Goal: Task Accomplishment & Management: Manage account settings

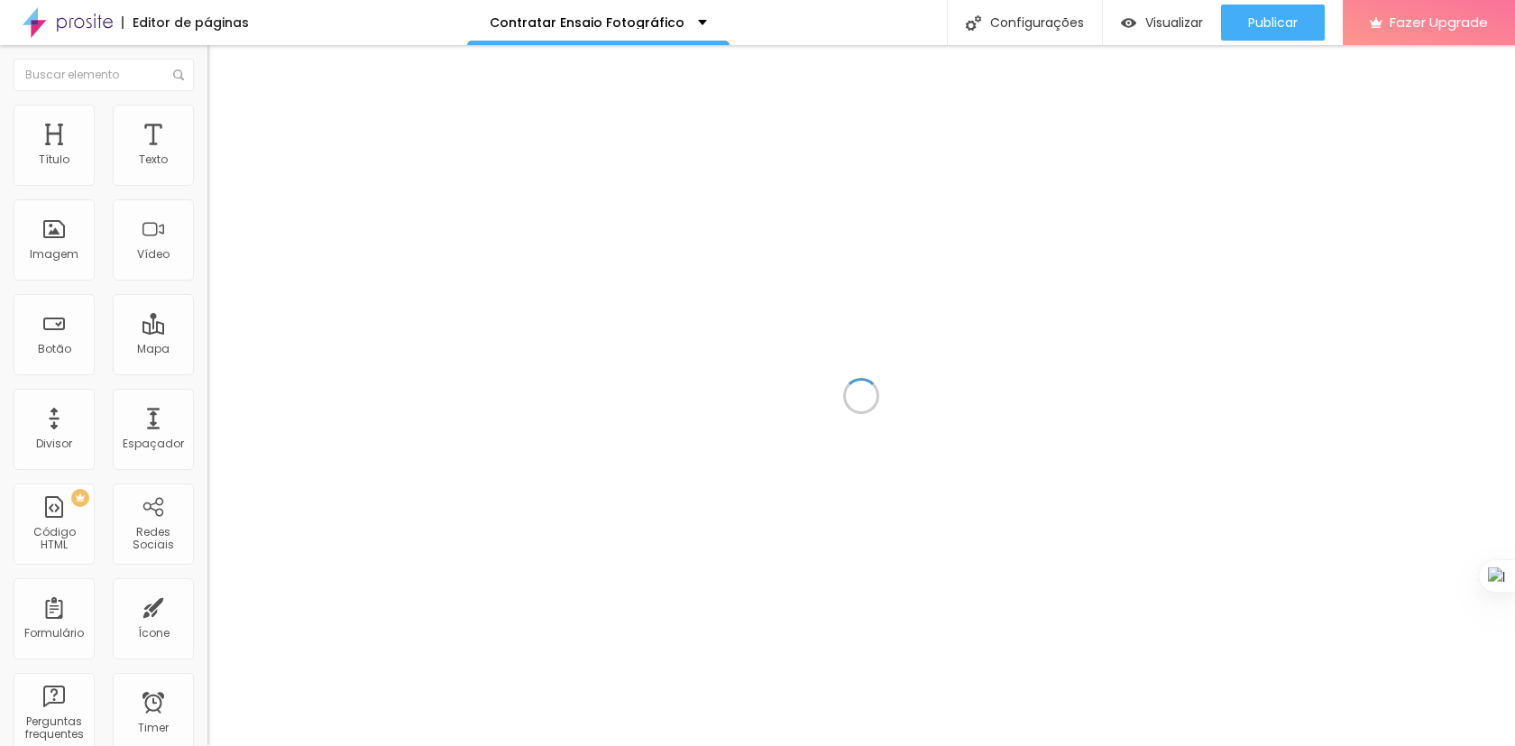
scroll to position [1271, 0]
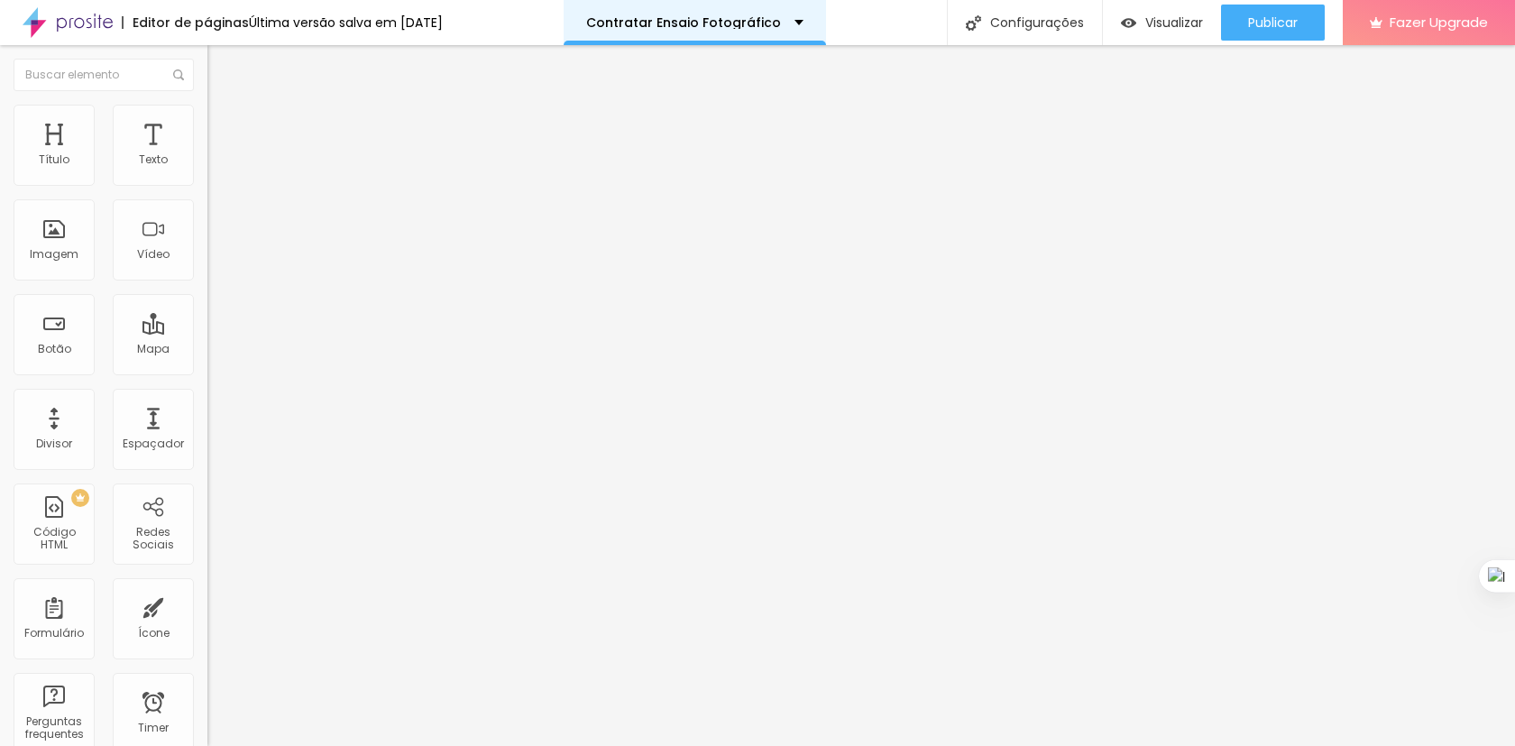
click at [648, 30] on div "Contratar Ensaio Fotográfico" at bounding box center [694, 22] width 262 height 45
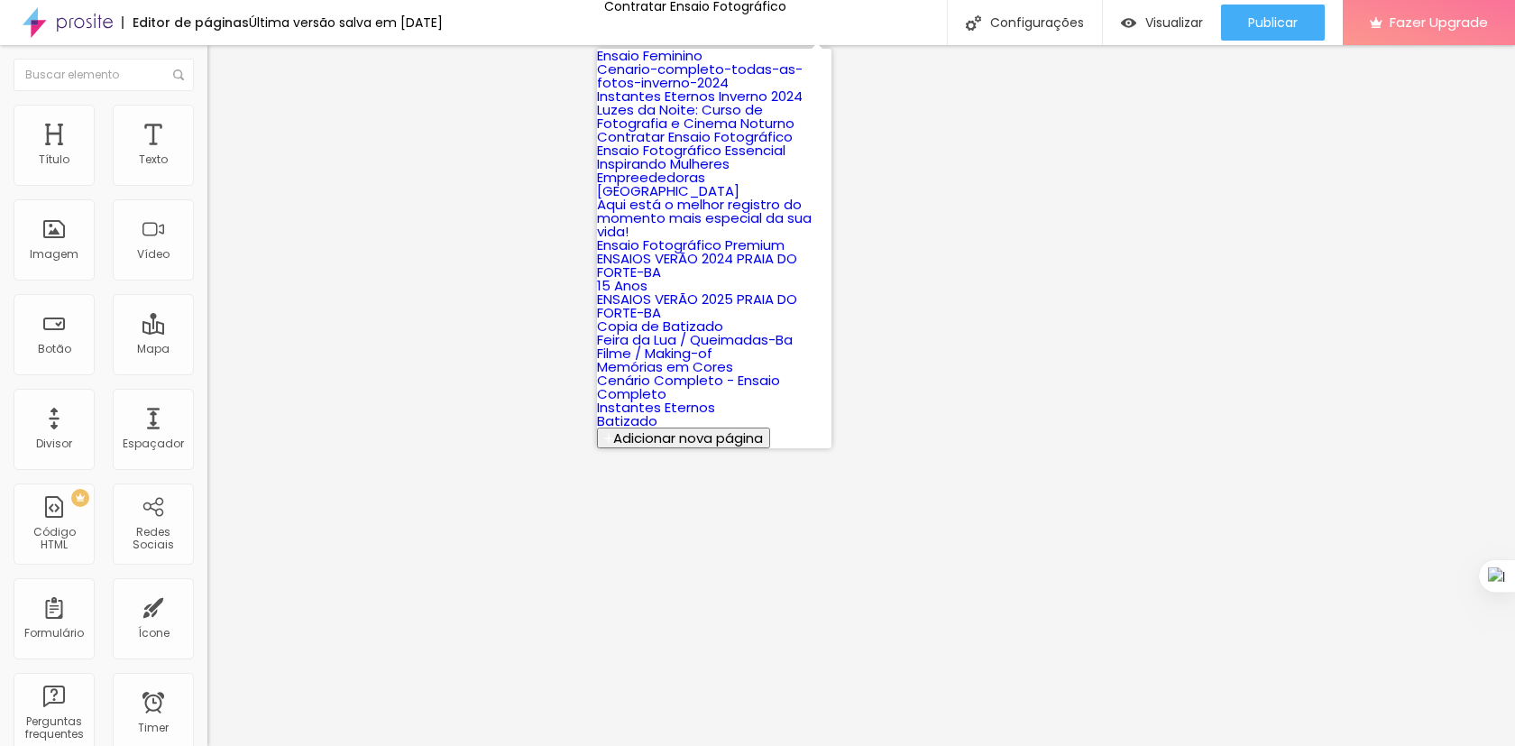
scroll to position [128, 0]
click at [718, 156] on link "Ensaio Fotográfico Essencial" at bounding box center [691, 150] width 188 height 19
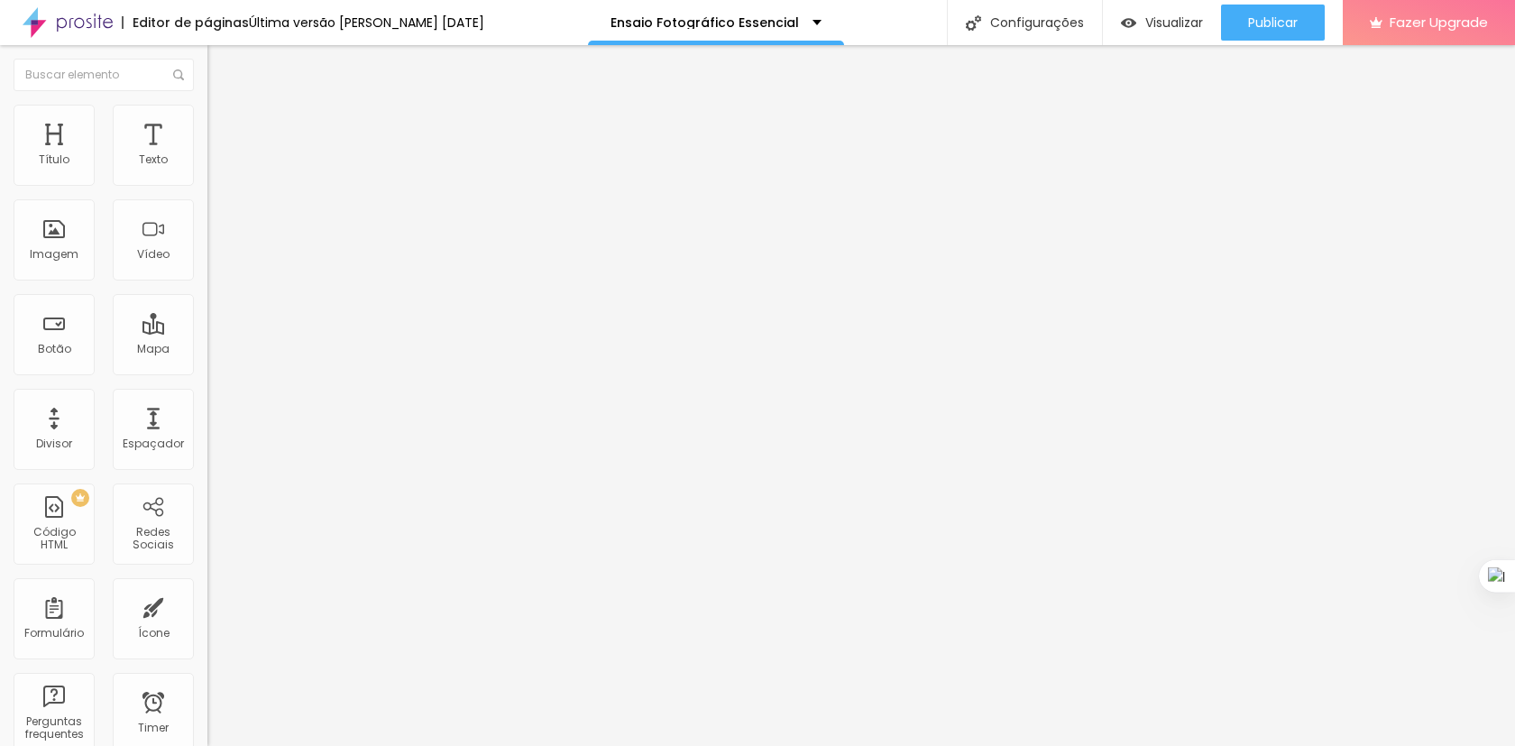
scroll to position [1271, 0]
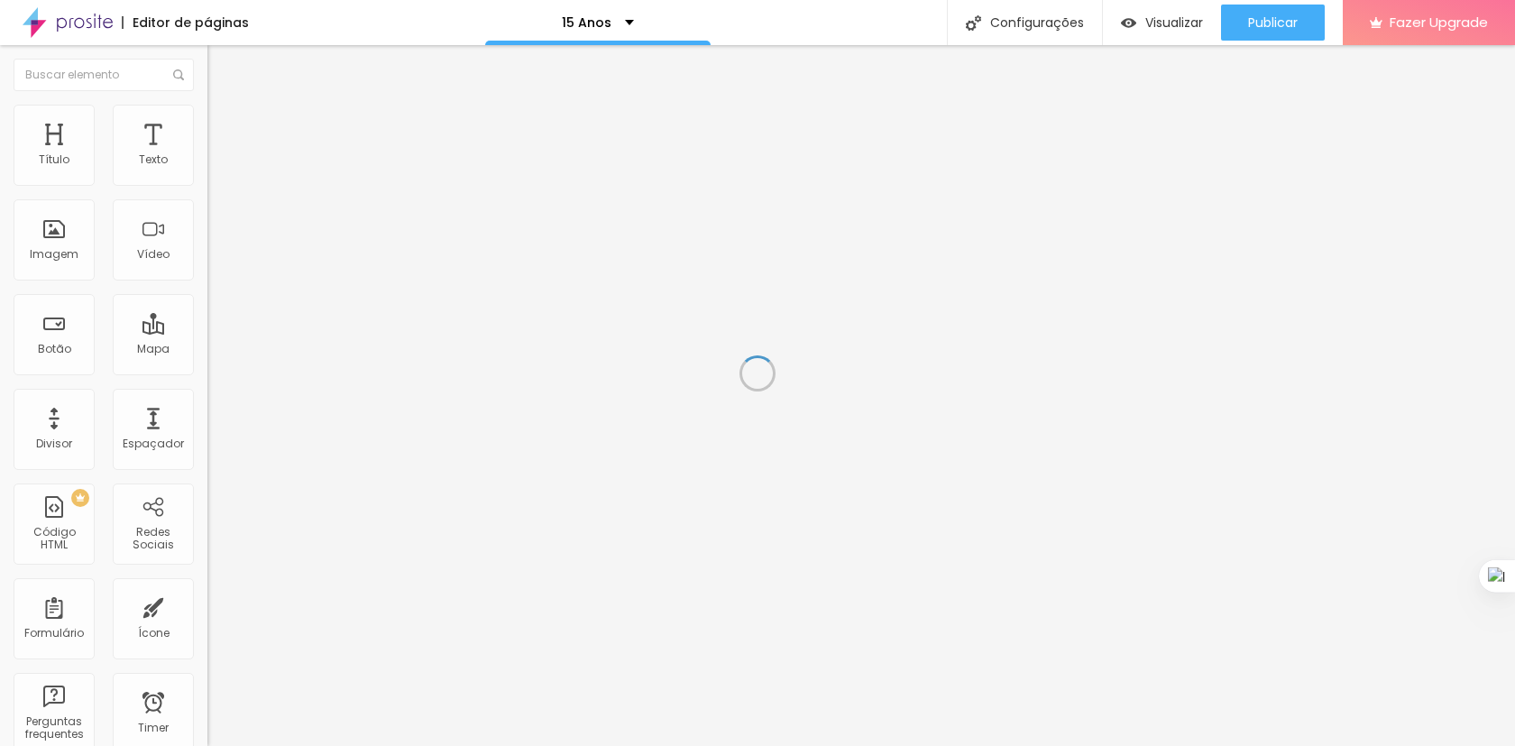
scroll to position [1271, 0]
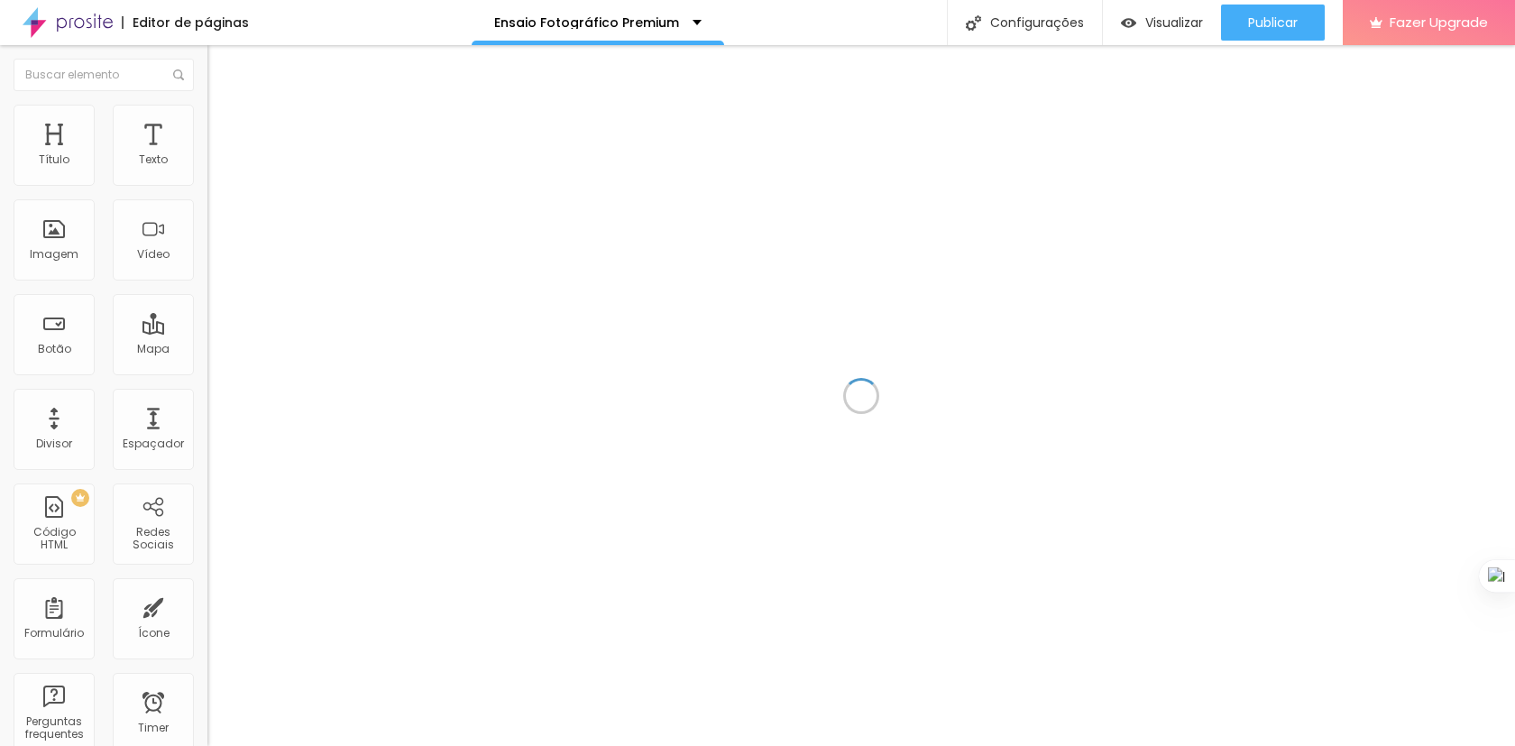
scroll to position [1271, 0]
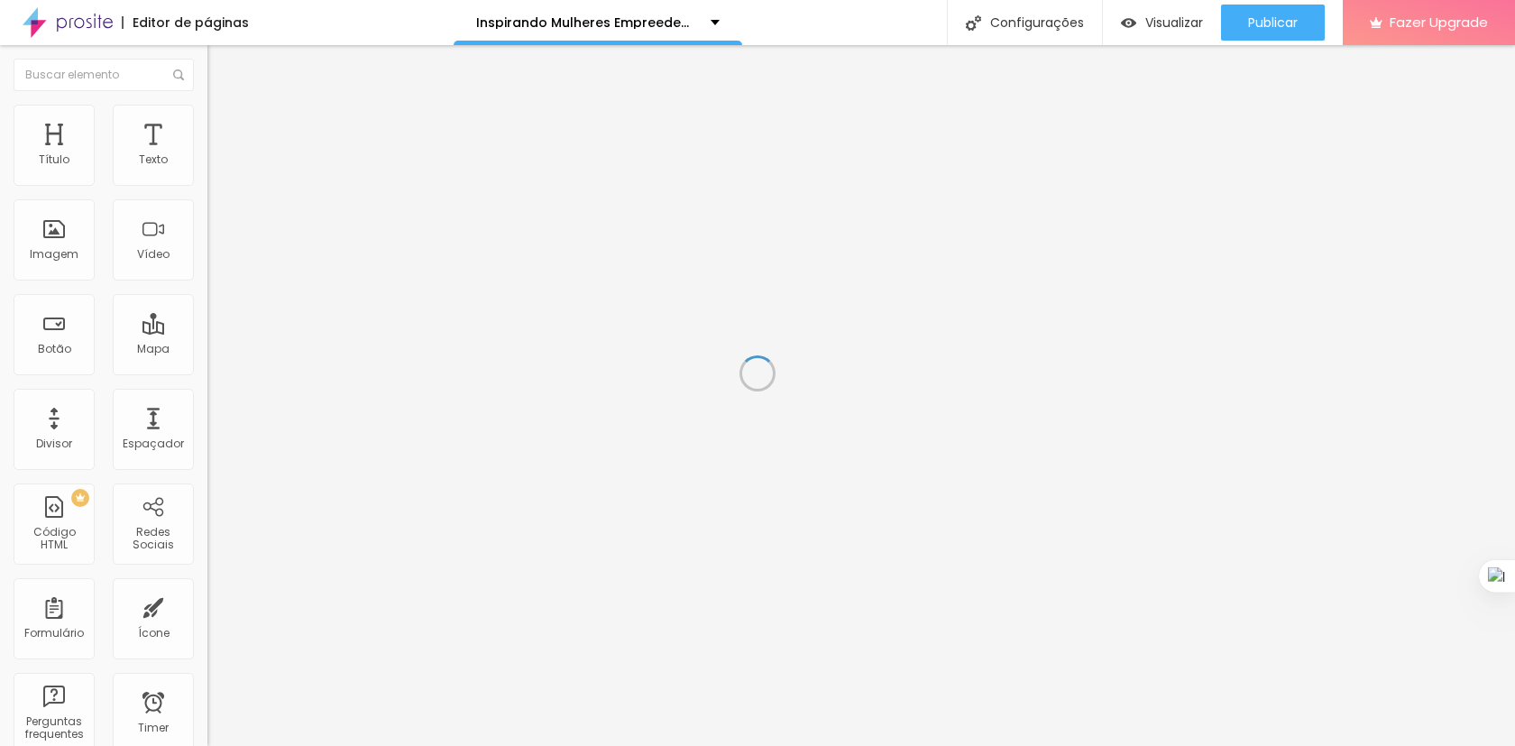
scroll to position [1271, 0]
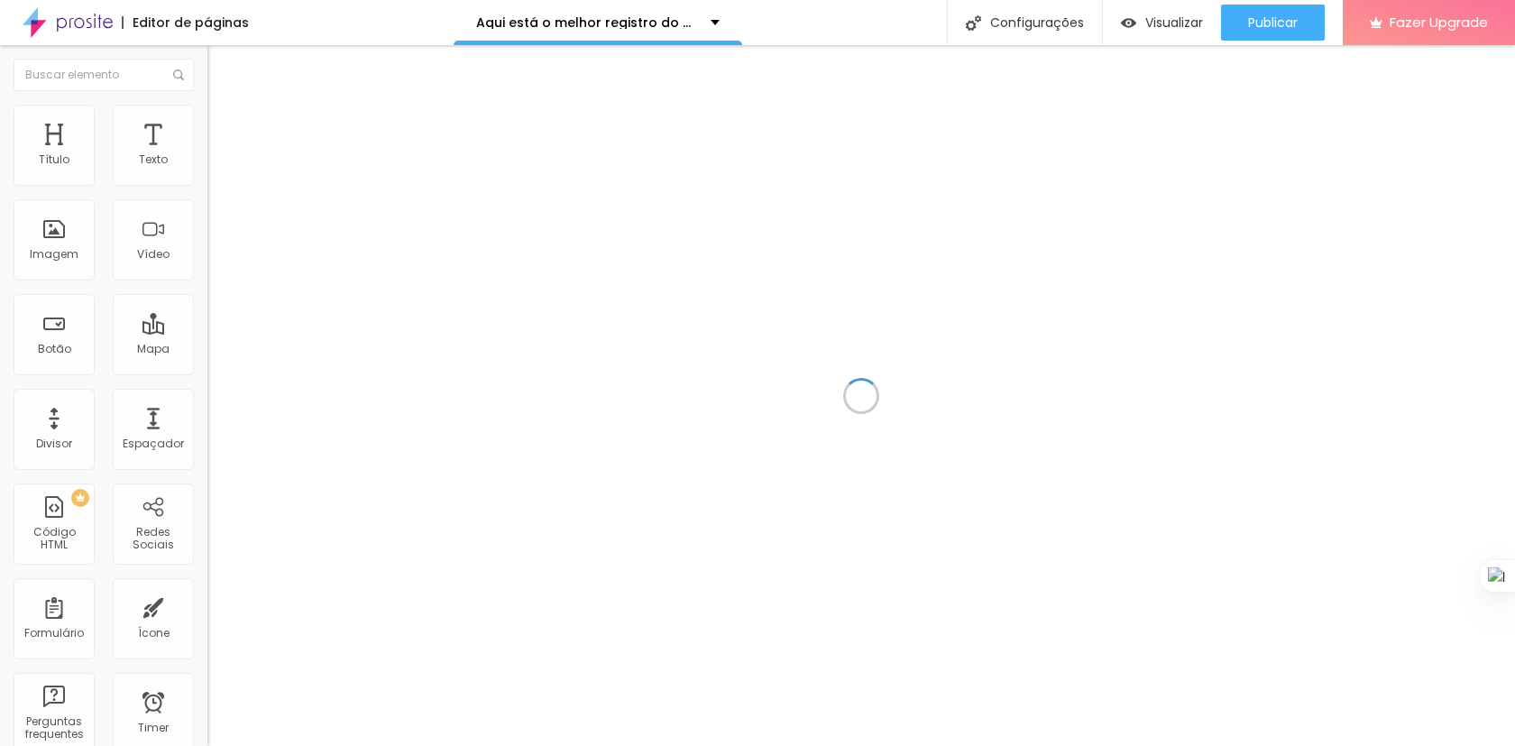
scroll to position [1271, 0]
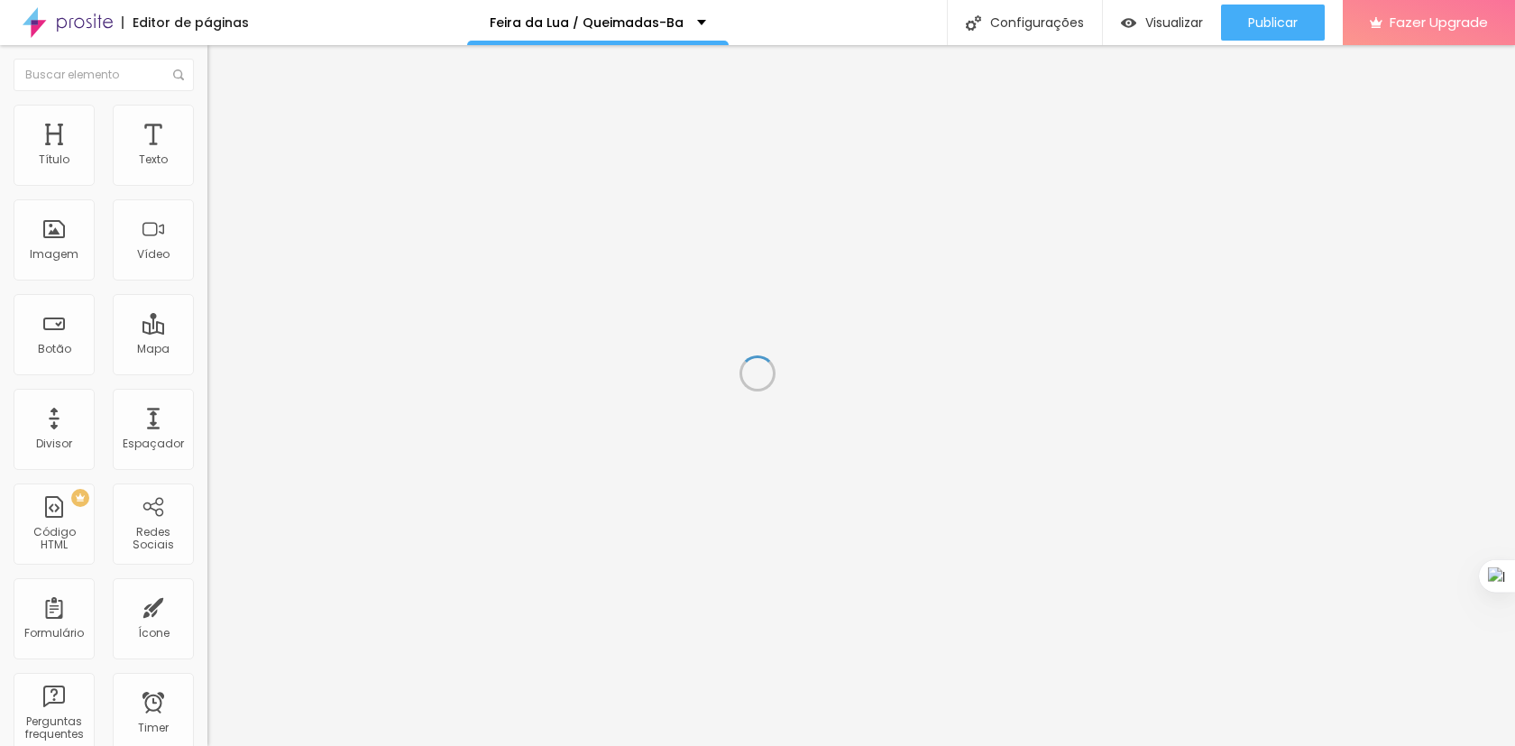
scroll to position [1271, 0]
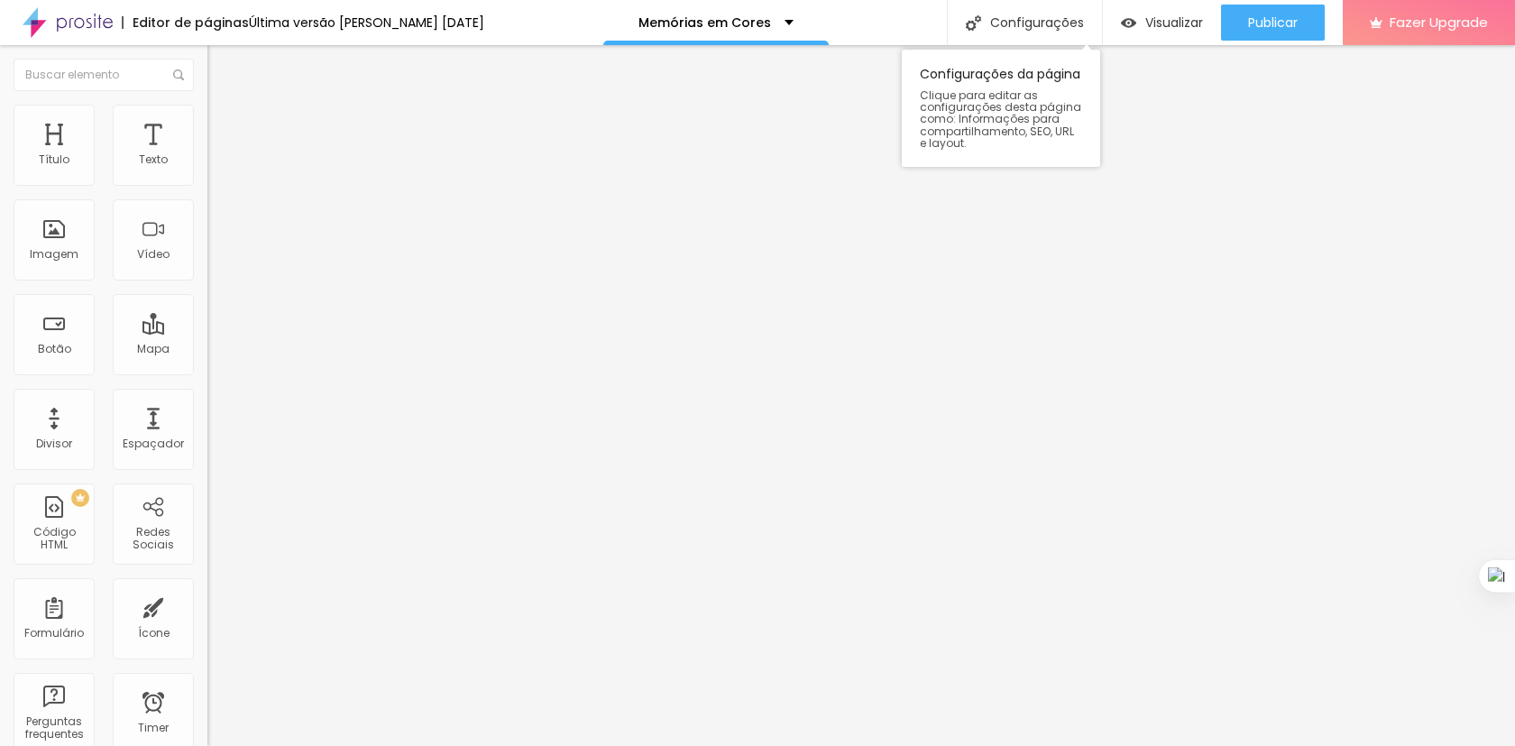
scroll to position [1271, 0]
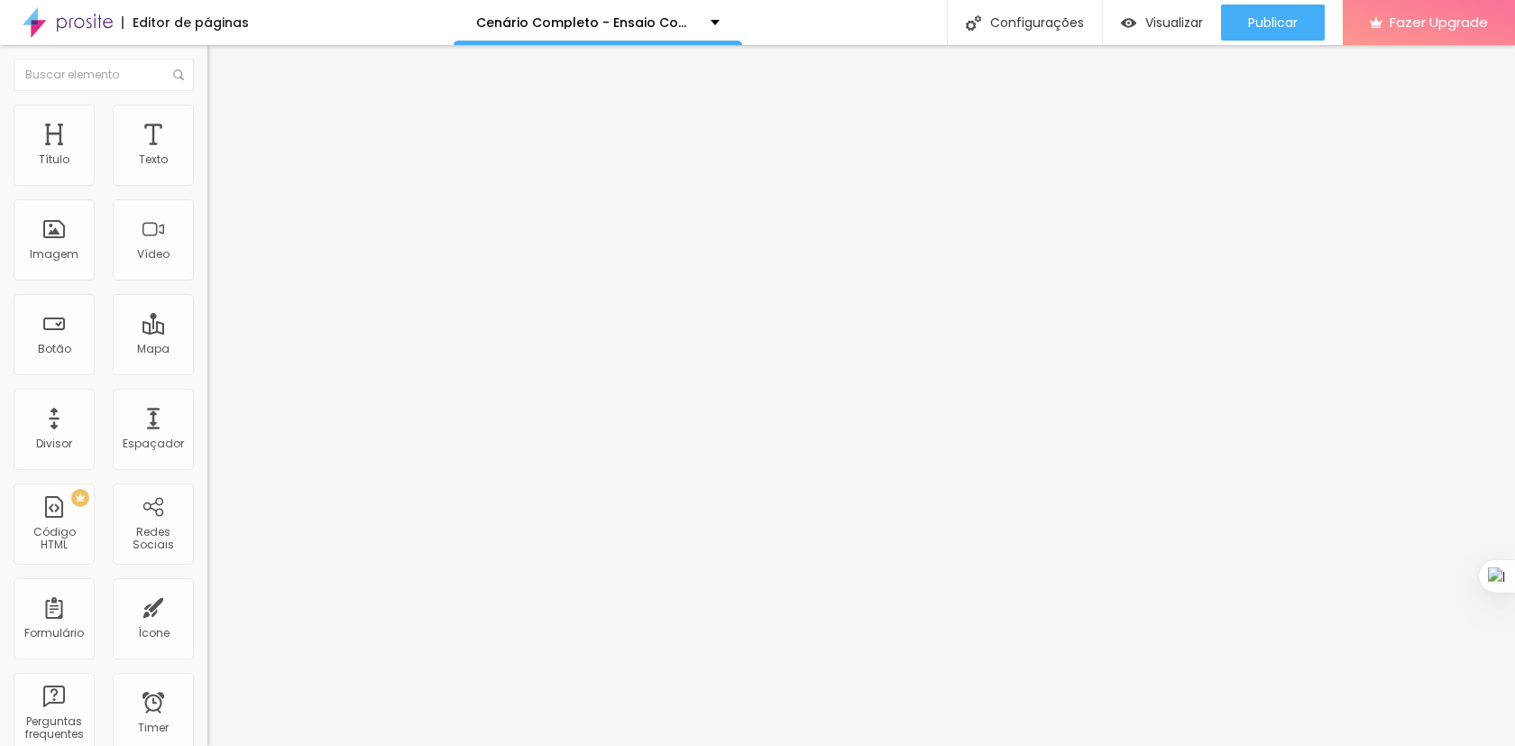
scroll to position [1271, 0]
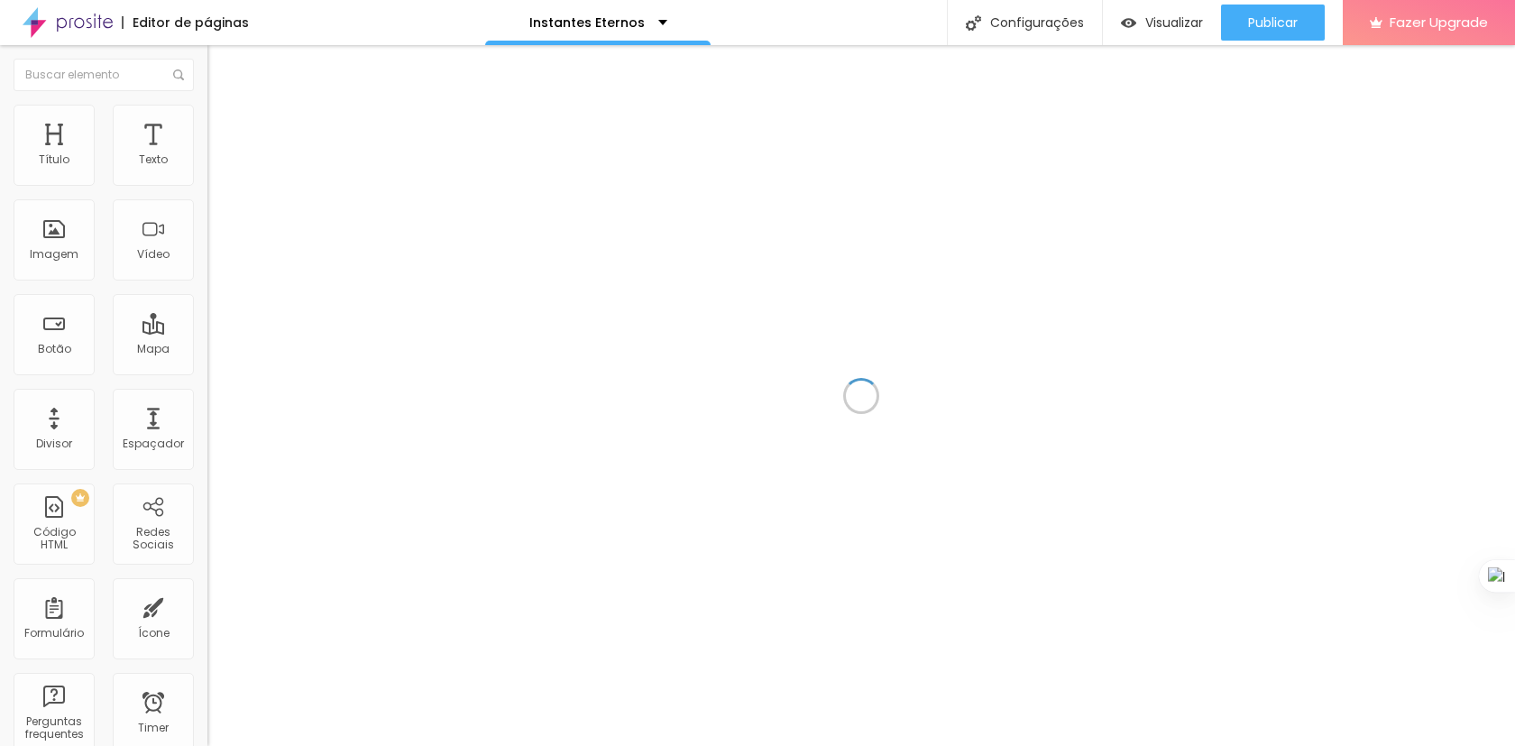
scroll to position [1271, 0]
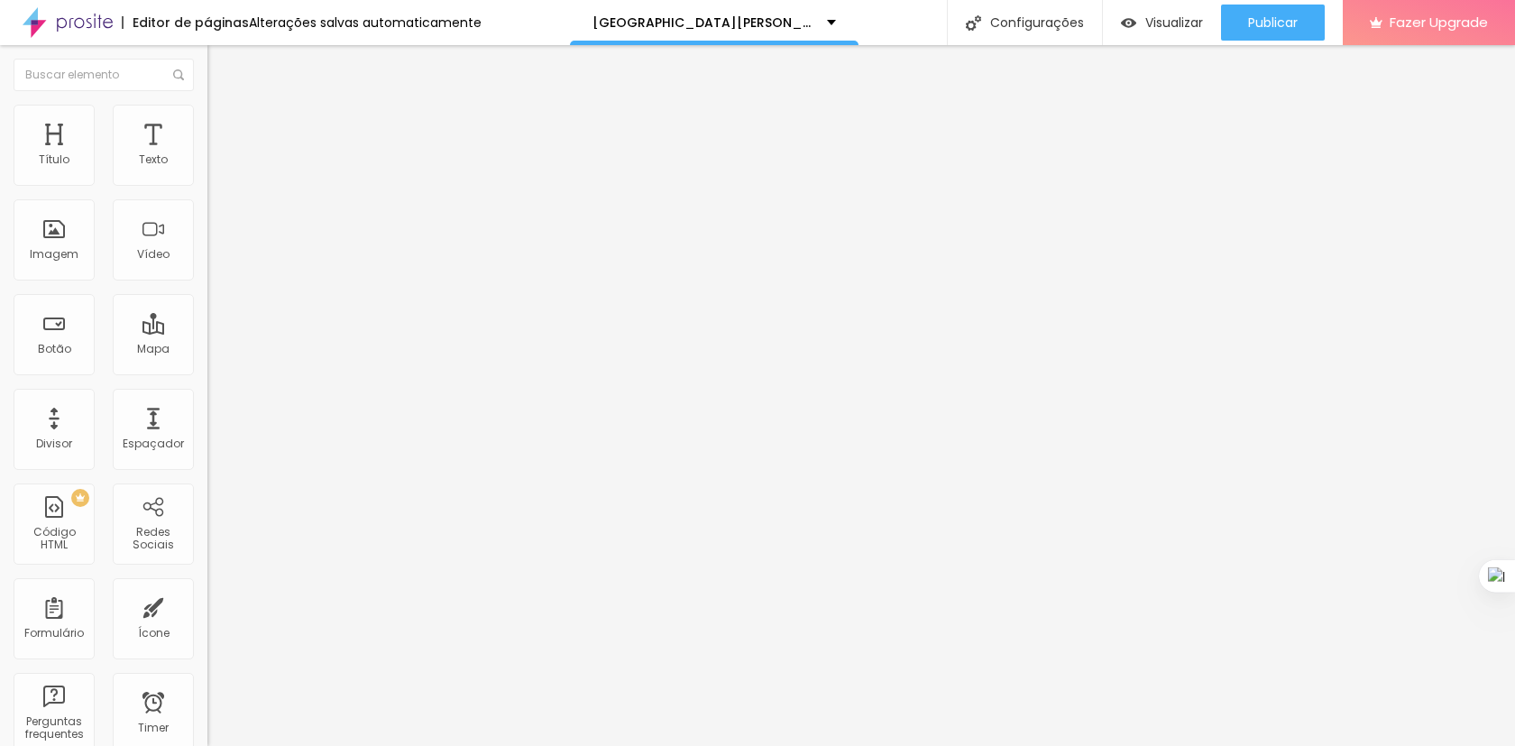
click at [224, 124] on span "Avançado" at bounding box center [254, 116] width 60 height 15
click at [207, 644] on input "text" at bounding box center [315, 653] width 216 height 18
click at [207, 684] on div "Classes Html" at bounding box center [310, 689] width 207 height 11
click at [207, 644] on input "text" at bounding box center [315, 653] width 216 height 18
click at [207, 121] on li "Avançado" at bounding box center [310, 114] width 207 height 18
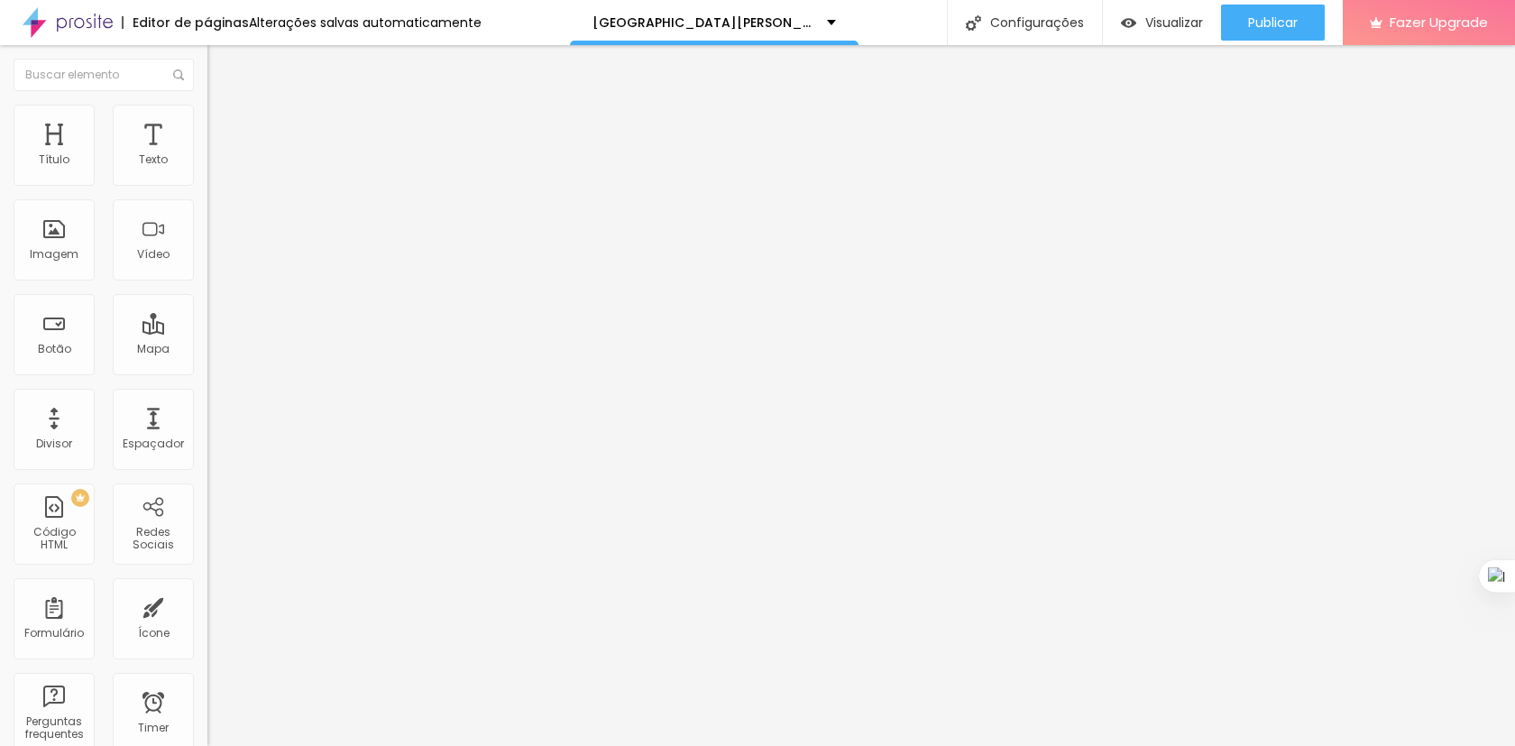
click at [207, 58] on button "Editar Texto" at bounding box center [310, 65] width 207 height 41
click at [224, 124] on span "Estilo" at bounding box center [238, 116] width 28 height 15
click at [207, 123] on li "Avançado" at bounding box center [310, 132] width 207 height 18
type input "7"
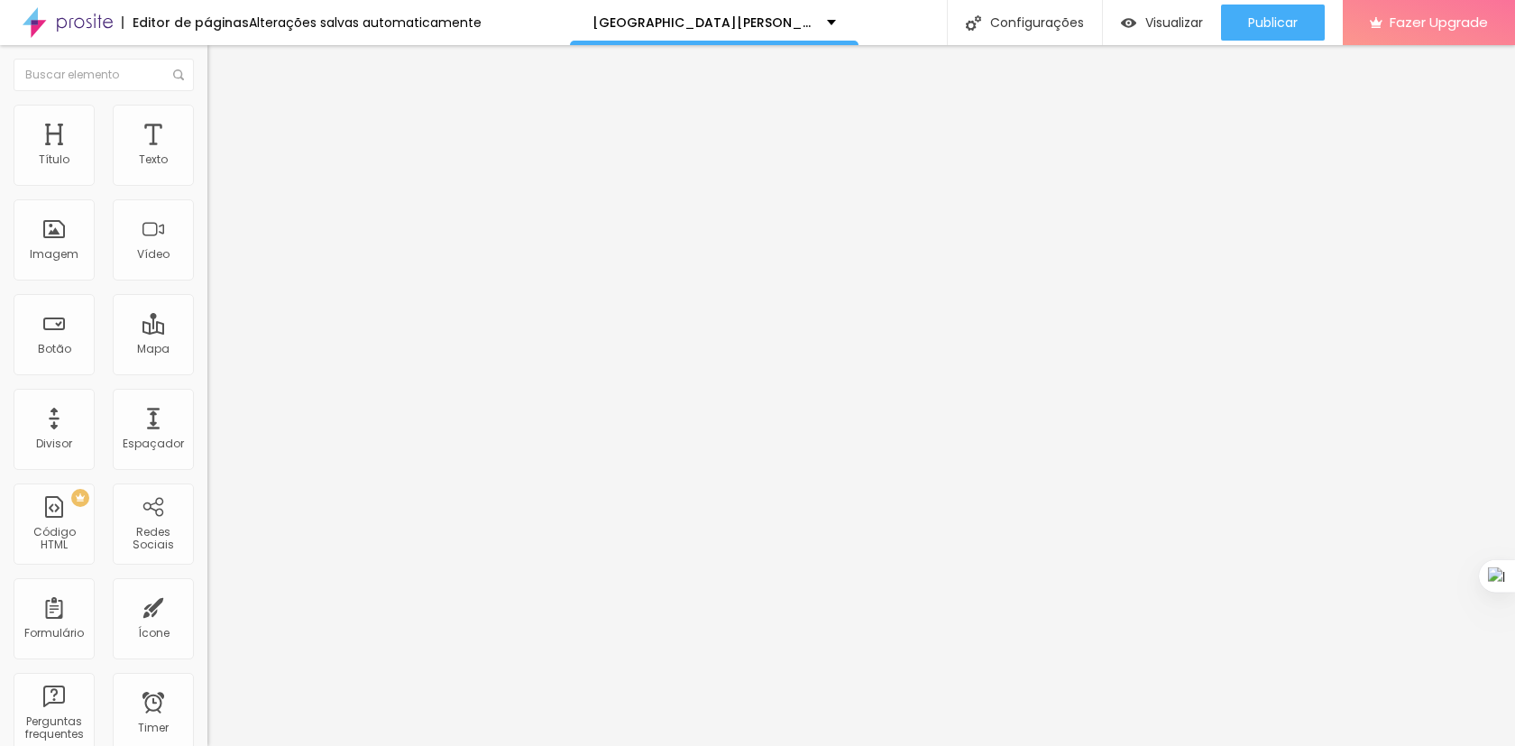
type input "95"
type input "100"
type input "99"
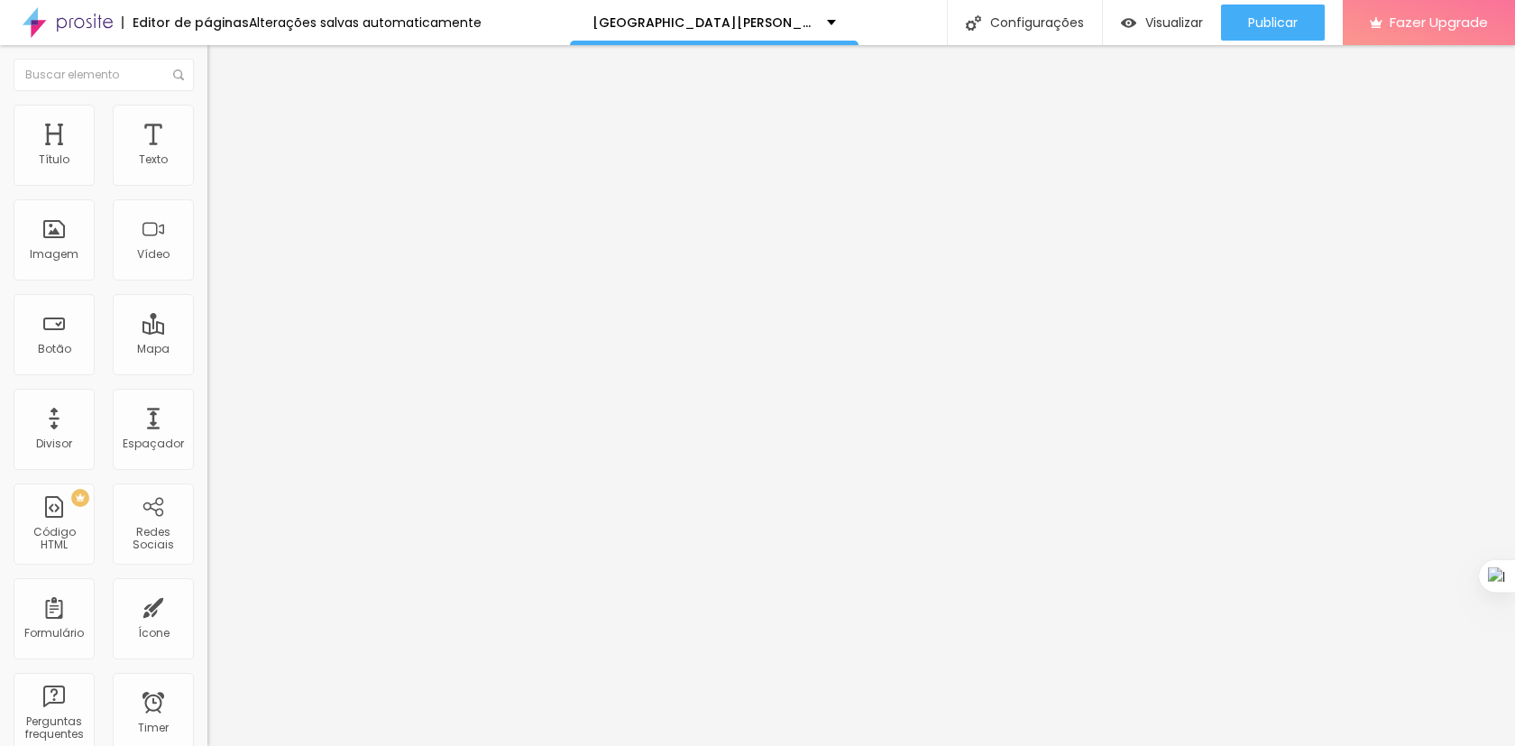
type input "99"
type input "89"
type input "0"
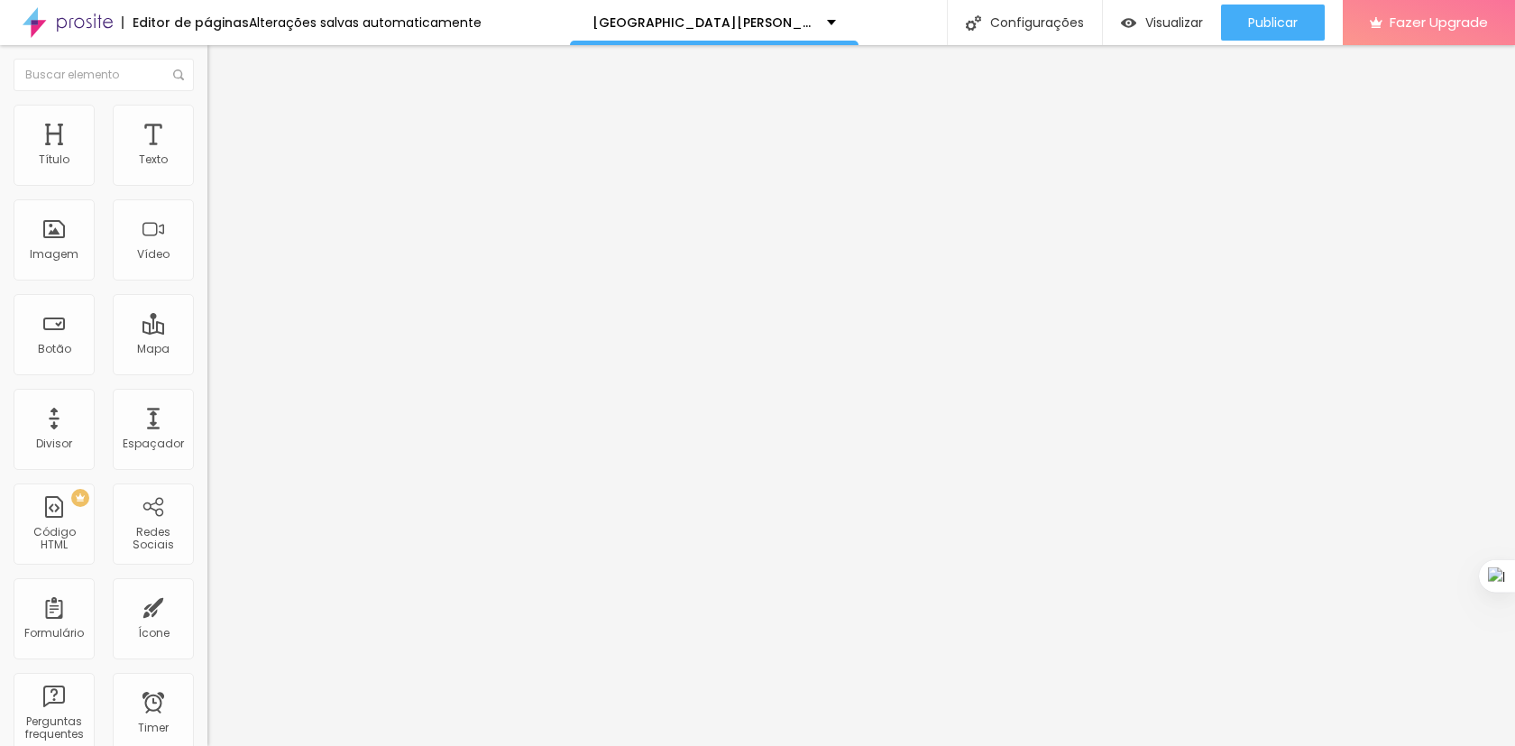
drag, startPoint x: 146, startPoint y: 179, endPoint x: -50, endPoint y: 206, distance: 197.5
click at [207, 350] on input "range" at bounding box center [265, 357] width 116 height 14
type input "5"
type input "6"
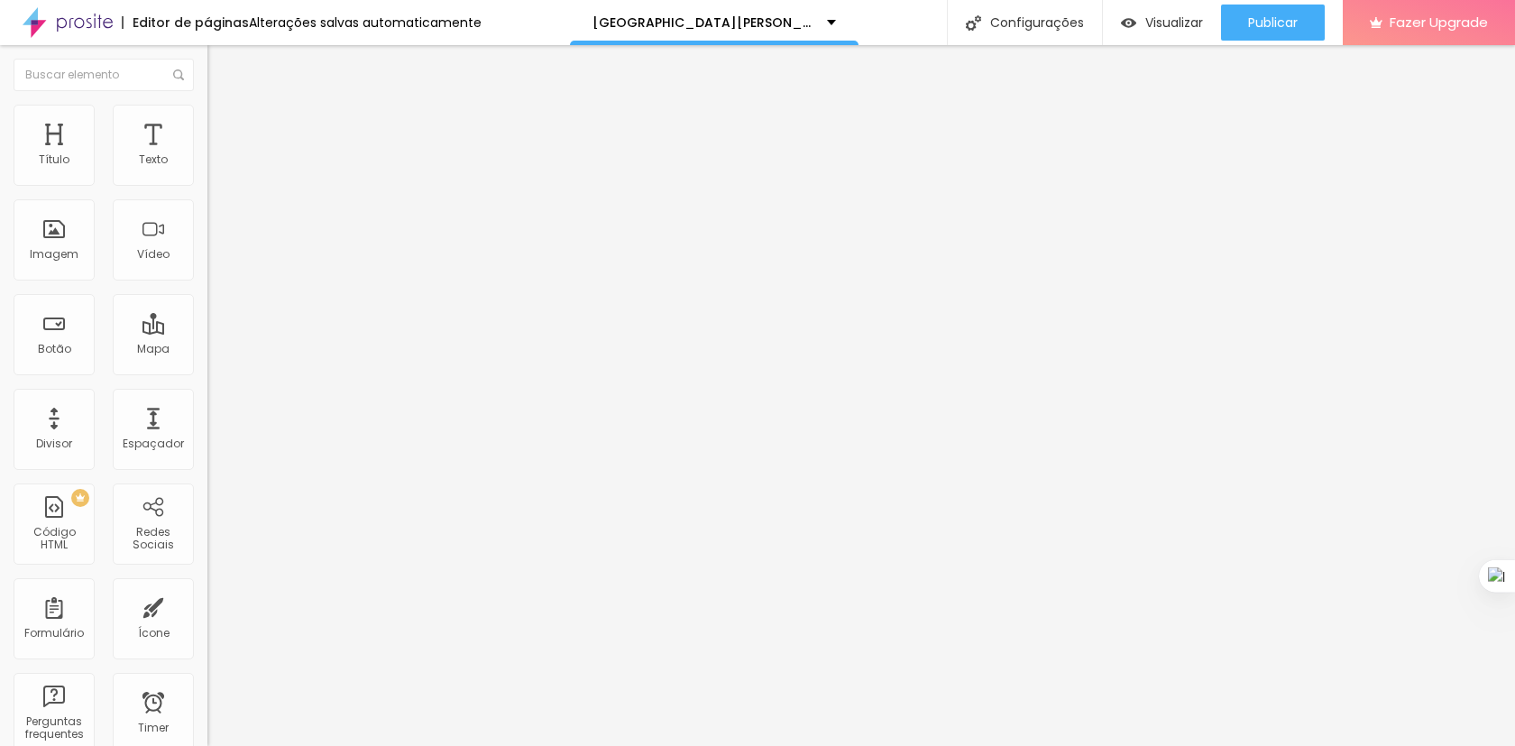
type input "6"
type input "7"
type input "8"
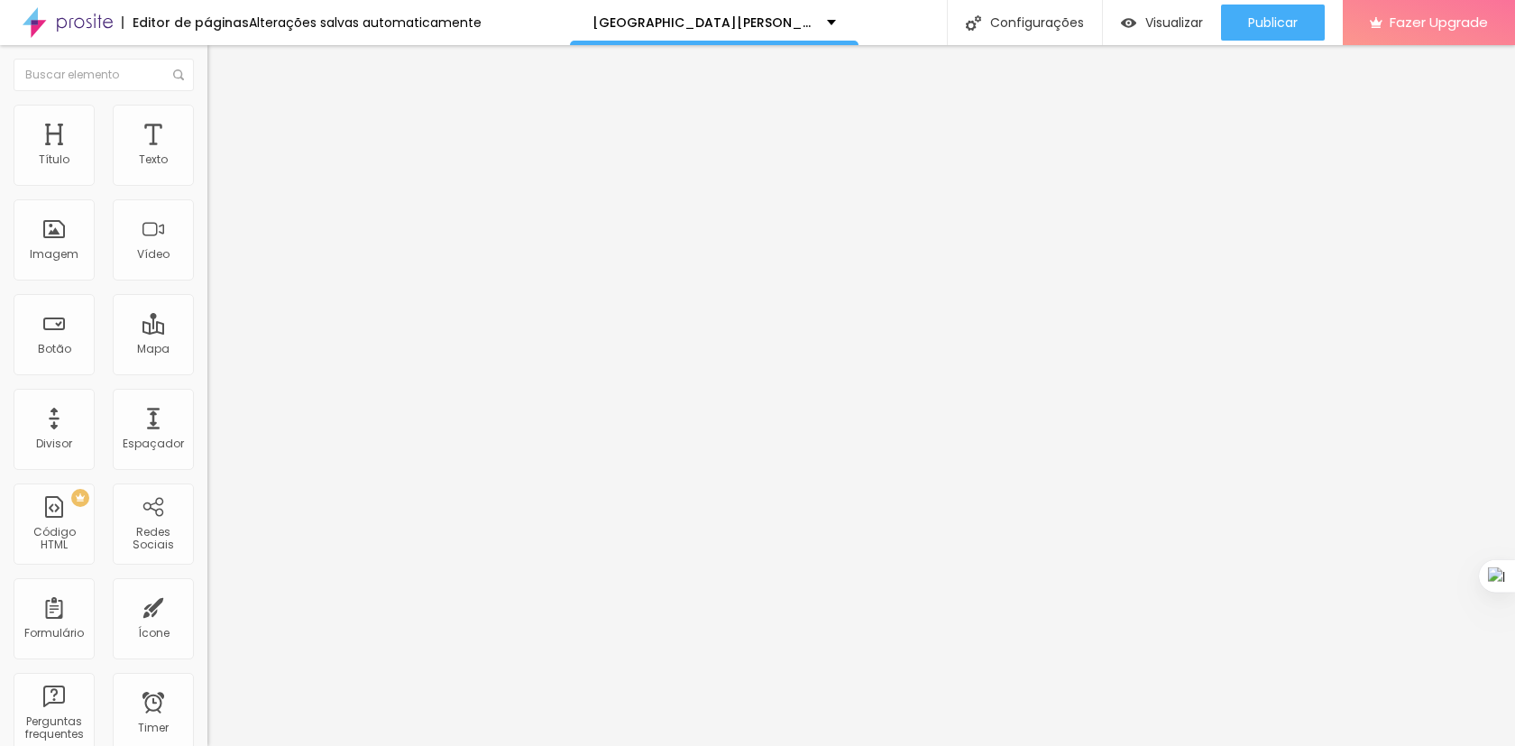
type input "9"
type input "10"
type input "12"
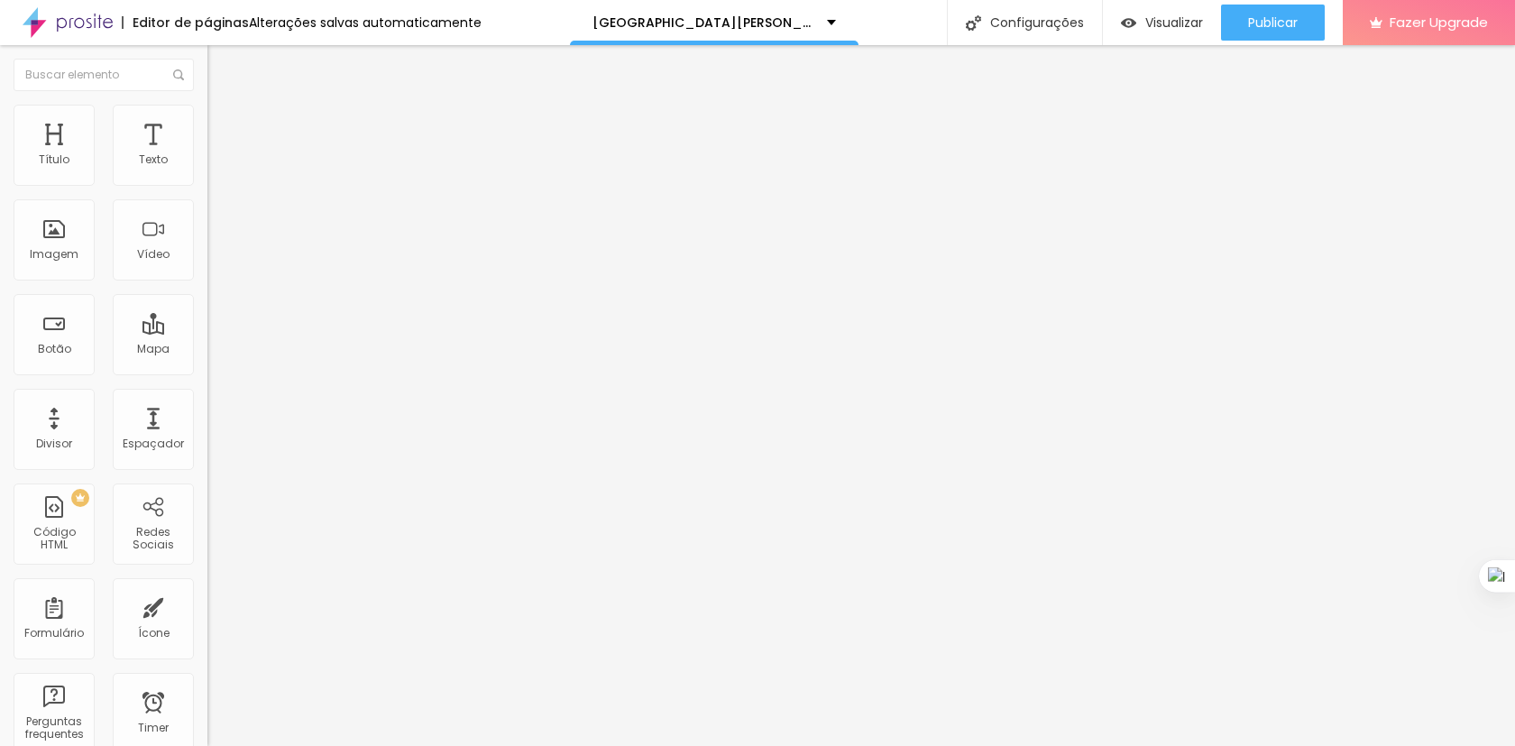
type input "12"
drag, startPoint x: 42, startPoint y: 176, endPoint x: 55, endPoint y: 179, distance: 12.9
type input "12"
click at [207, 350] on input "range" at bounding box center [265, 357] width 116 height 14
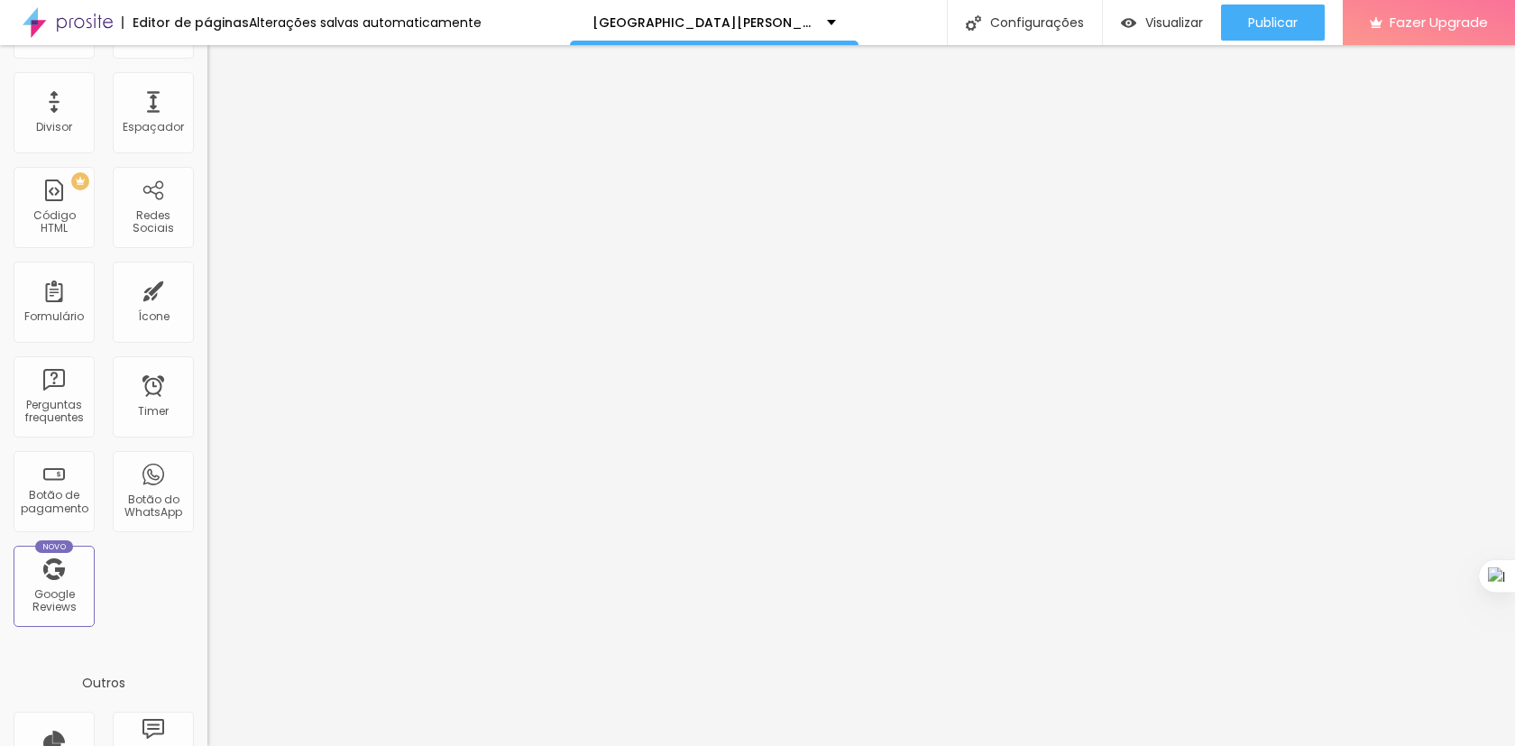
scroll to position [472, 0]
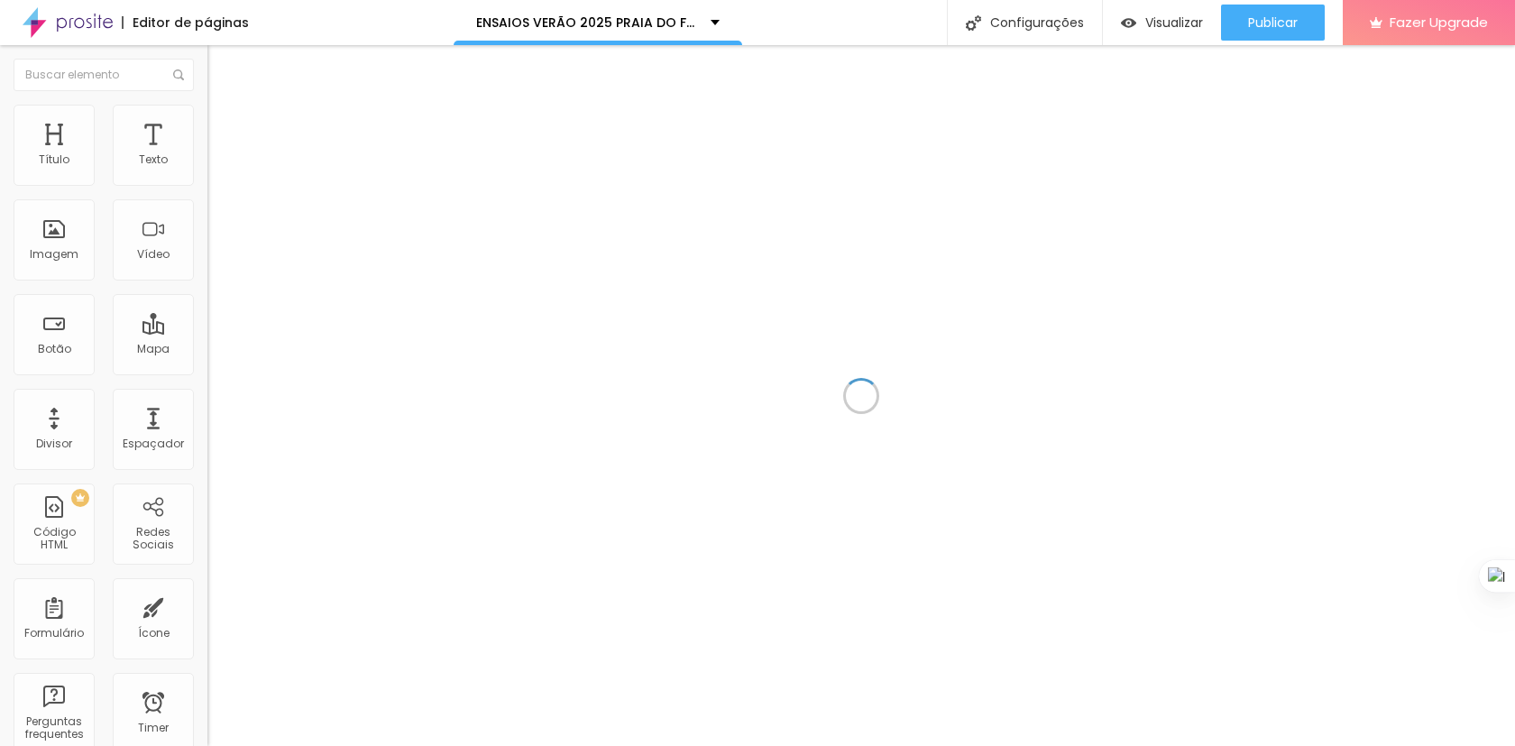
scroll to position [1271, 0]
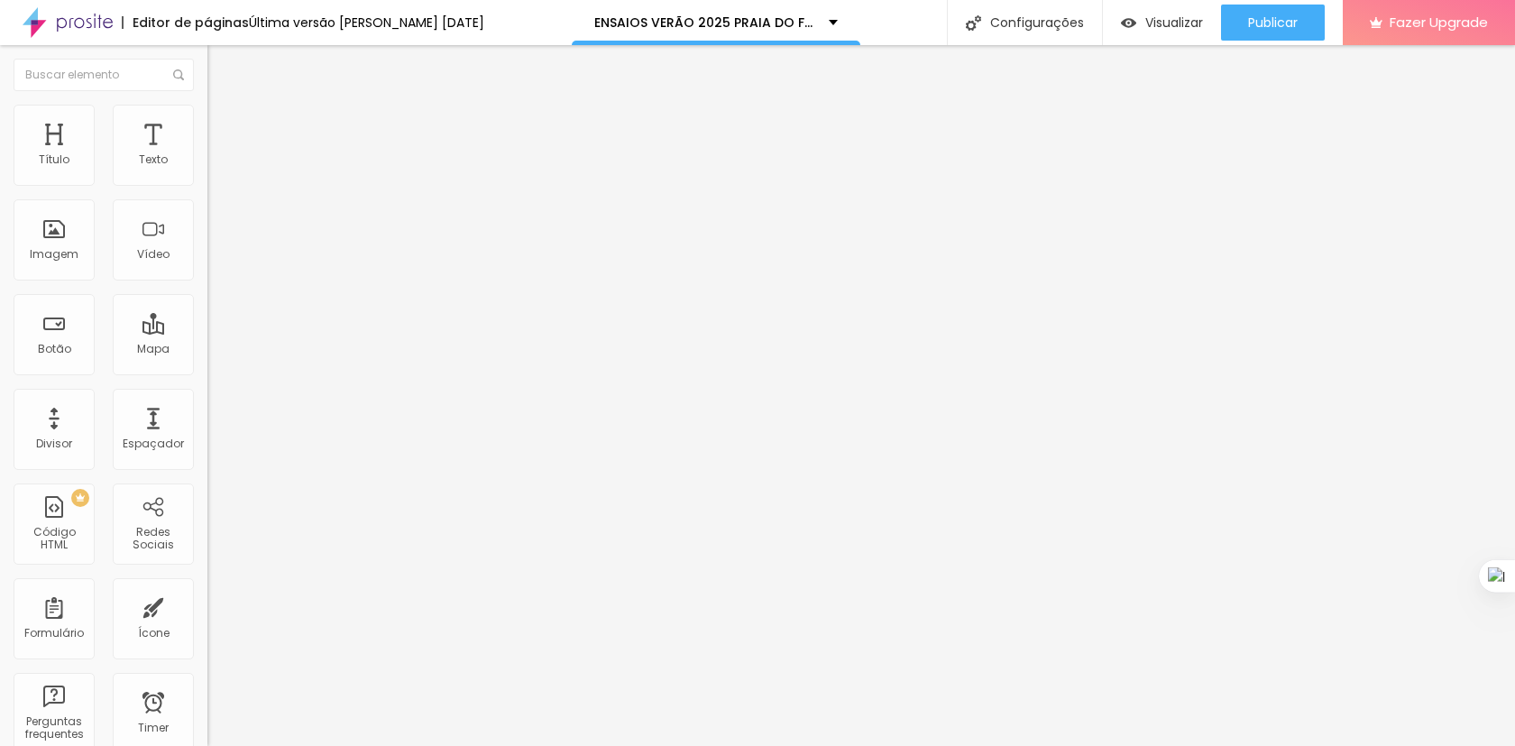
click at [207, 155] on span "Titulo 1" at bounding box center [236, 142] width 59 height 25
click at [207, 170] on span "Titulo 2" at bounding box center [236, 159] width 59 height 23
click at [207, 187] on span "Titulo 3" at bounding box center [232, 176] width 50 height 21
click at [224, 124] on span "Avançado" at bounding box center [254, 116] width 60 height 15
click at [207, 94] on li "Estilo" at bounding box center [310, 96] width 207 height 18
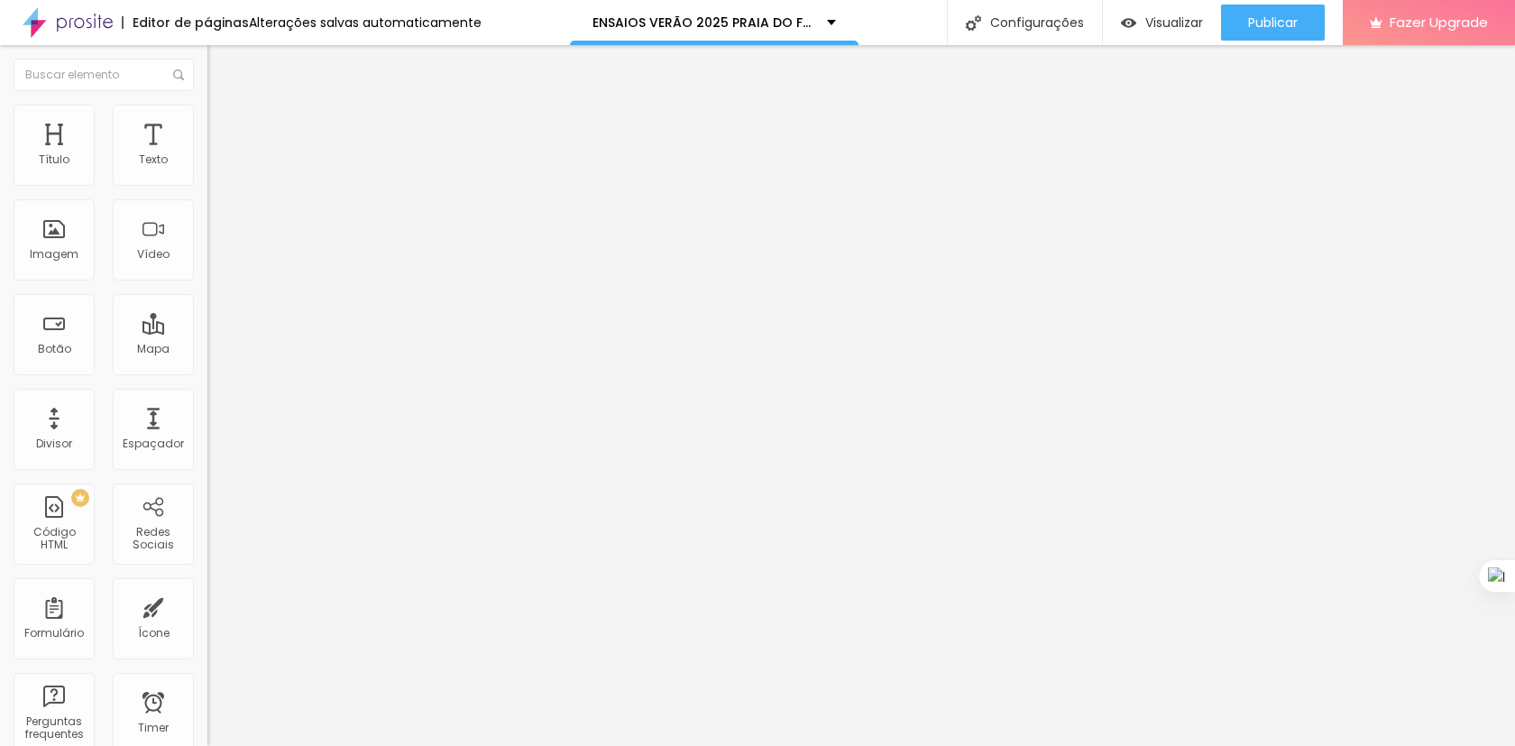
click at [215, 265] on icon "button" at bounding box center [220, 259] width 11 height 11
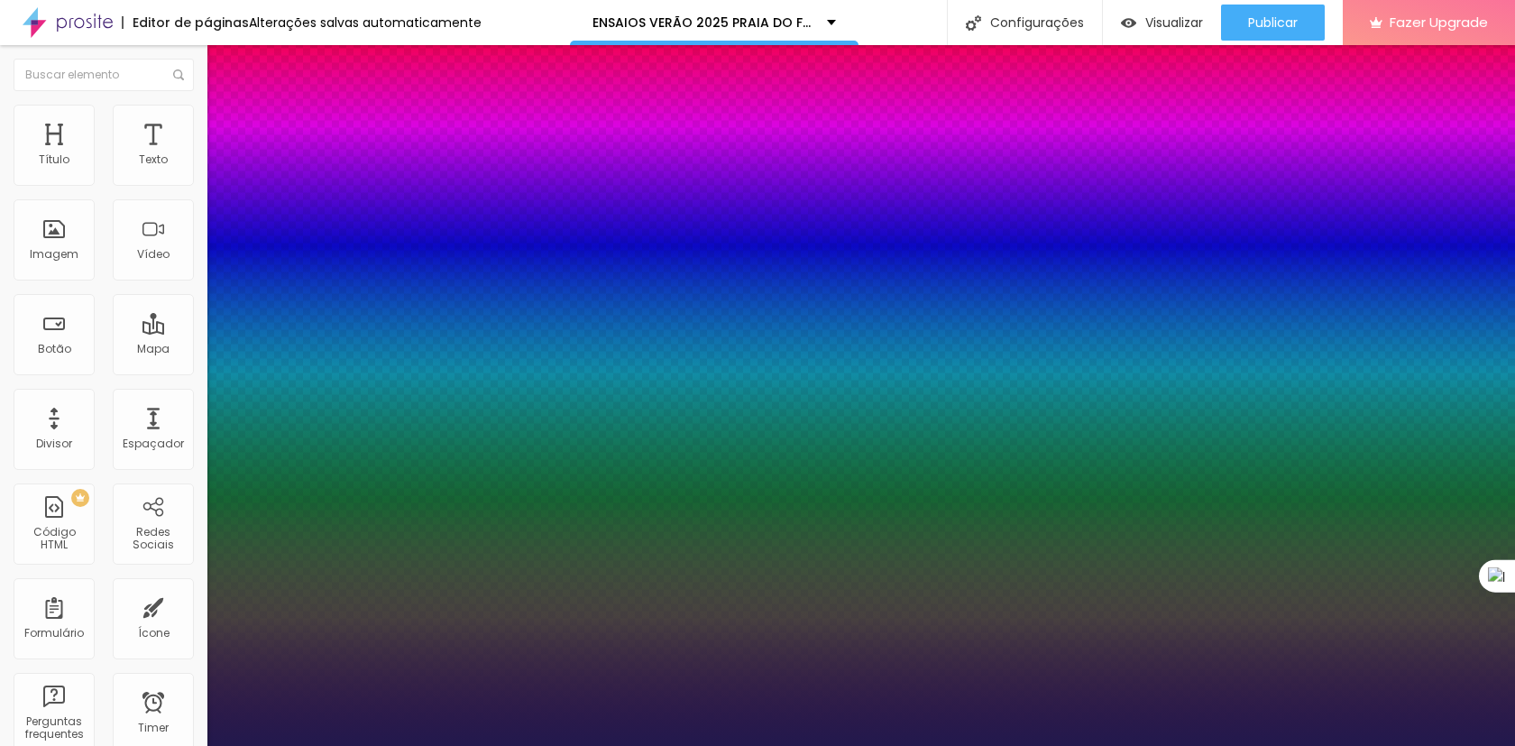
type input "1"
type input "39"
type input "1"
type input "61"
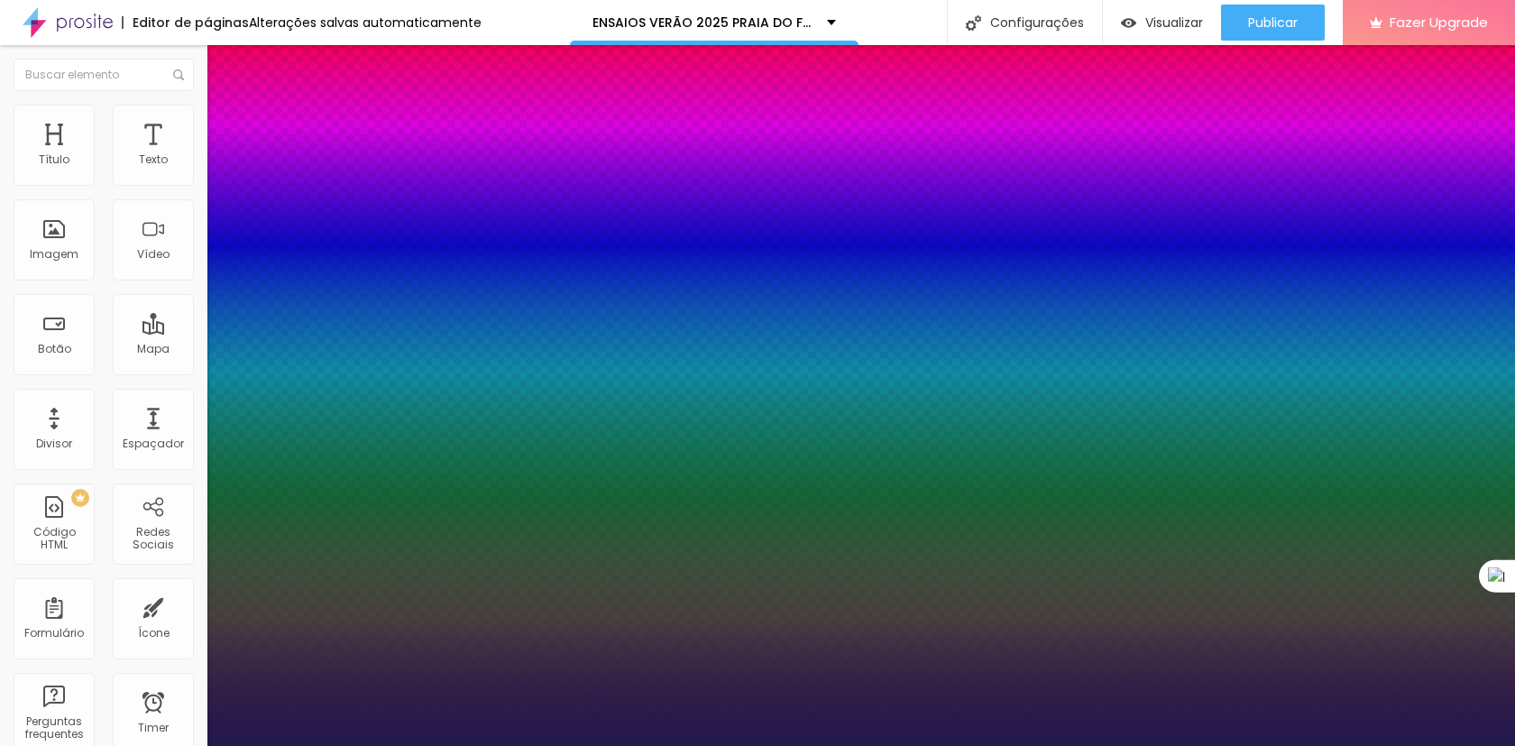
type input "61"
type input "1"
type input "63"
type input "1"
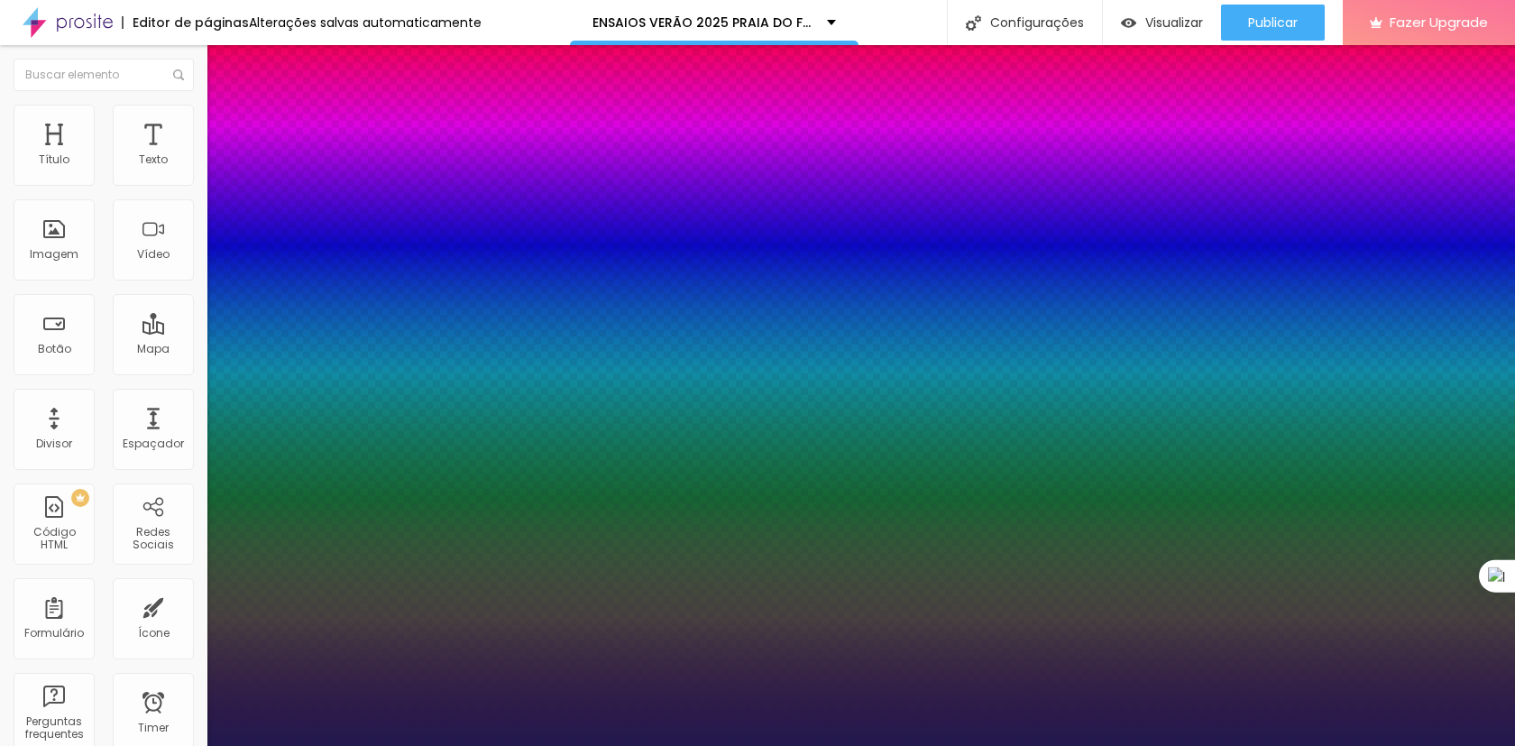
type input "44"
type input "1"
type input "39"
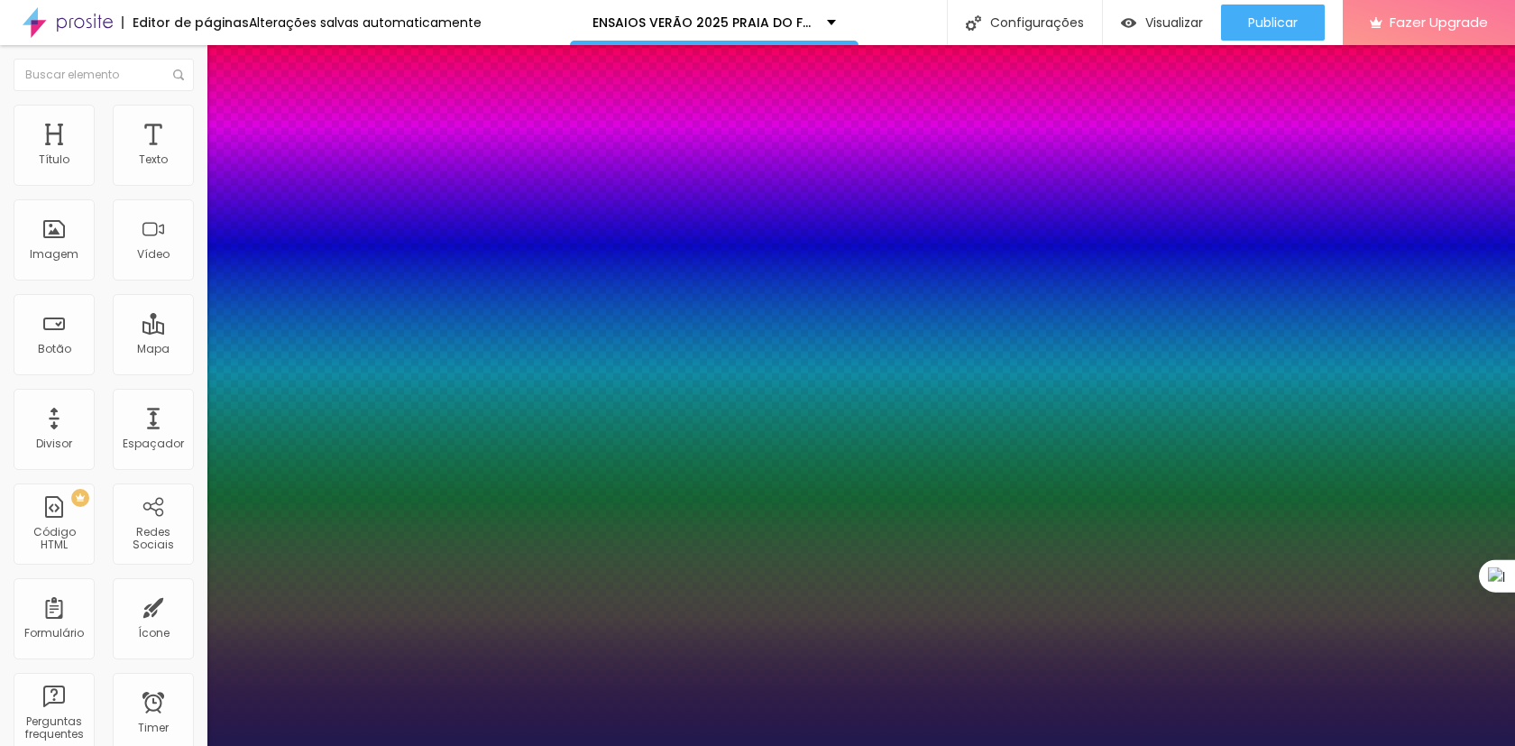
type input "1"
type input "37"
type input "1"
type input "36"
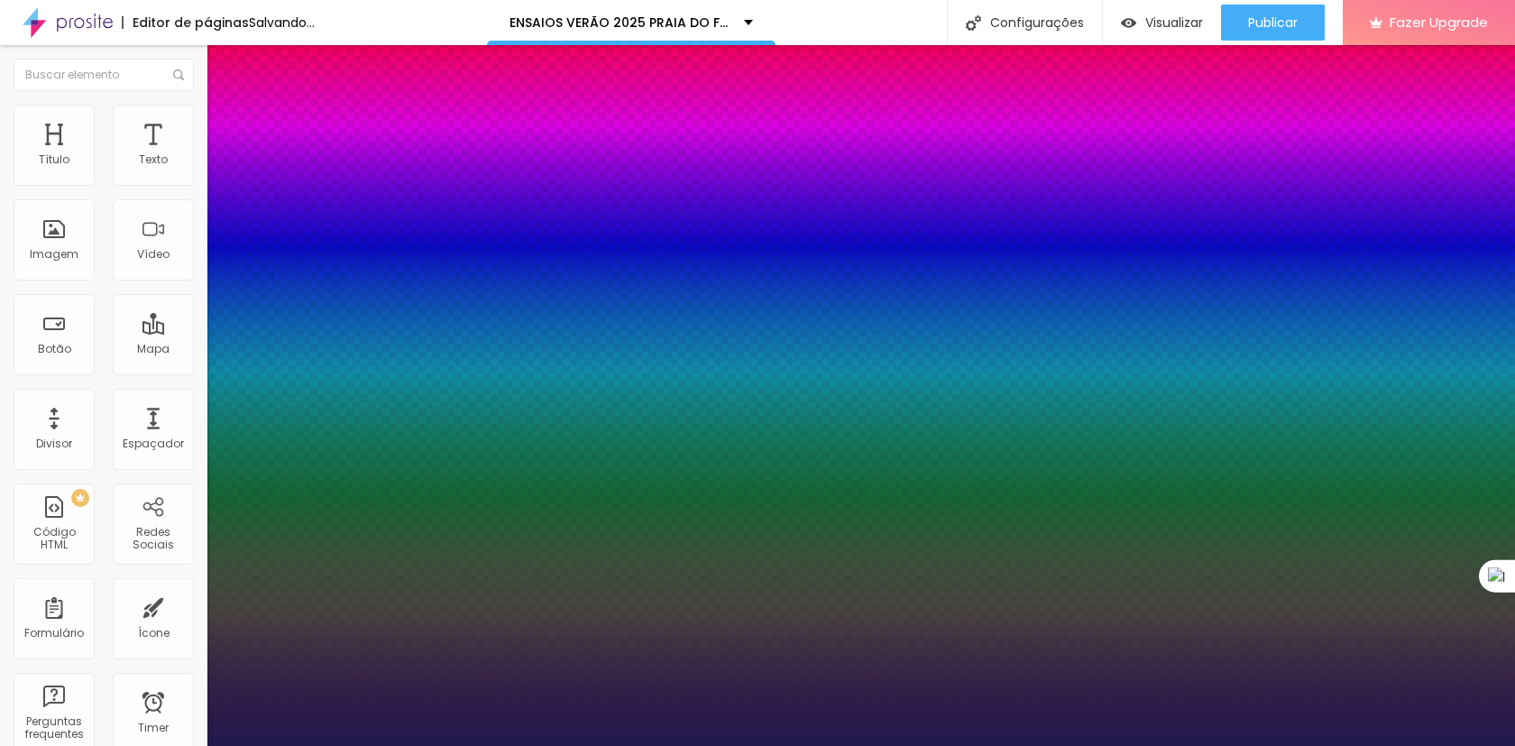
type input "36"
type input "1"
type input "38"
type input "1"
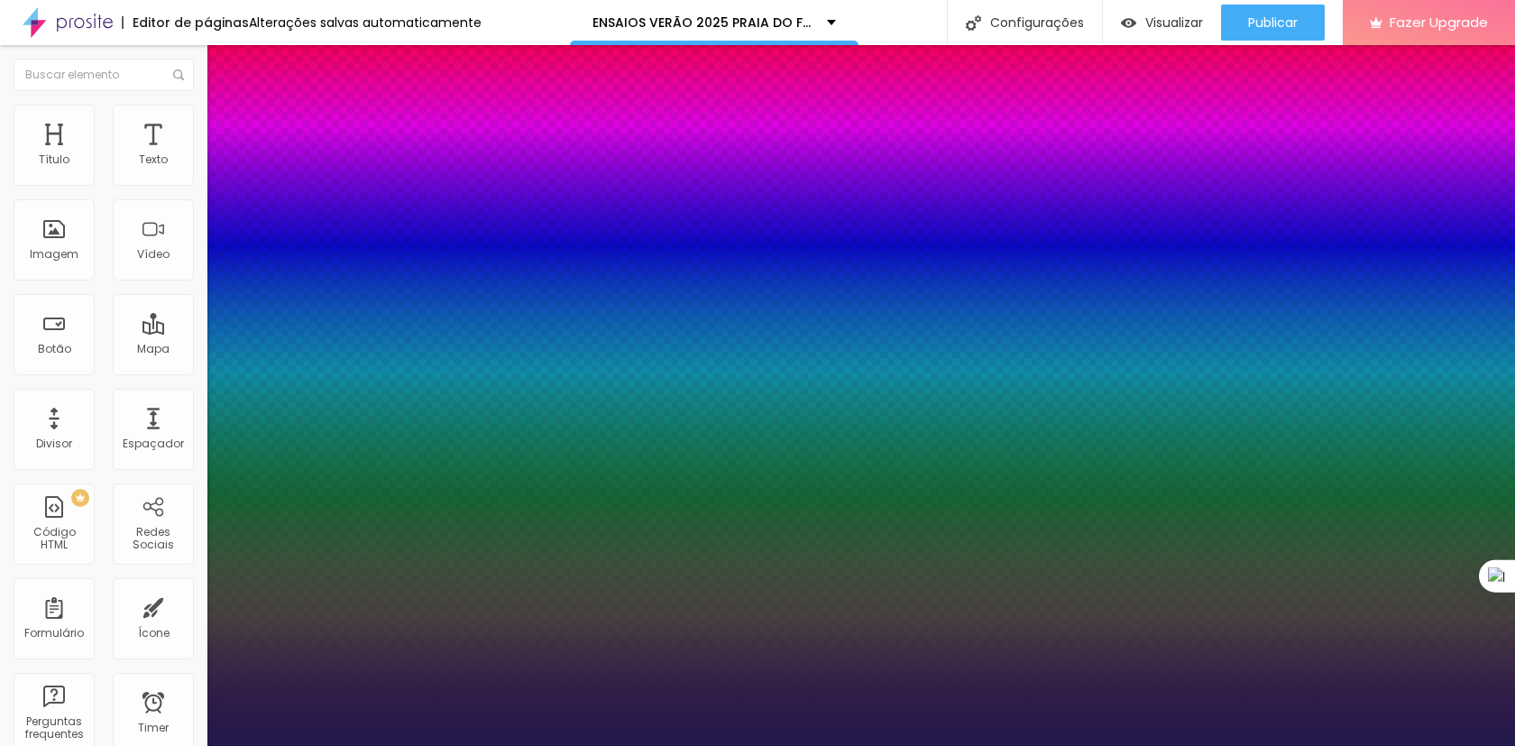
type input "39"
type input "1"
type input "39"
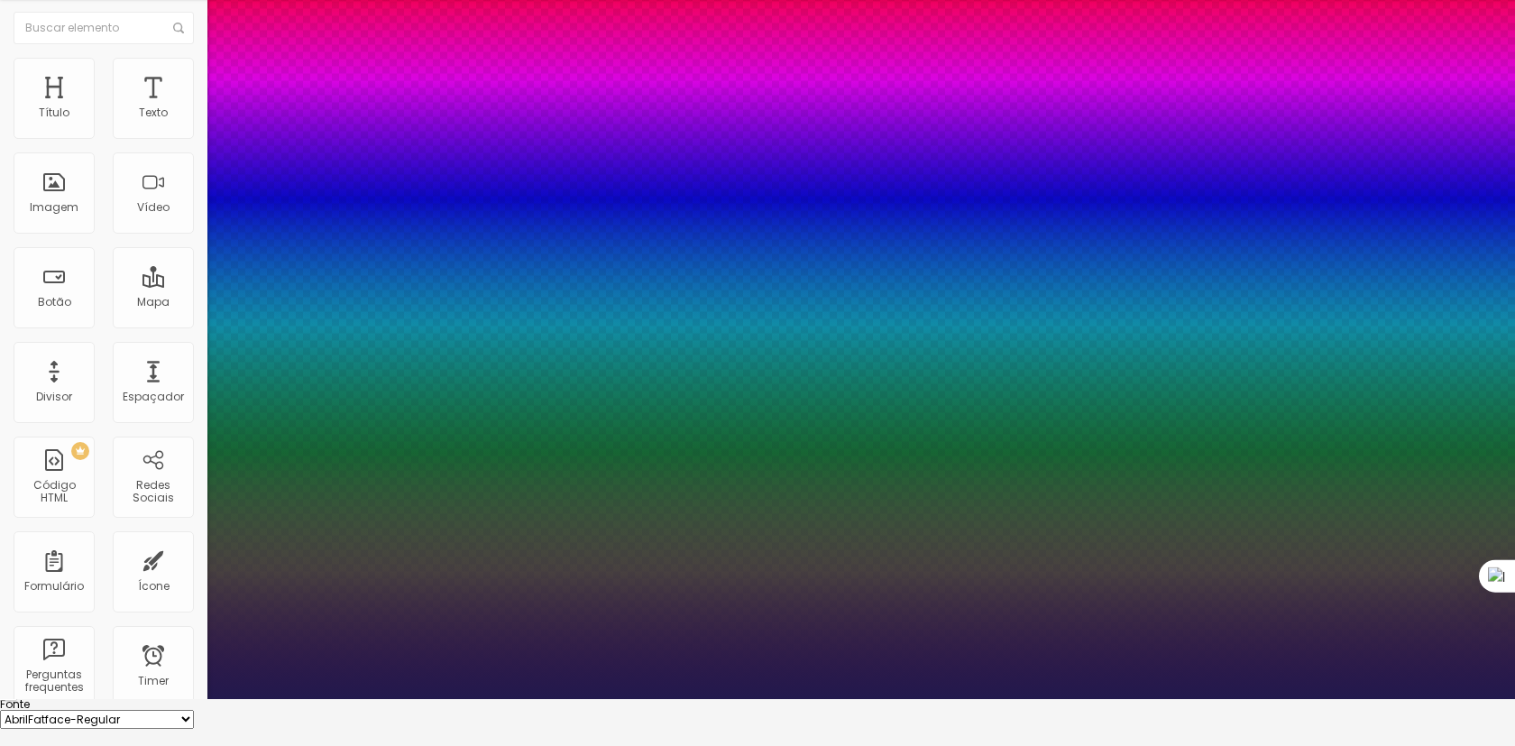
scroll to position [66, 0]
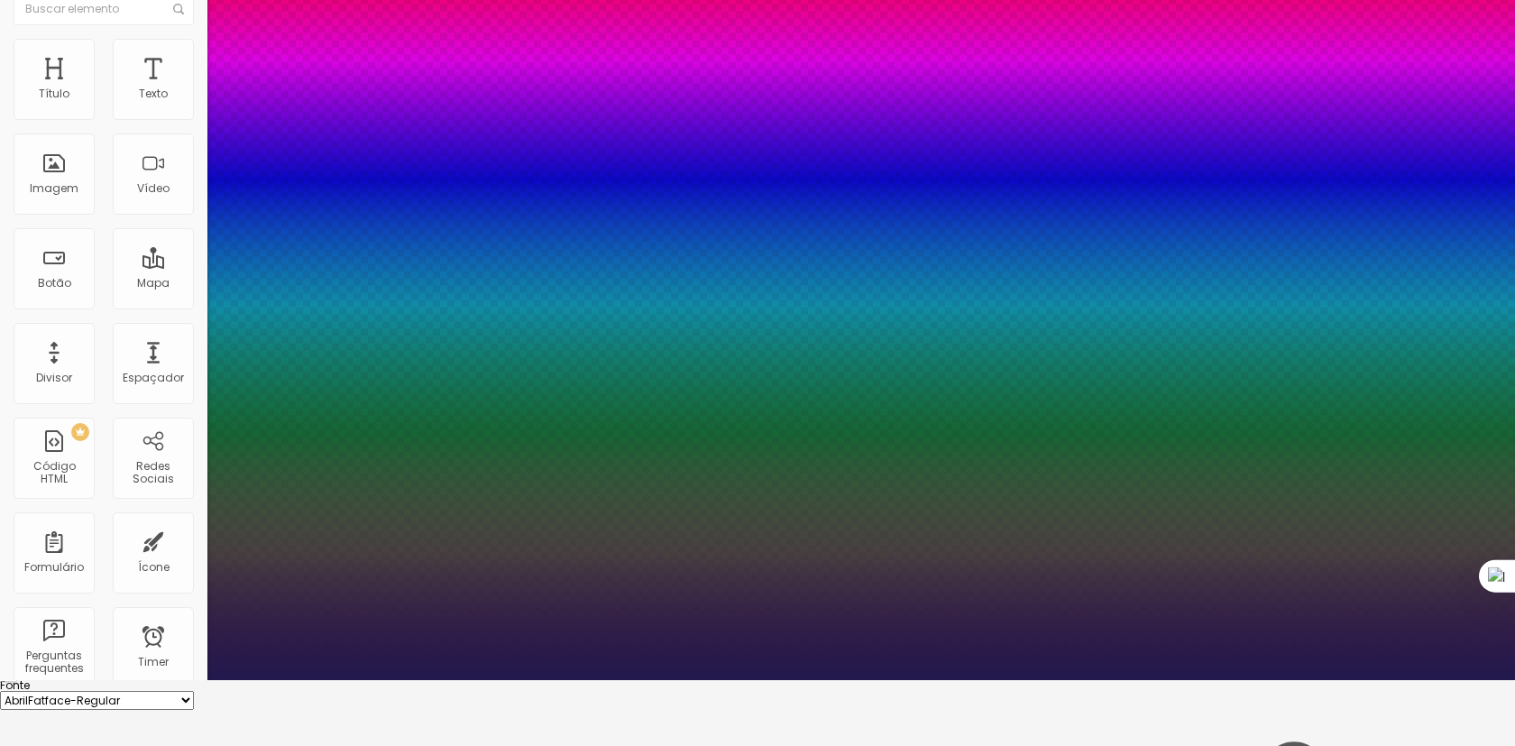
drag, startPoint x: 272, startPoint y: 437, endPoint x: 282, endPoint y: 438, distance: 10.0
type input "1"
type input "49"
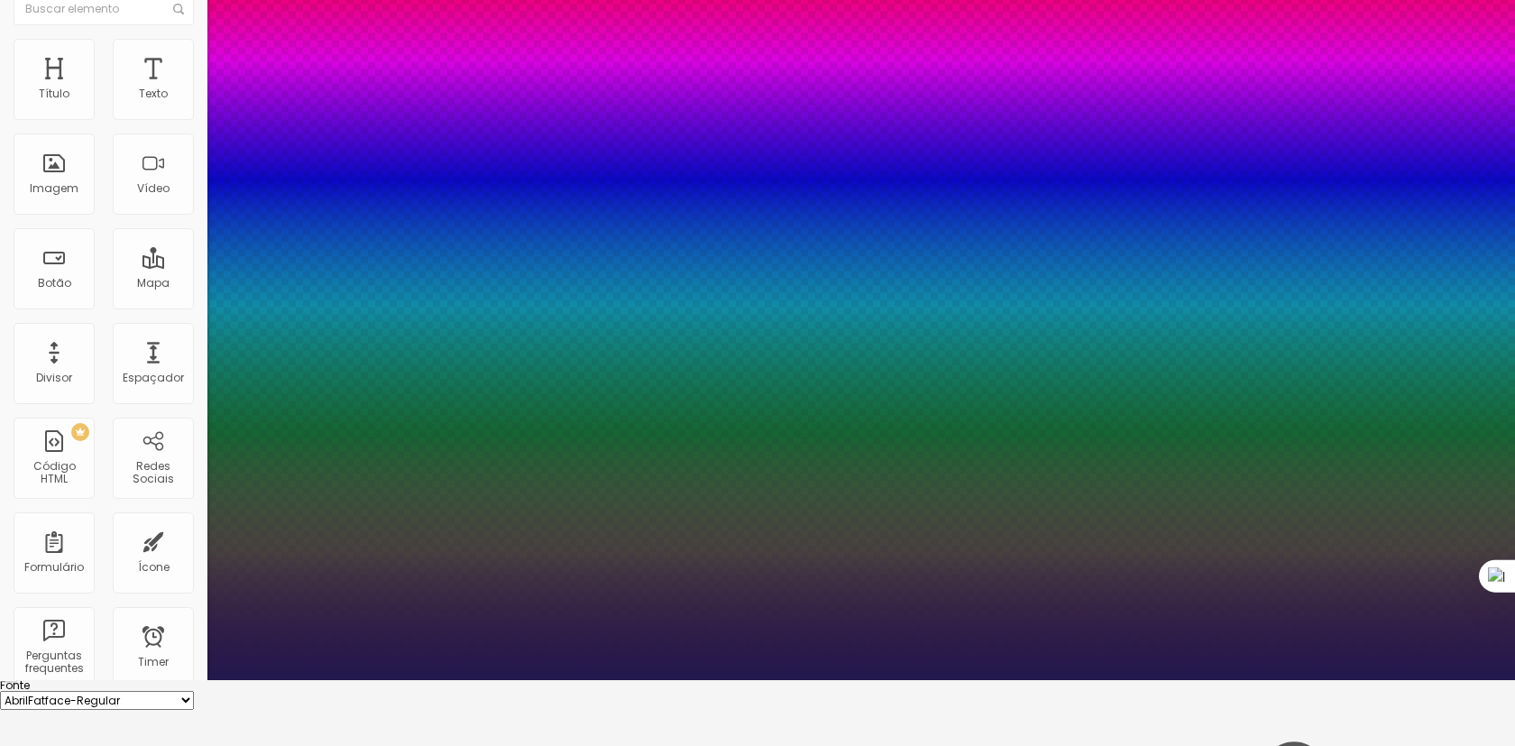
type input "1"
type input "51"
type input "1"
type input "50"
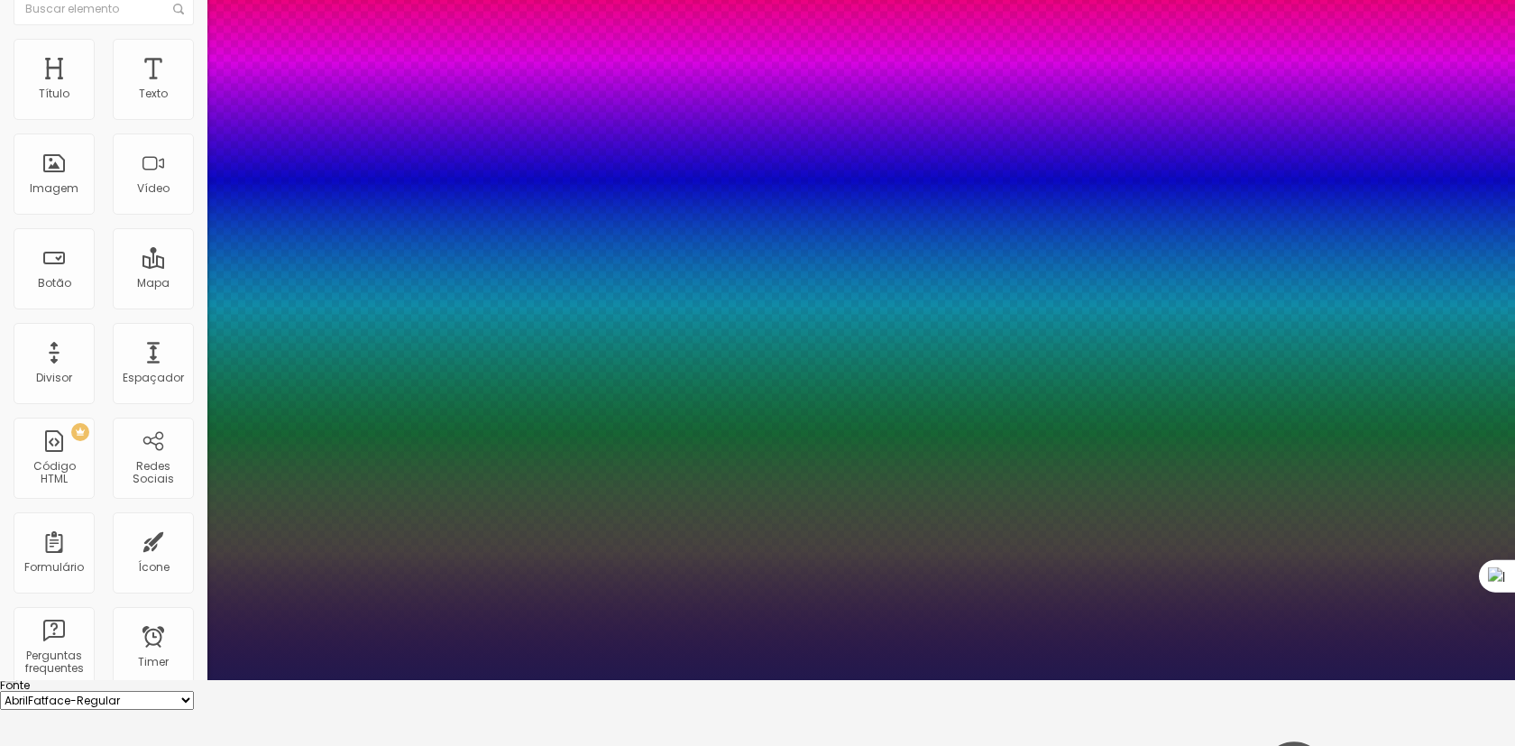
type input "50"
type input "1"
type input "47"
type input "1"
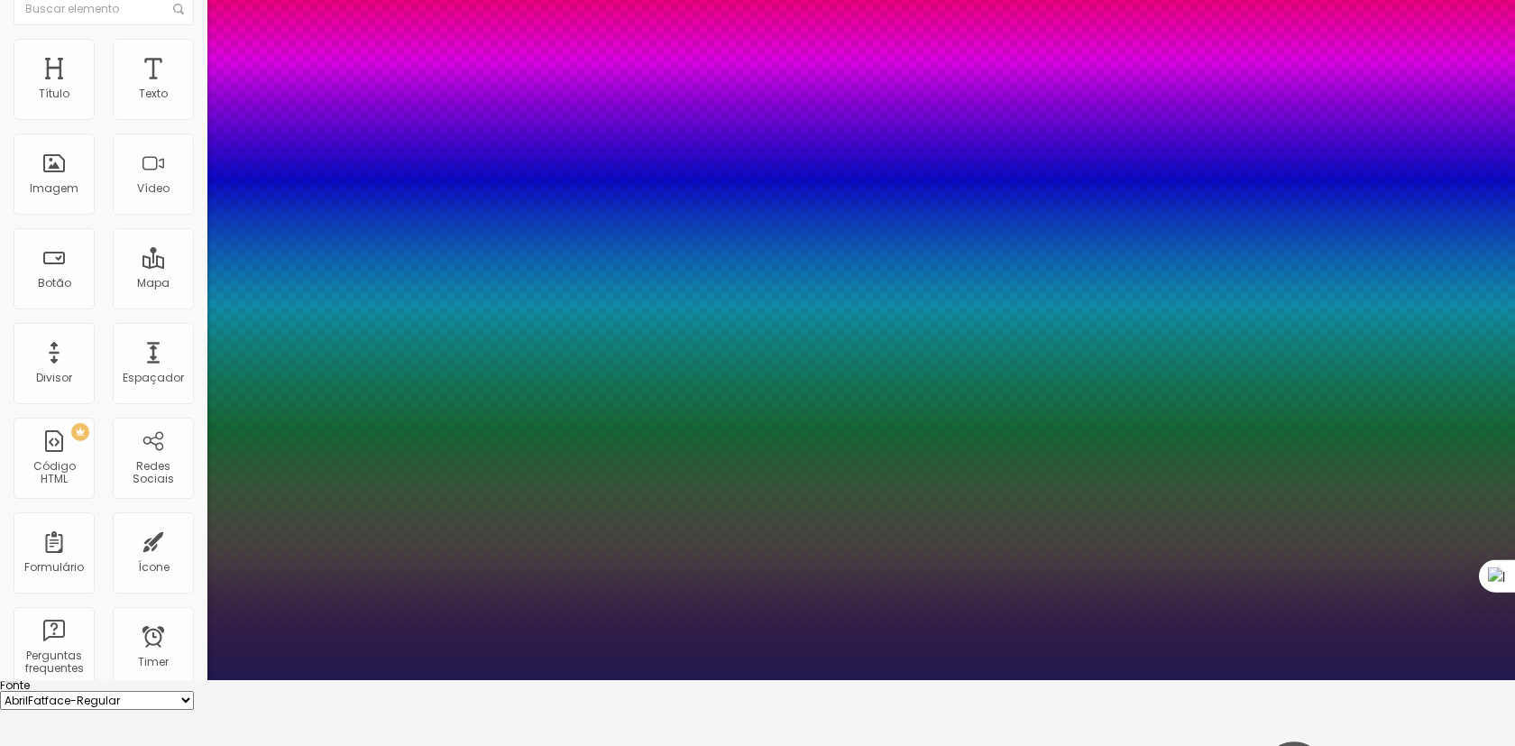
type input "46"
type input "1"
type input "45"
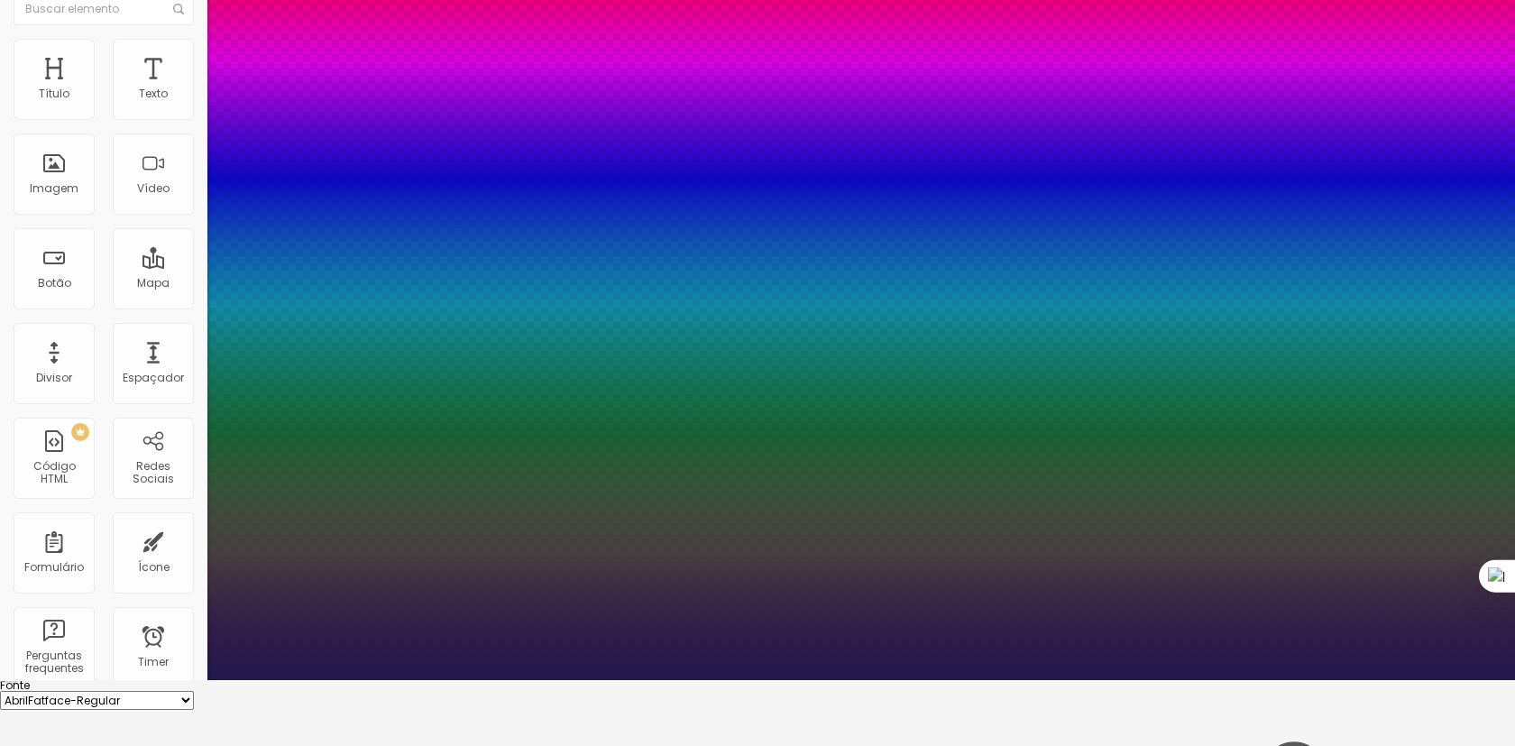
type input "1"
type input "45"
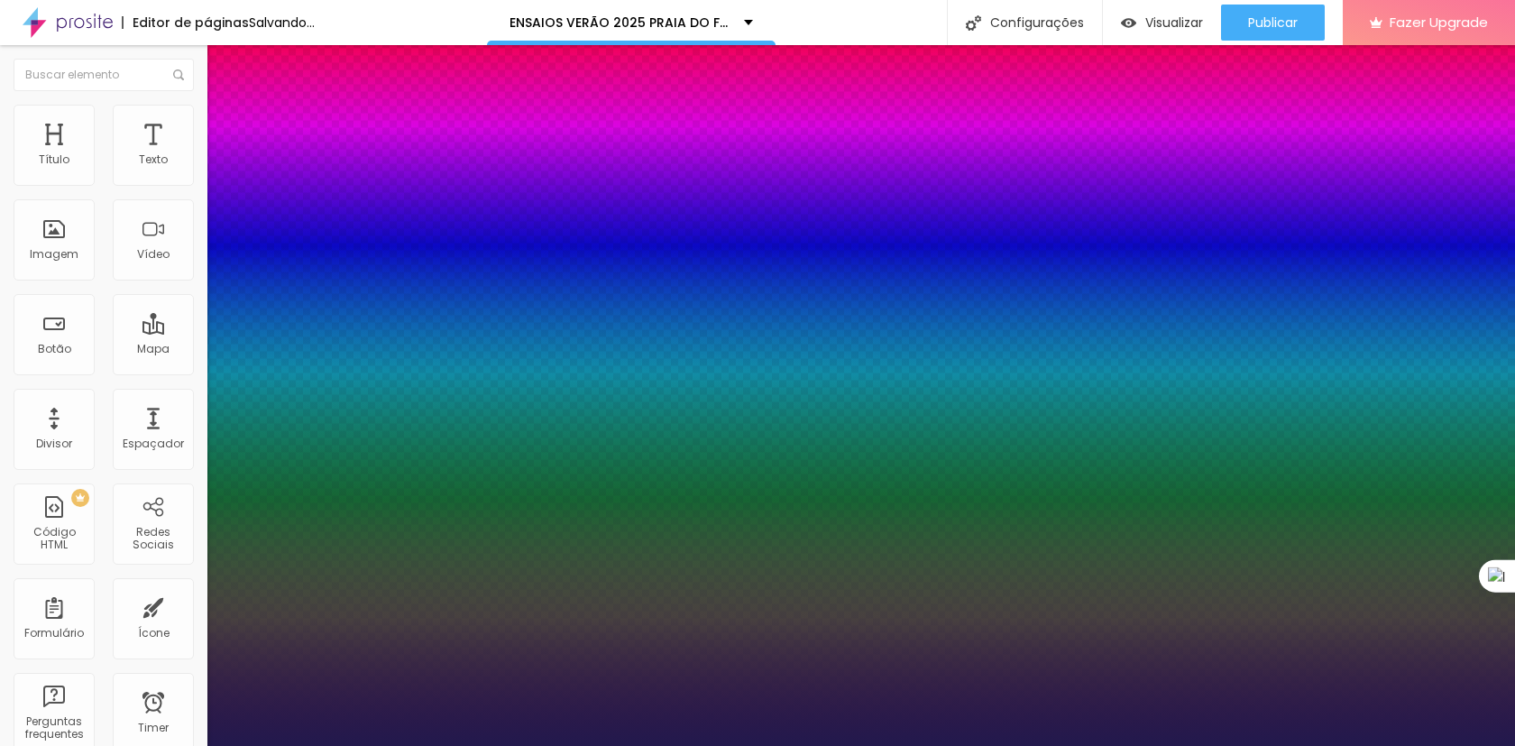
type input "1"
click at [630, 745] on div at bounding box center [757, 746] width 1515 height 0
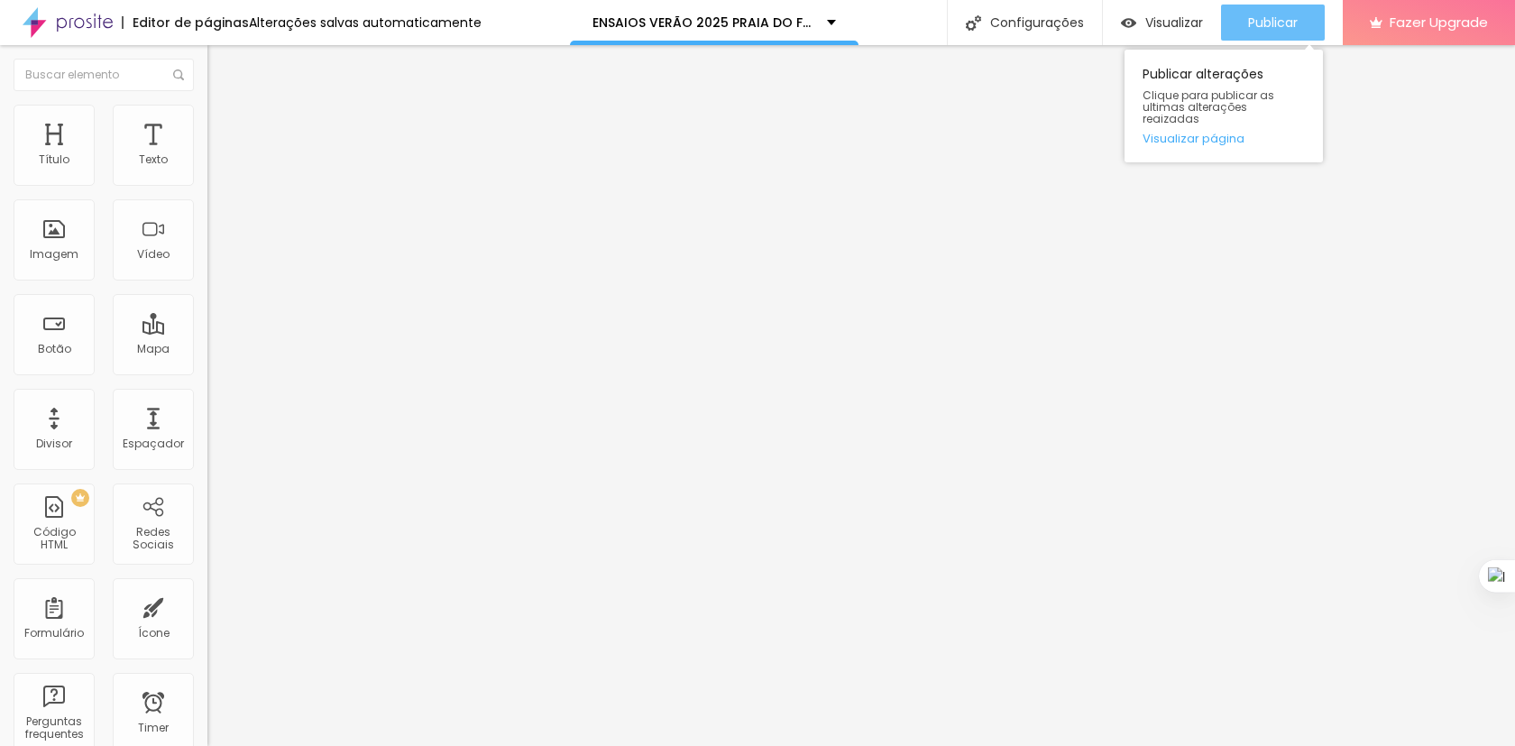
click at [1256, 30] on span "Publicar" at bounding box center [1273, 22] width 50 height 14
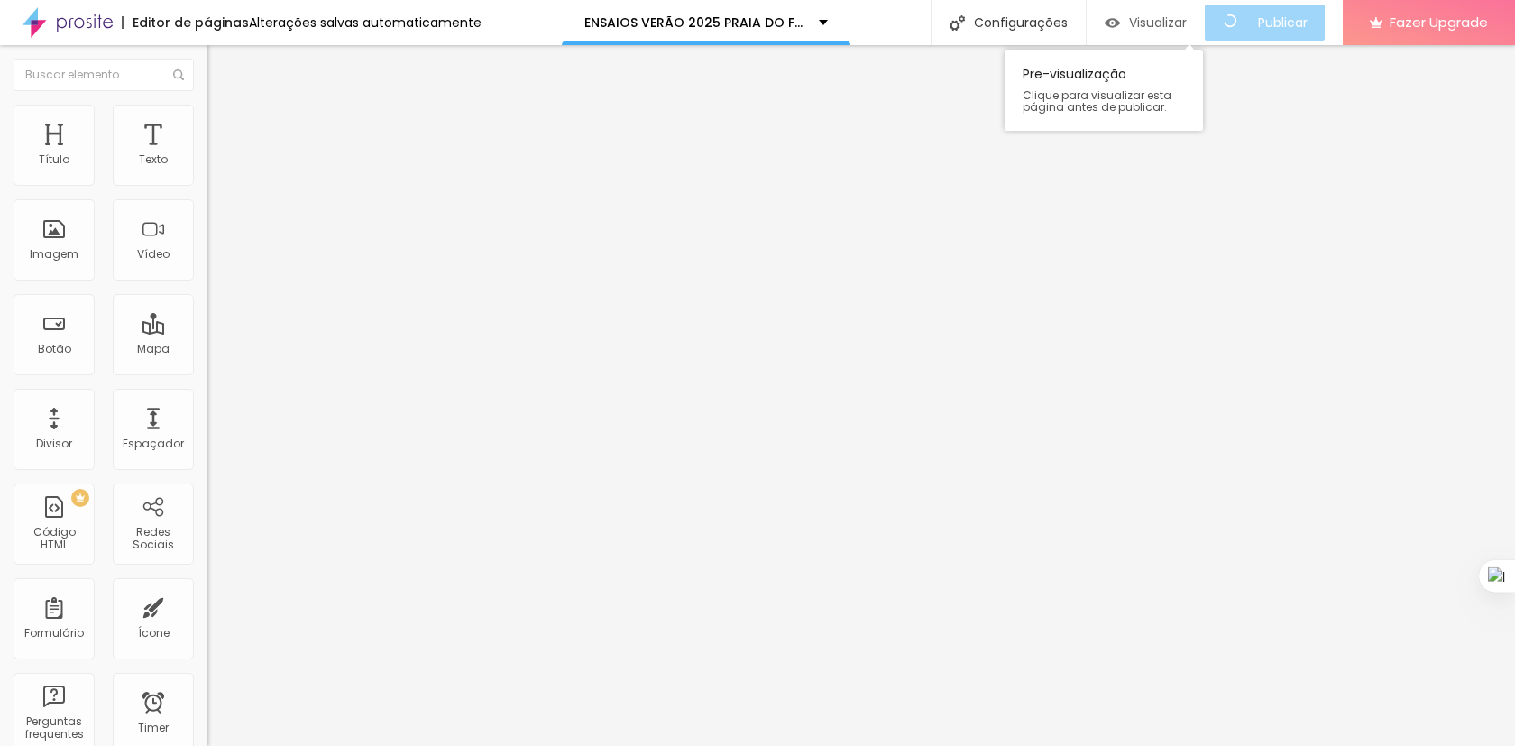
click at [1140, 24] on span "Visualizar" at bounding box center [1158, 22] width 58 height 14
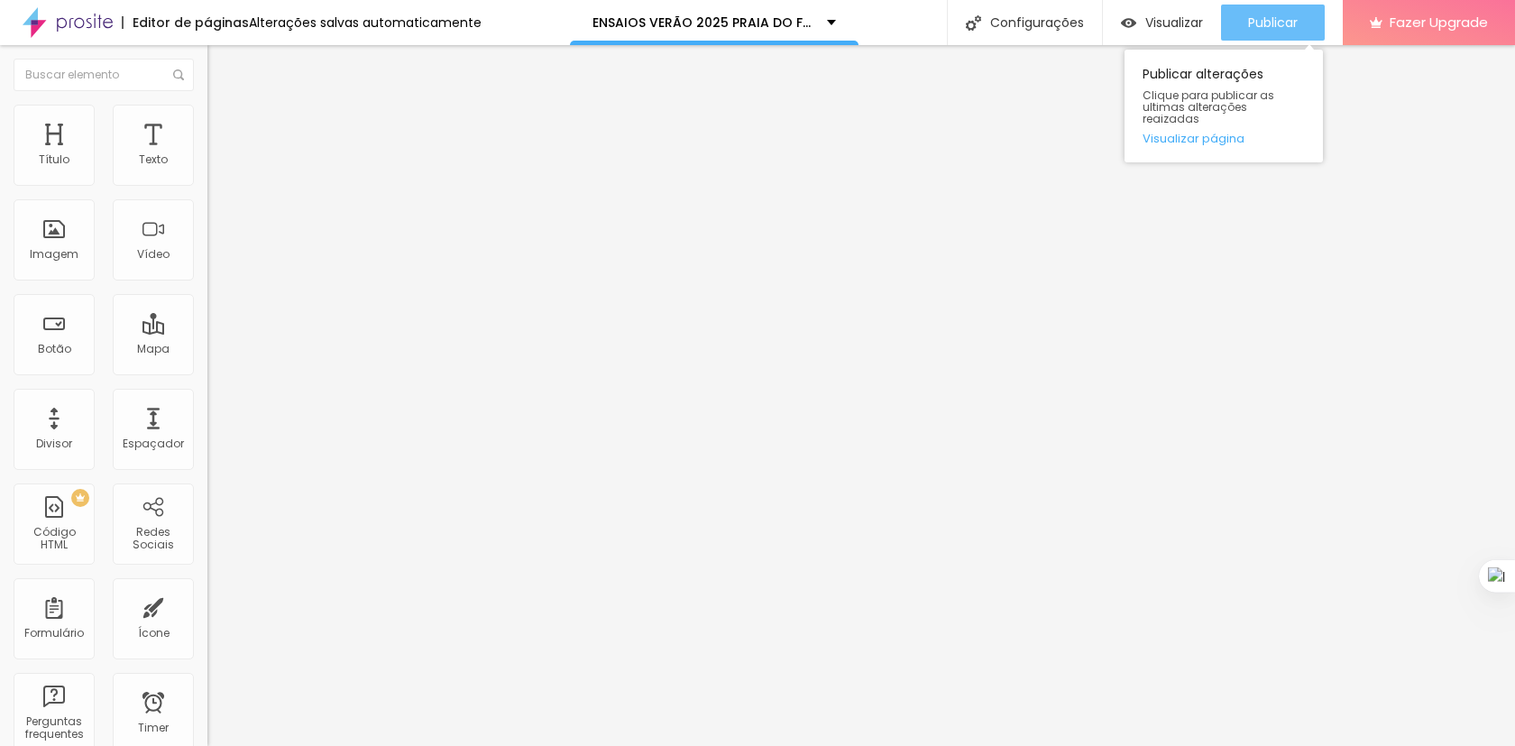
click at [1245, 23] on button "Publicar" at bounding box center [1273, 23] width 104 height 36
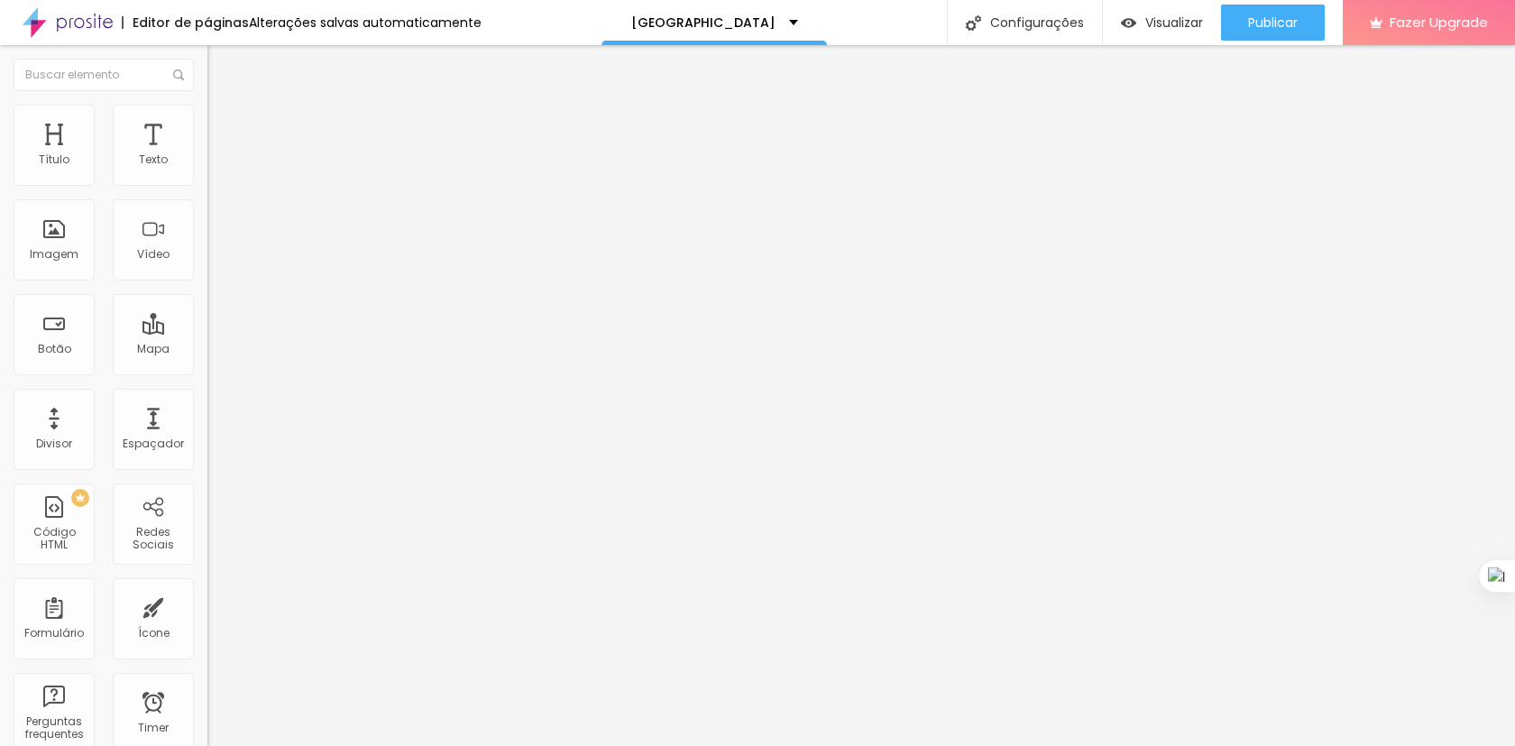
scroll to position [1271, 0]
click at [207, 155] on span "Trocar imagem" at bounding box center [256, 147] width 98 height 15
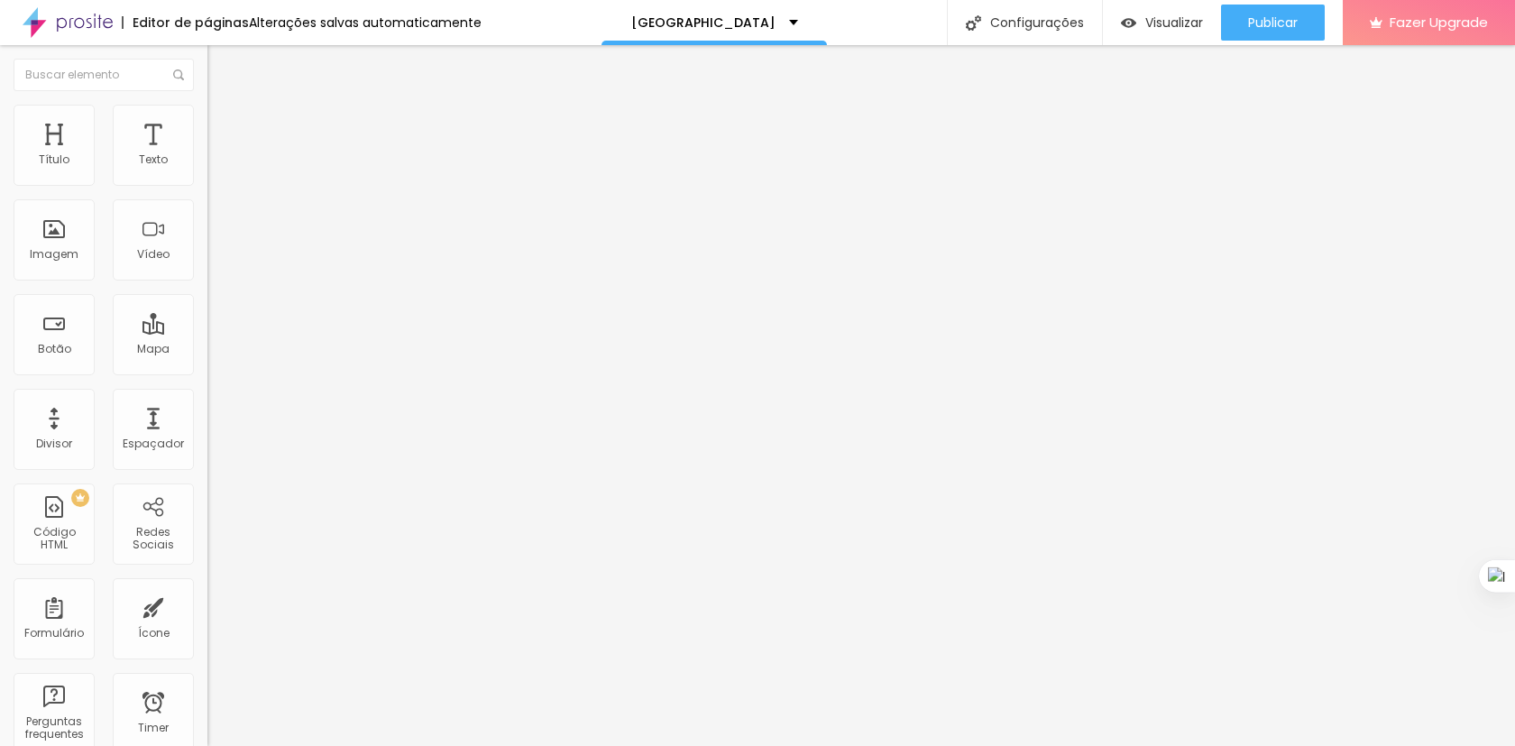
click at [224, 124] on span "Estilo" at bounding box center [238, 116] width 28 height 15
click at [207, 123] on img at bounding box center [215, 131] width 16 height 16
type input "19"
type input "20"
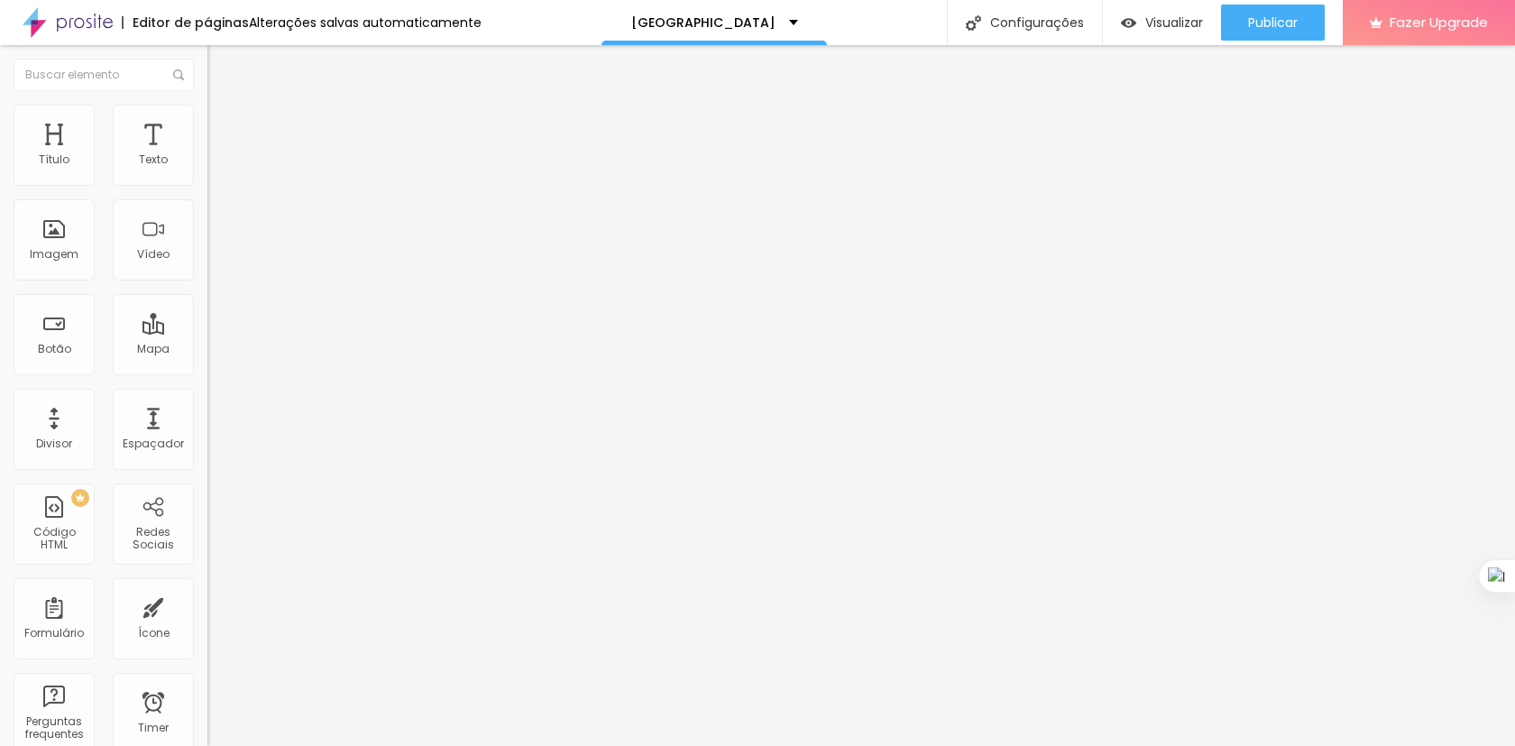
type input "20"
drag, startPoint x: 44, startPoint y: 176, endPoint x: 63, endPoint y: 176, distance: 18.9
click at [207, 350] on input "range" at bounding box center [265, 357] width 116 height 14
type input "19"
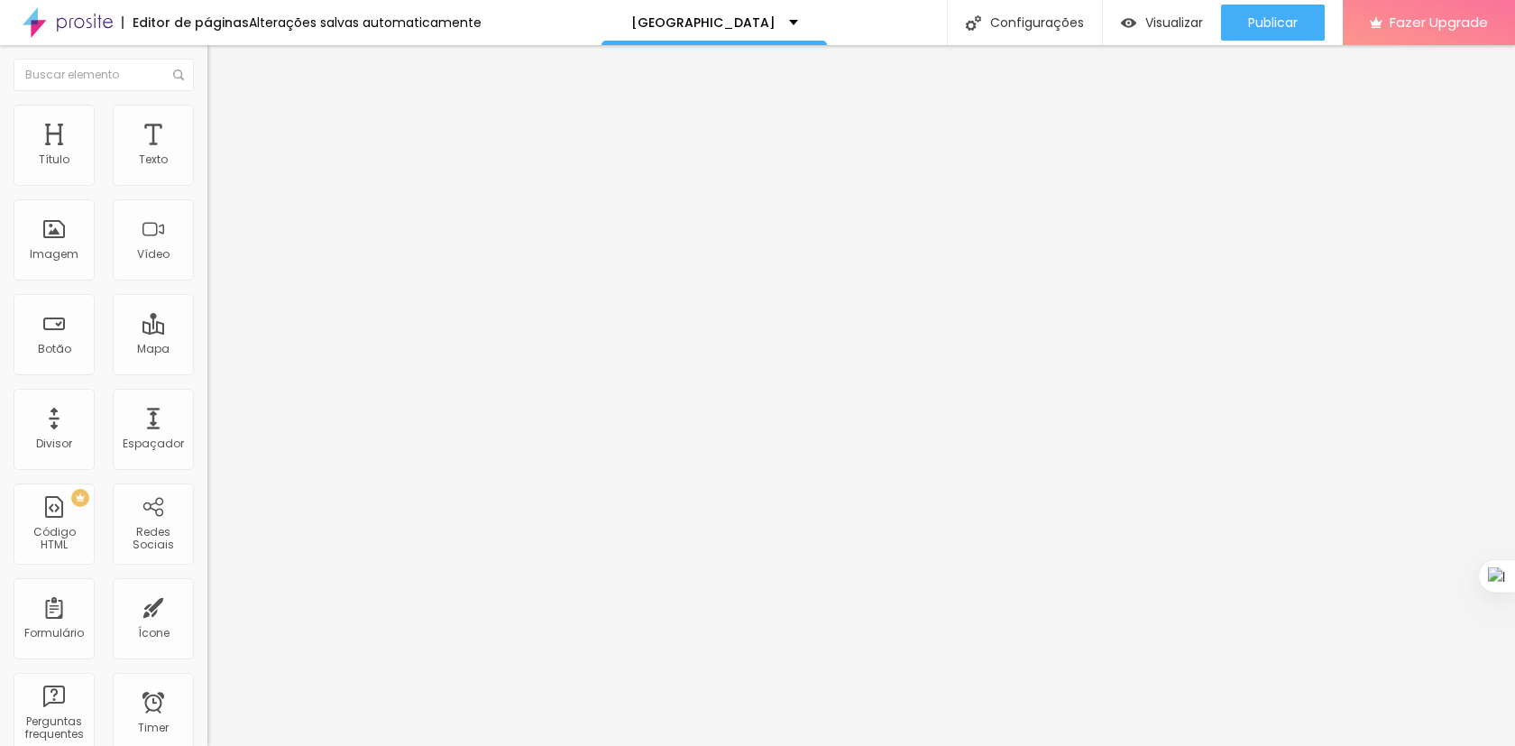
type input "0"
drag, startPoint x: 64, startPoint y: 176, endPoint x: 22, endPoint y: 175, distance: 42.4
click at [207, 175] on div "0 Espaço de cima" at bounding box center [310, 268] width 207 height 255
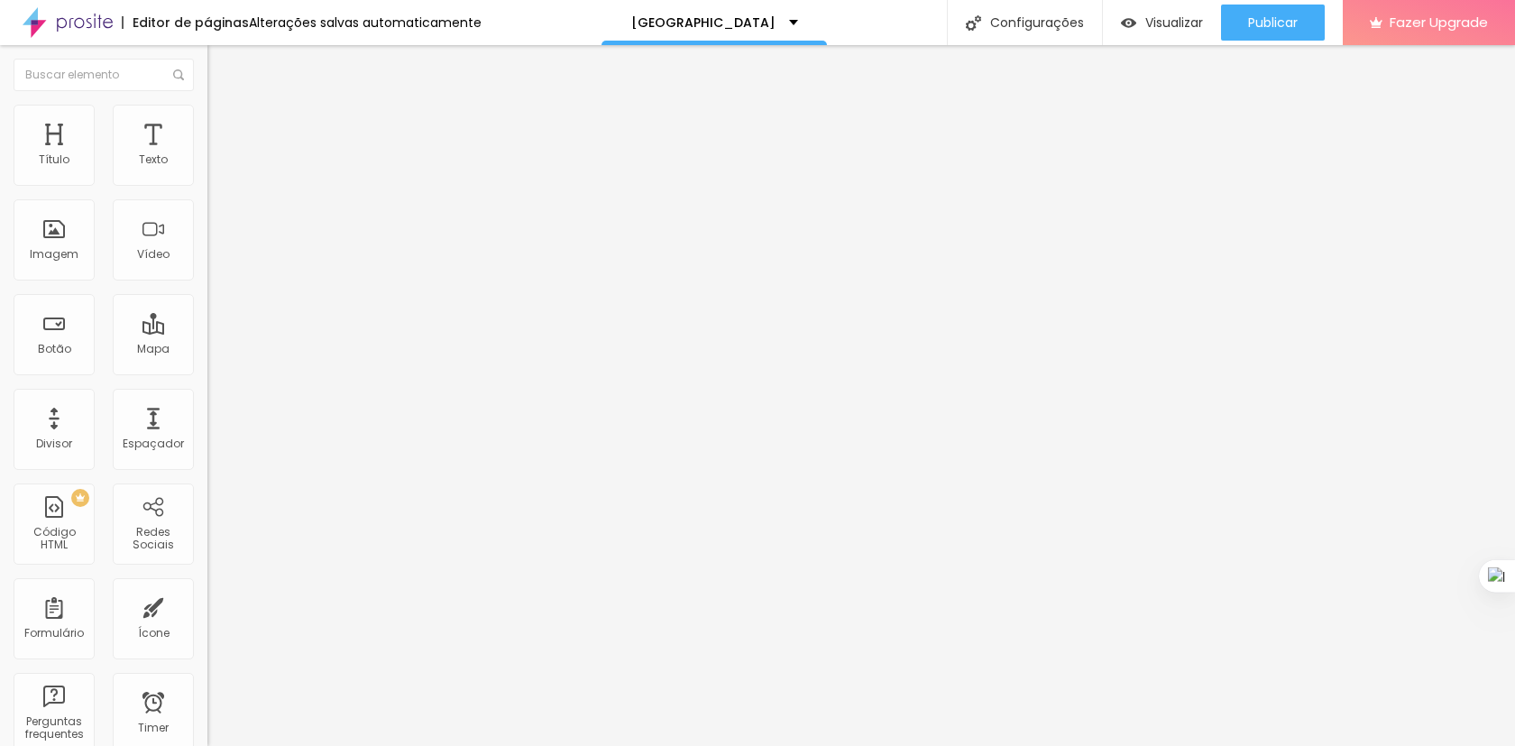
click at [224, 122] on span "Estilo" at bounding box center [238, 116] width 28 height 15
type input "40"
type input "30"
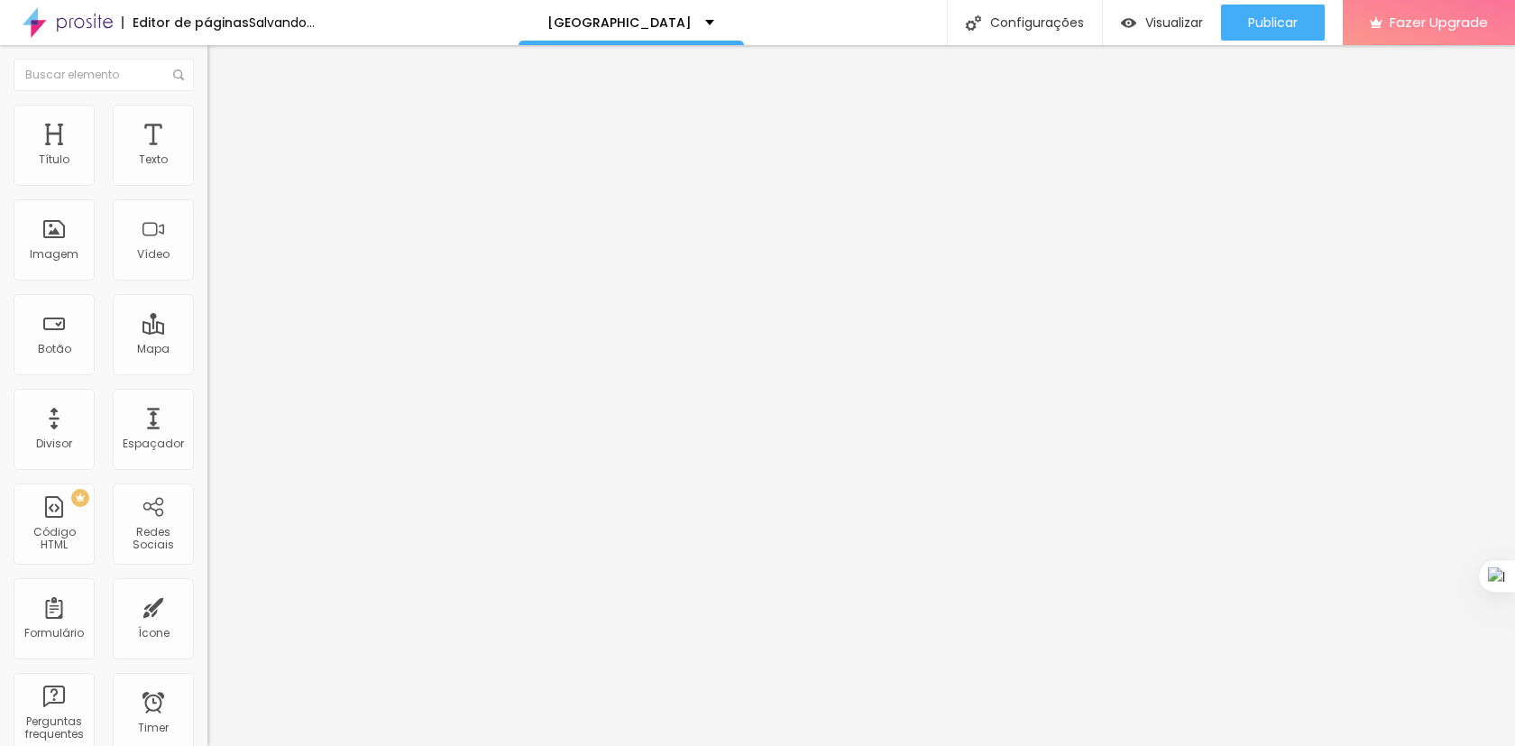
type input "25"
type input "65"
type input "70"
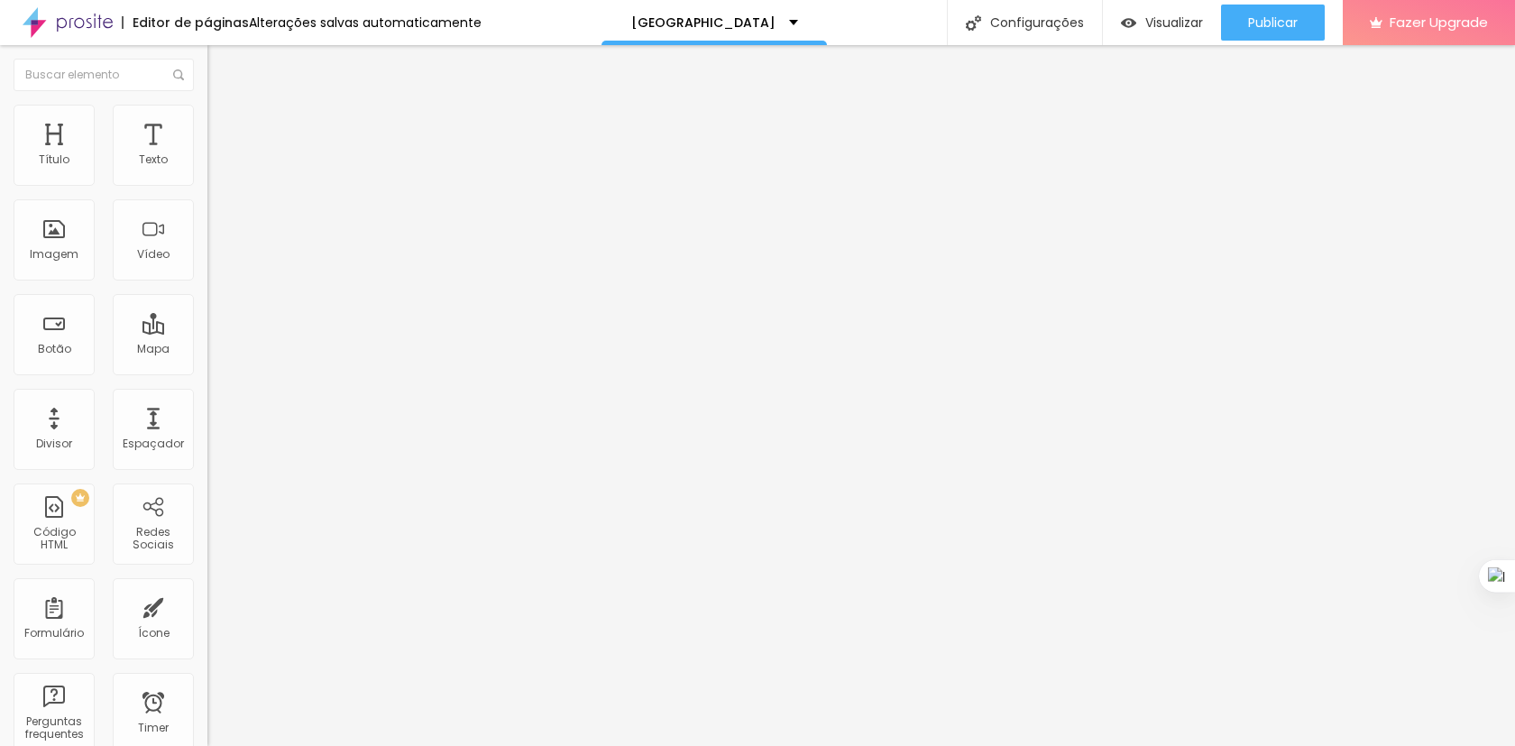
type input "70"
type input "75"
type input "80"
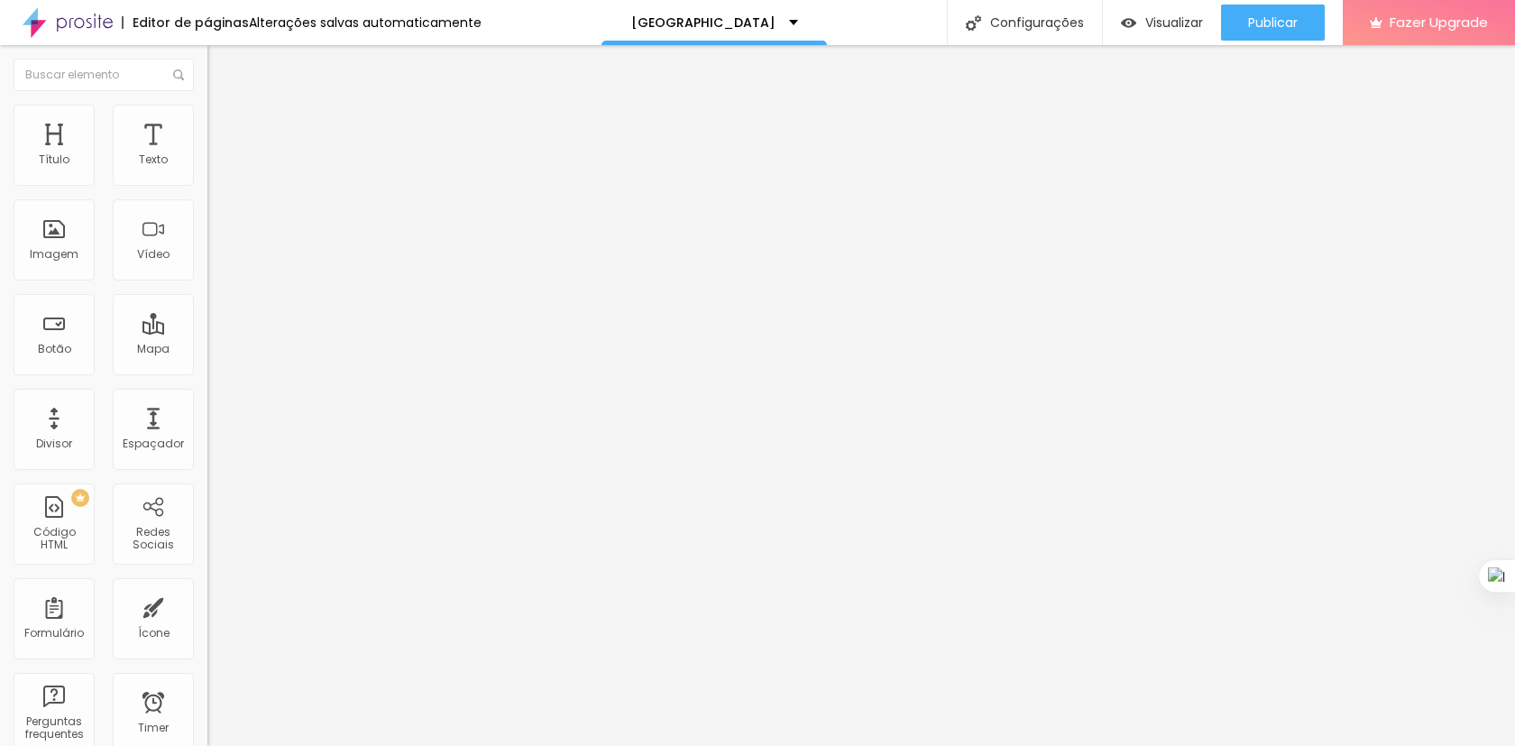
type input "85"
type input "90"
drag, startPoint x: 75, startPoint y: 195, endPoint x: 169, endPoint y: 179, distance: 95.2
type input "90"
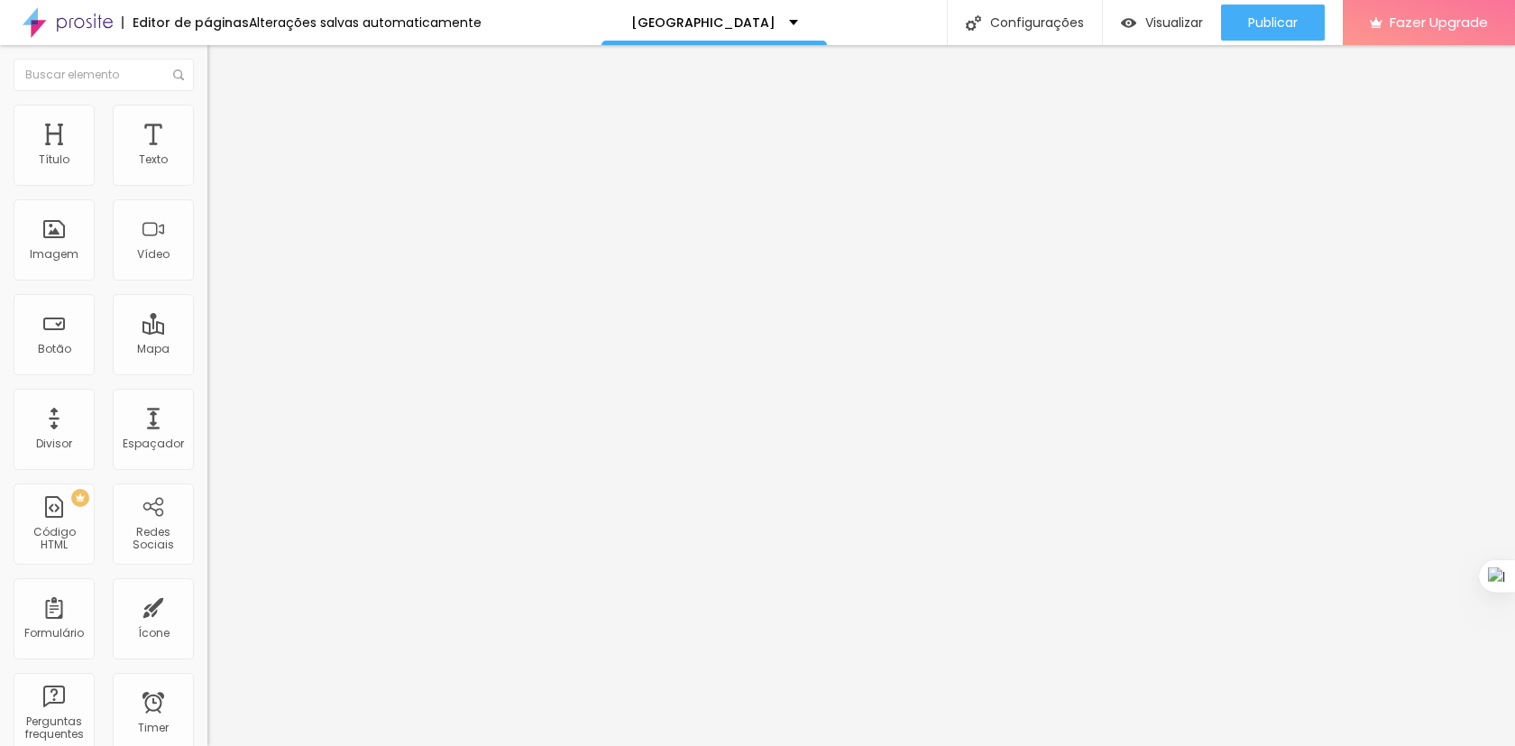
click at [207, 179] on input "range" at bounding box center [265, 177] width 116 height 14
click at [224, 124] on span "Estilo" at bounding box center [238, 116] width 28 height 15
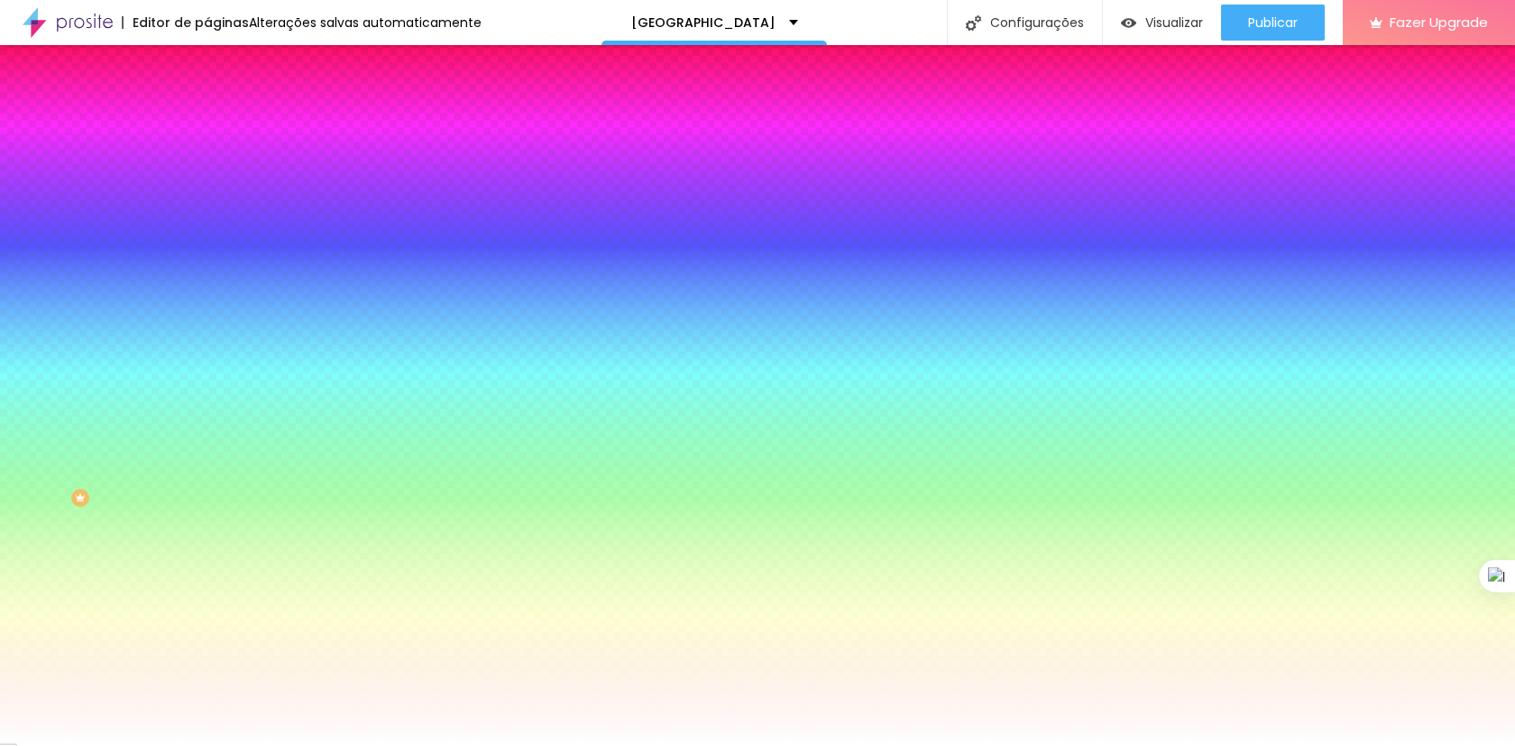
click at [207, 166] on span "Trocar imagem" at bounding box center [256, 158] width 98 height 15
click at [306, 162] on img at bounding box center [311, 156] width 11 height 11
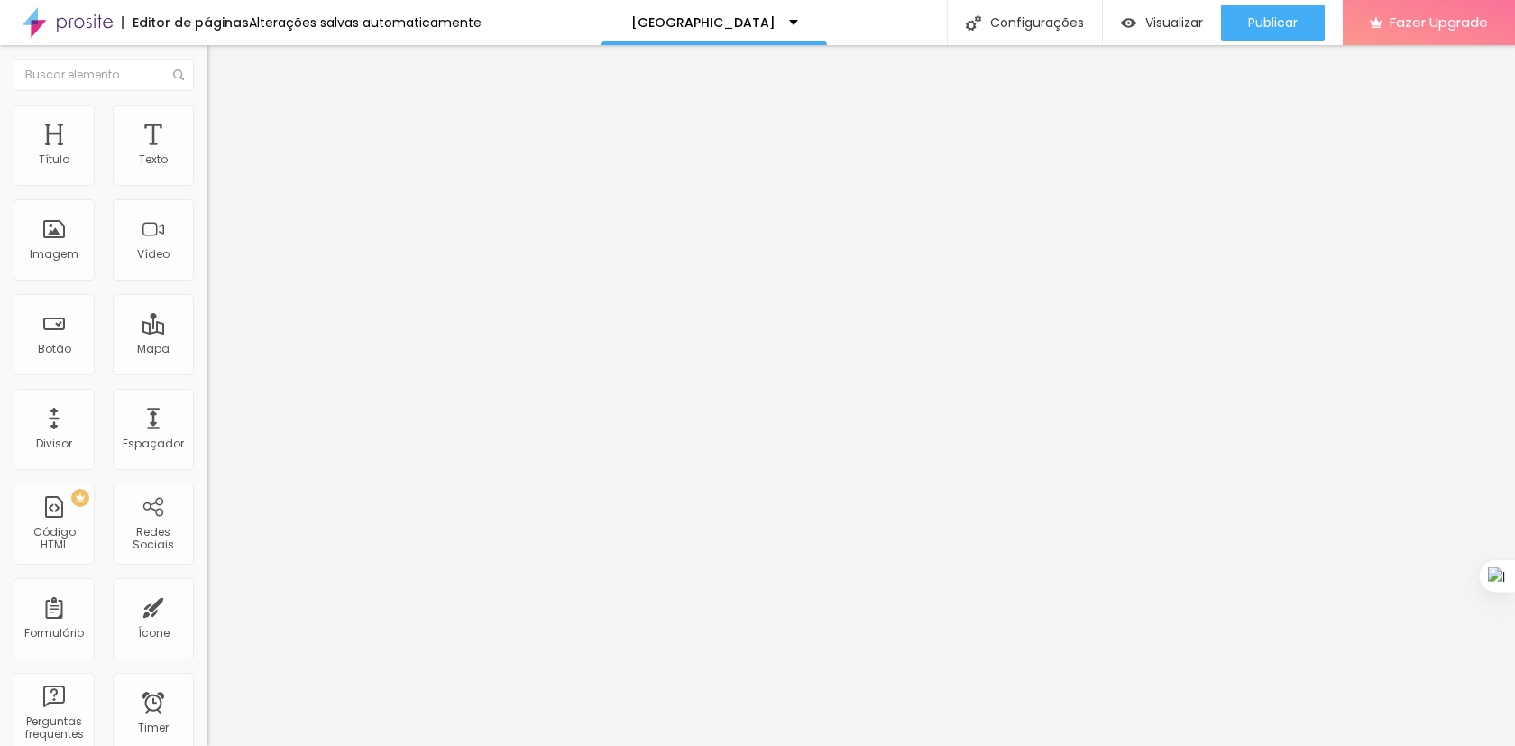
click at [224, 124] on span "Estilo" at bounding box center [238, 116] width 28 height 15
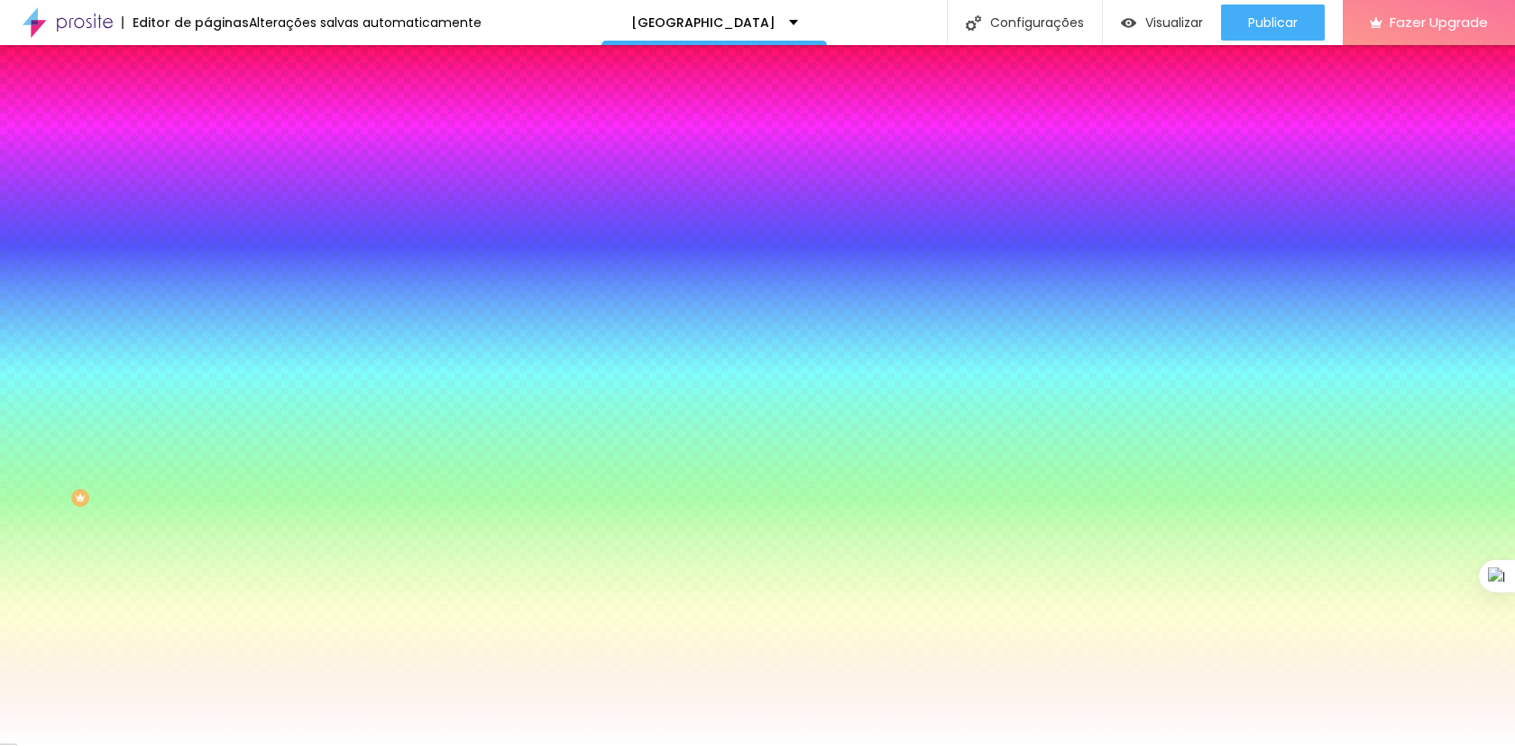
type textarea "V"
click at [224, 129] on span "Avançado" at bounding box center [254, 134] width 60 height 15
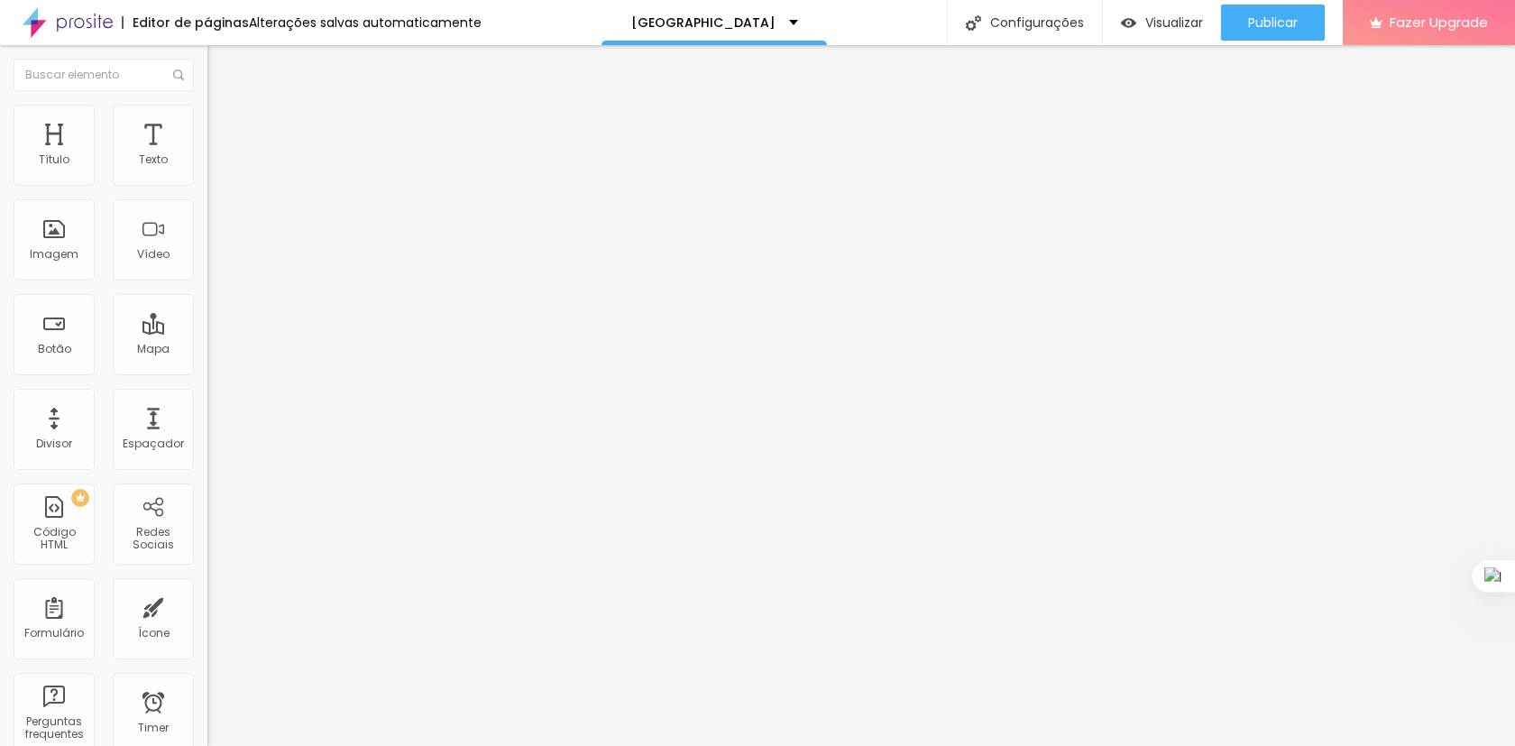
click at [207, 103] on img at bounding box center [215, 95] width 16 height 16
click at [207, 155] on span "Trocar imagem" at bounding box center [256, 147] width 98 height 15
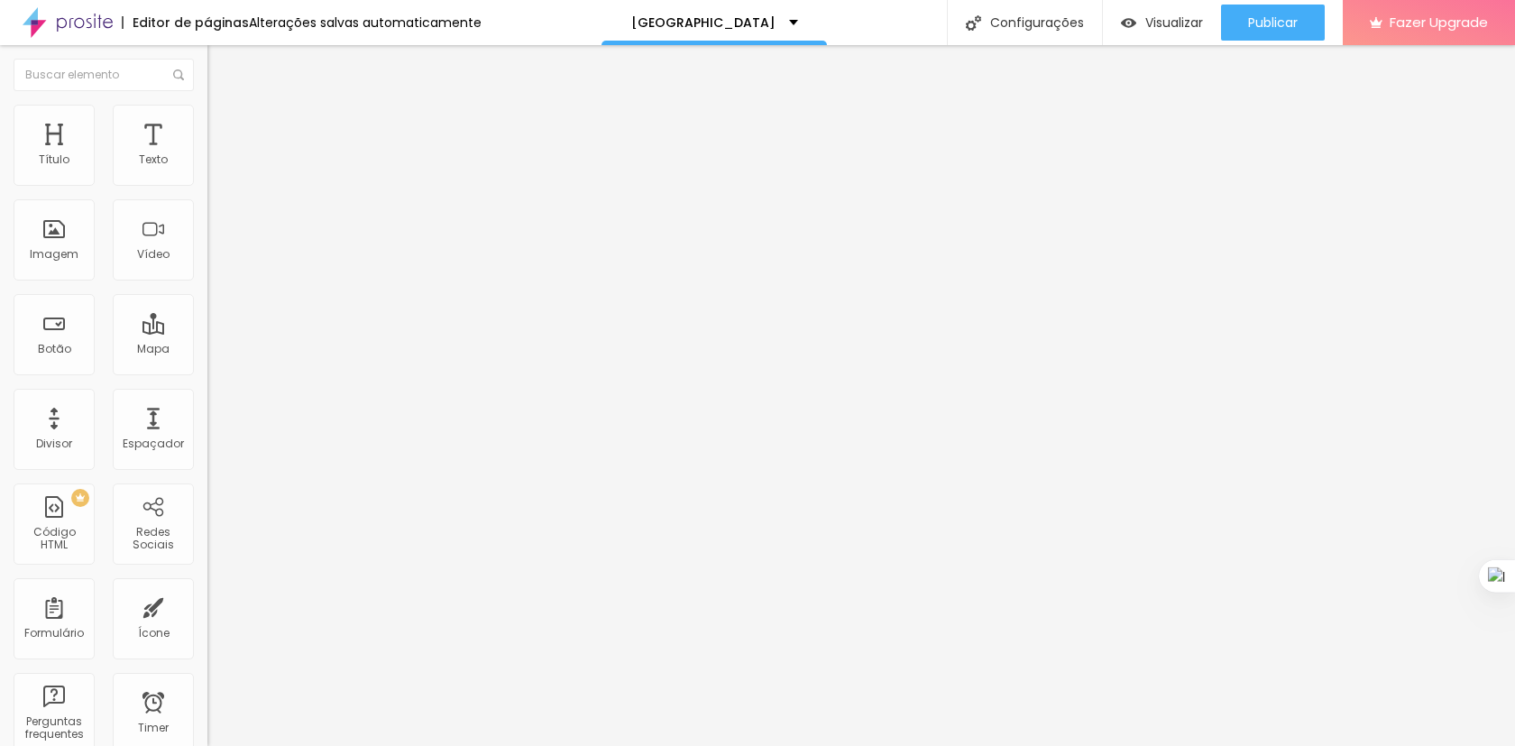
click at [207, 116] on li "Avançado" at bounding box center [310, 114] width 207 height 18
click at [207, 105] on li "Estilo" at bounding box center [310, 96] width 207 height 18
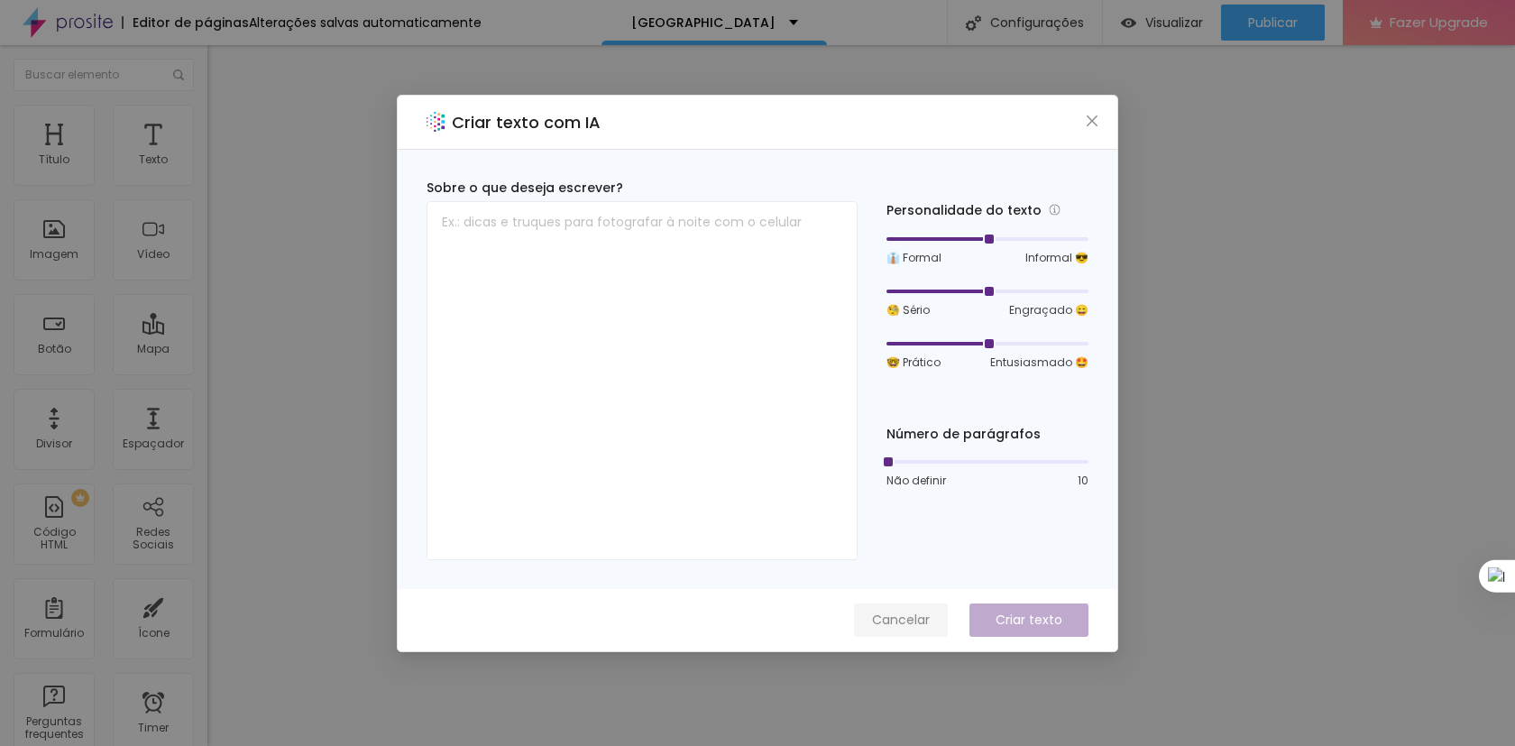
click at [909, 612] on span "Cancelar" at bounding box center [901, 619] width 58 height 19
click at [1158, 324] on div "Criar texto com IA Sobre o que deseja escrever? Personalidade do texto 👔 Formal…" at bounding box center [757, 373] width 1515 height 746
click at [1145, 266] on div "Criar texto com IA Sobre o que deseja escrever? Personalidade do texto 👔 Formal…" at bounding box center [757, 373] width 1515 height 746
click at [911, 631] on button "Cancelar" at bounding box center [901, 619] width 94 height 33
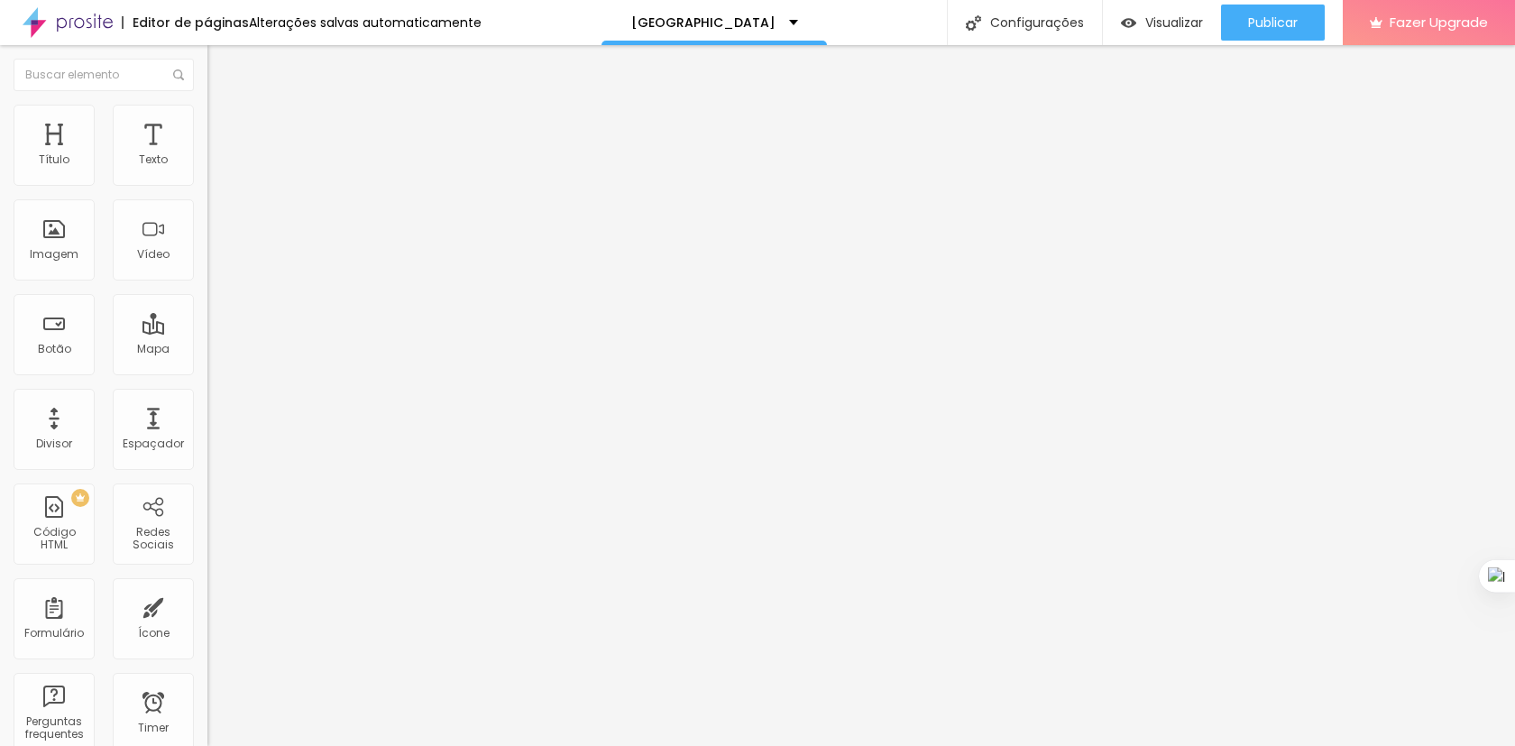
click at [224, 124] on span "Estilo" at bounding box center [238, 116] width 28 height 15
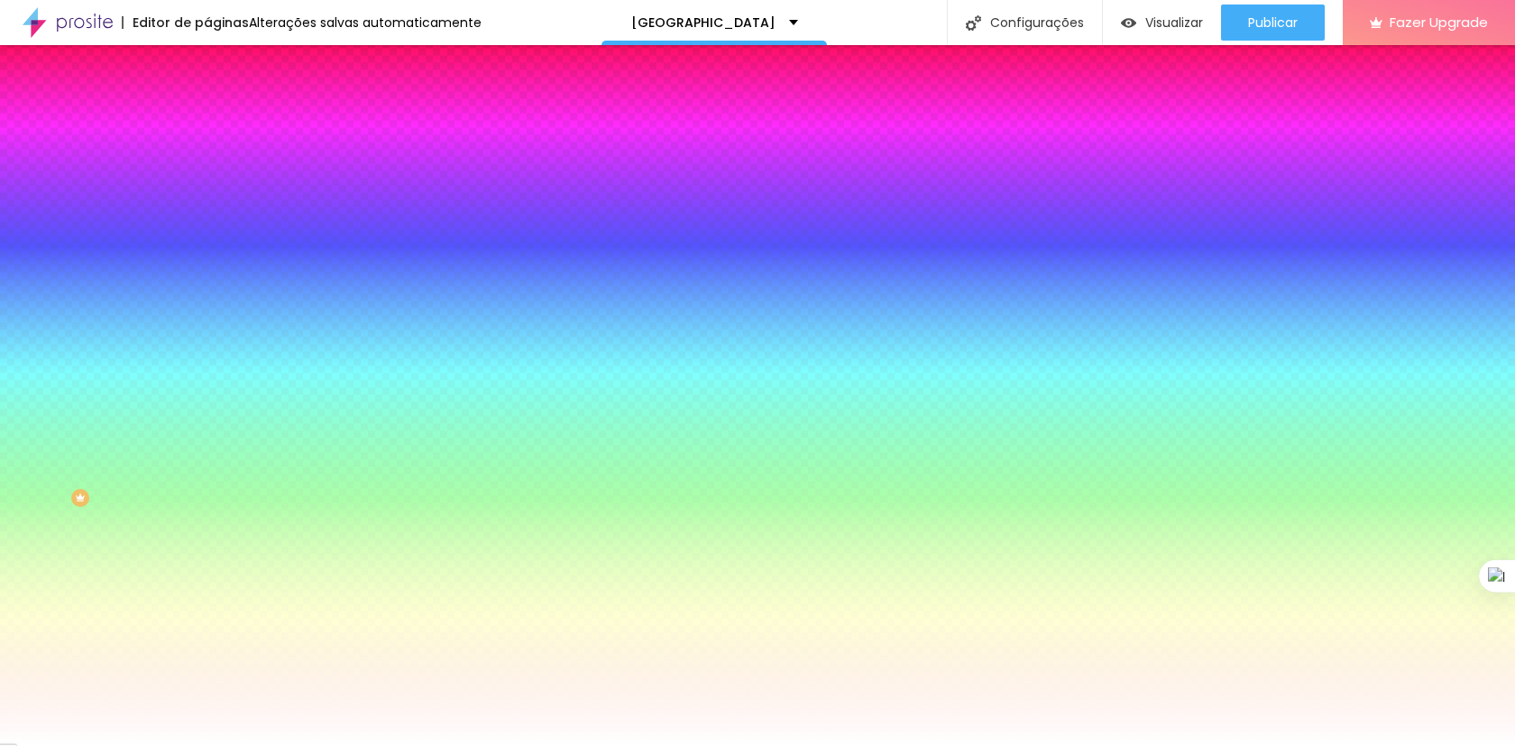
click at [207, 123] on li "Avançado" at bounding box center [310, 132] width 207 height 18
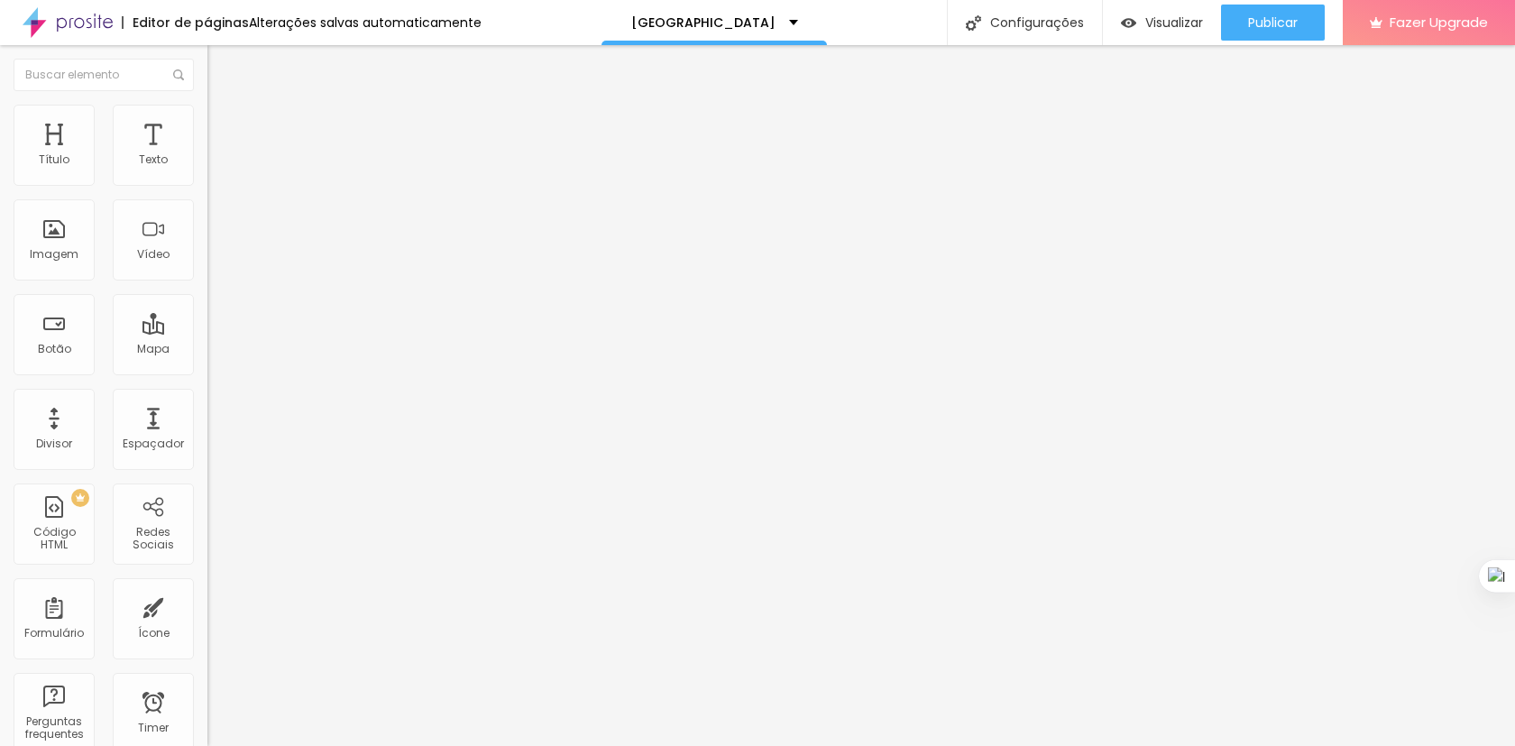
type input "45"
type input "10"
type input "0"
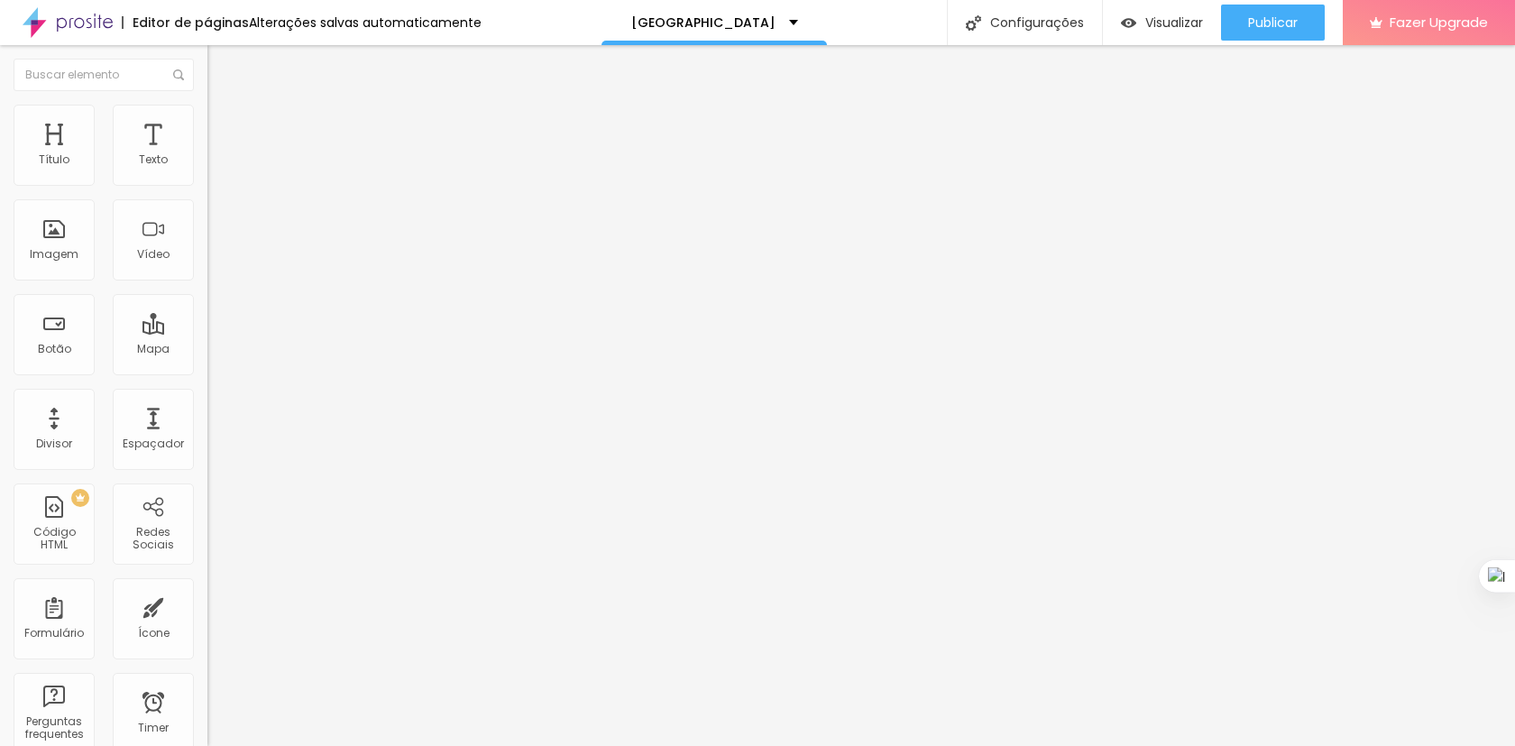
type input "0"
drag, startPoint x: 122, startPoint y: 172, endPoint x: 16, endPoint y: 185, distance: 106.2
click at [207, 350] on input "range" at bounding box center [265, 357] width 116 height 14
type input "5"
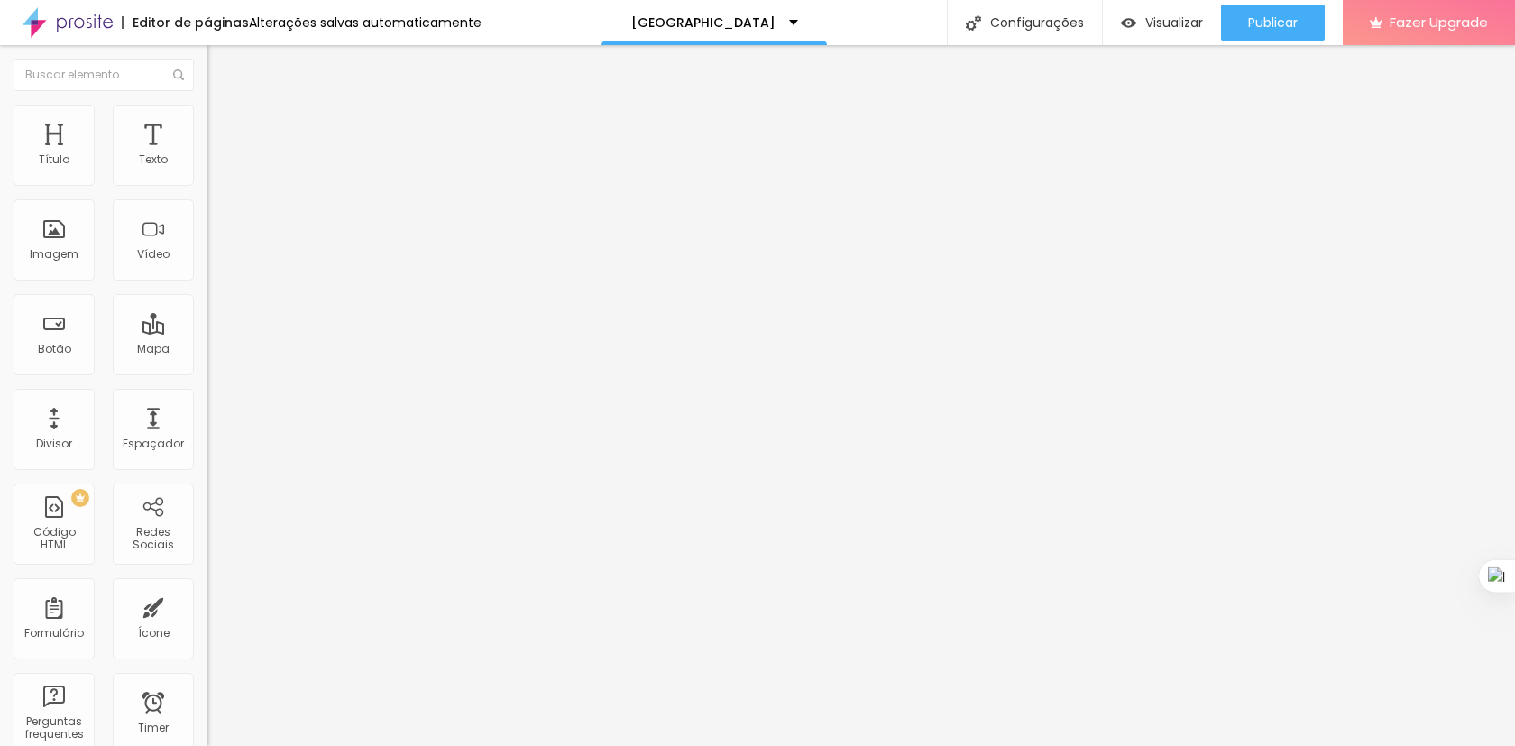
type input "10"
type input "15"
type input "20"
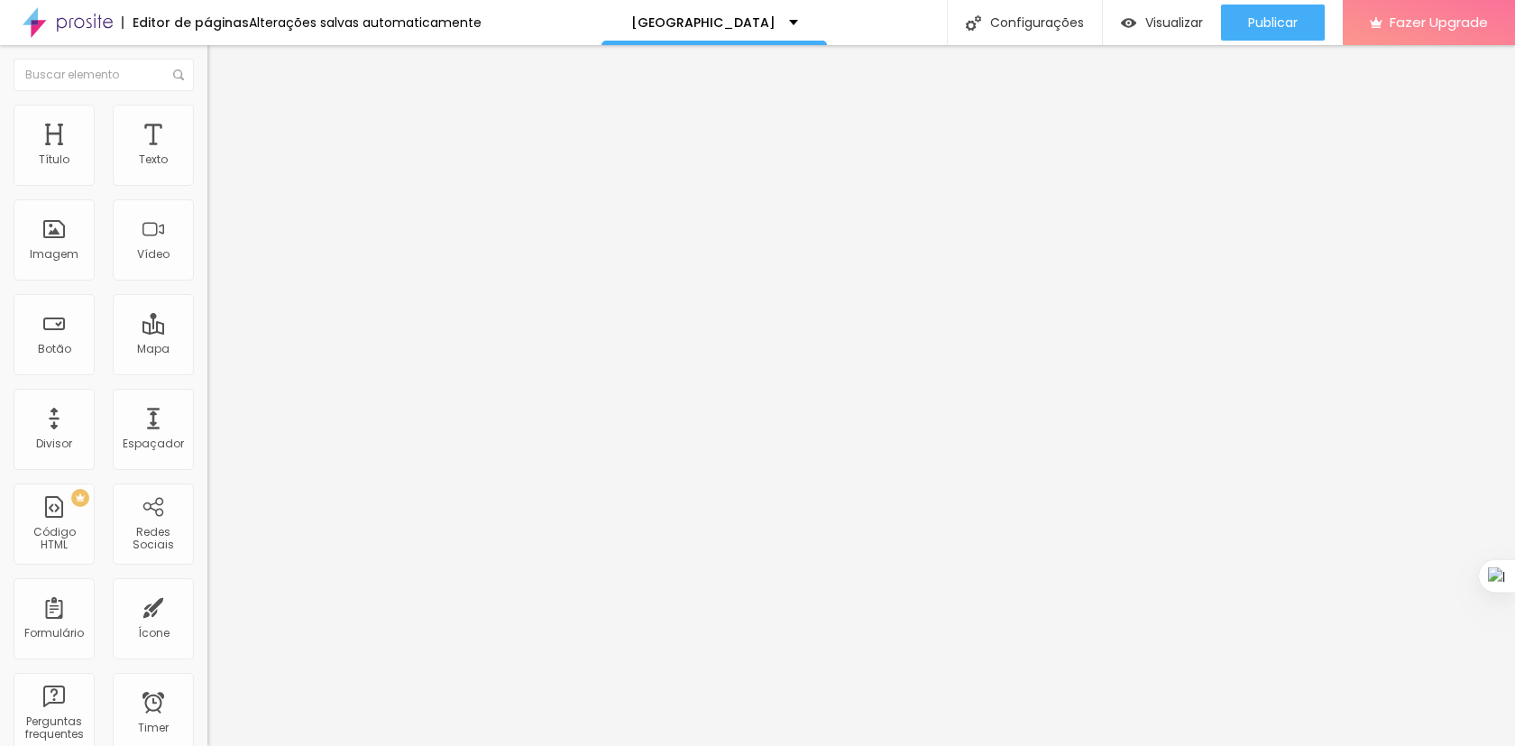
type input "20"
type input "25"
type input "40"
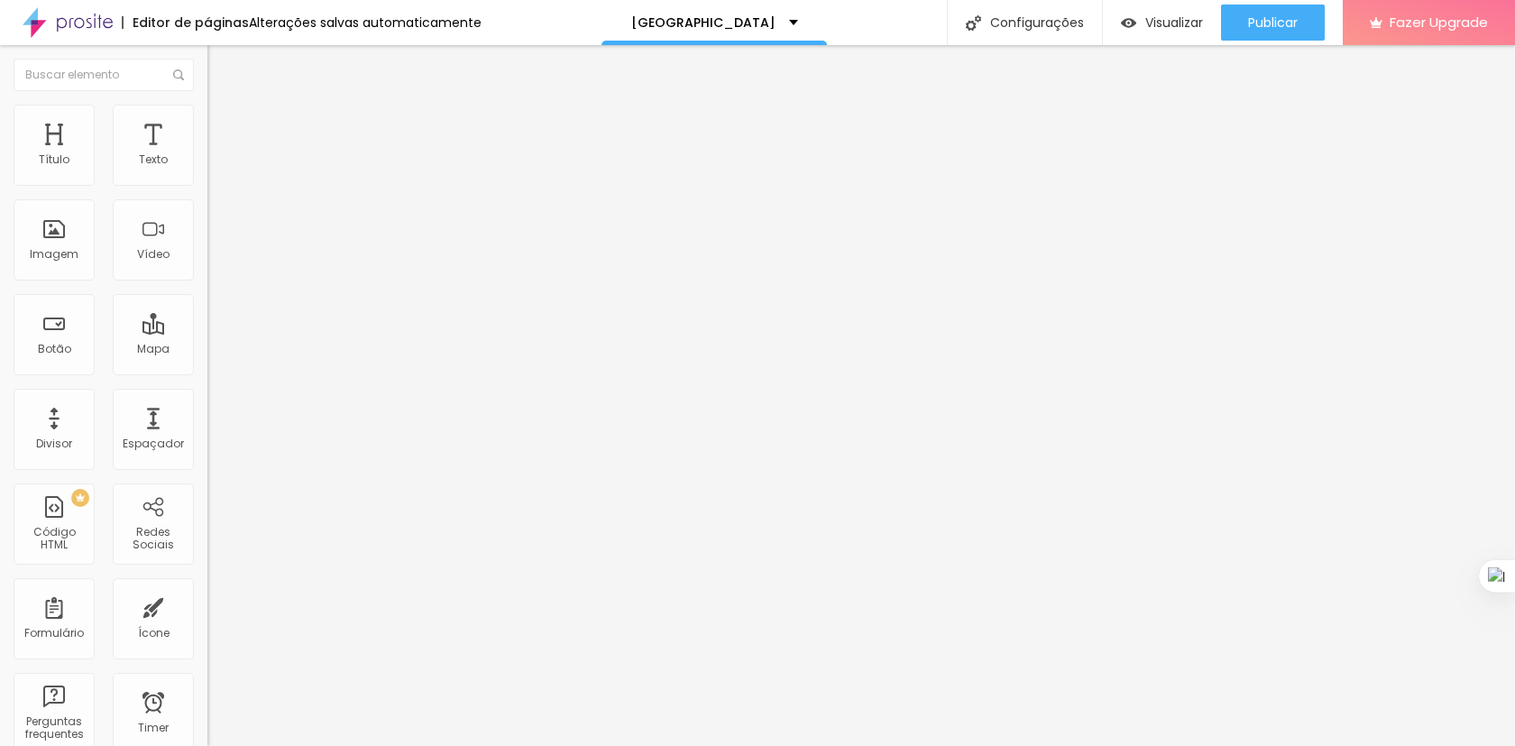
type input "50"
type input "45"
type input "40"
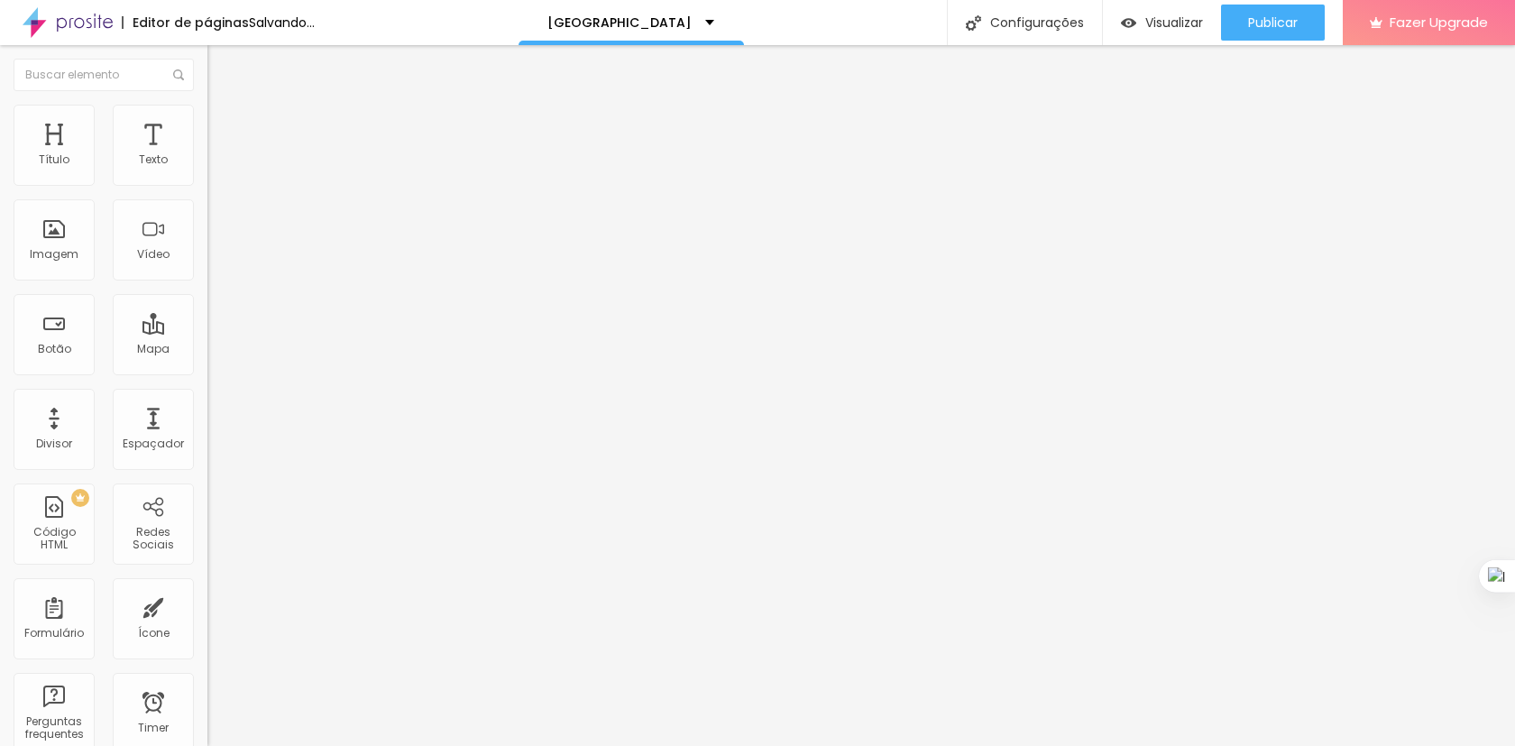
type input "40"
type input "35"
type input "30"
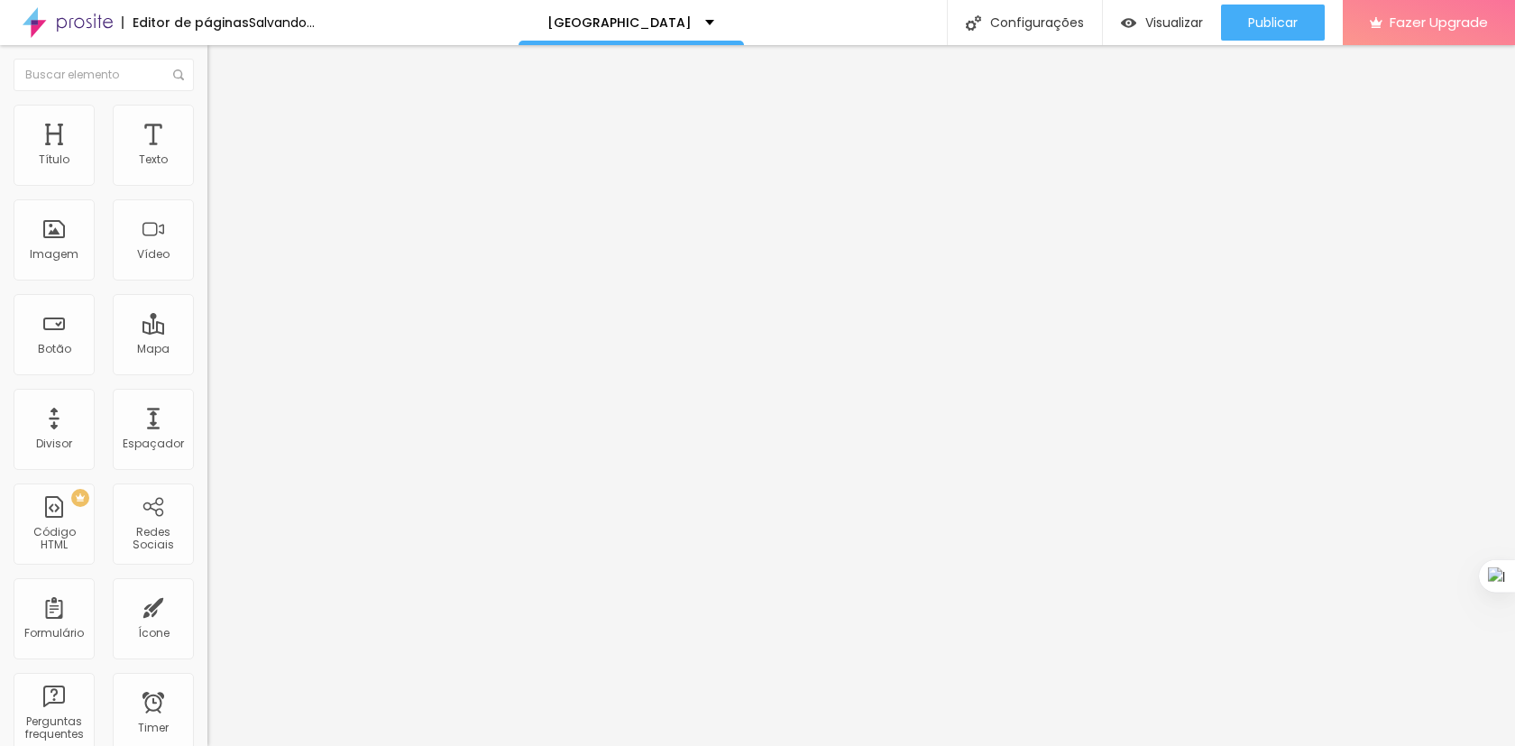
type input "25"
type input "30"
drag, startPoint x: 41, startPoint y: 178, endPoint x: 87, endPoint y: 208, distance: 56.0
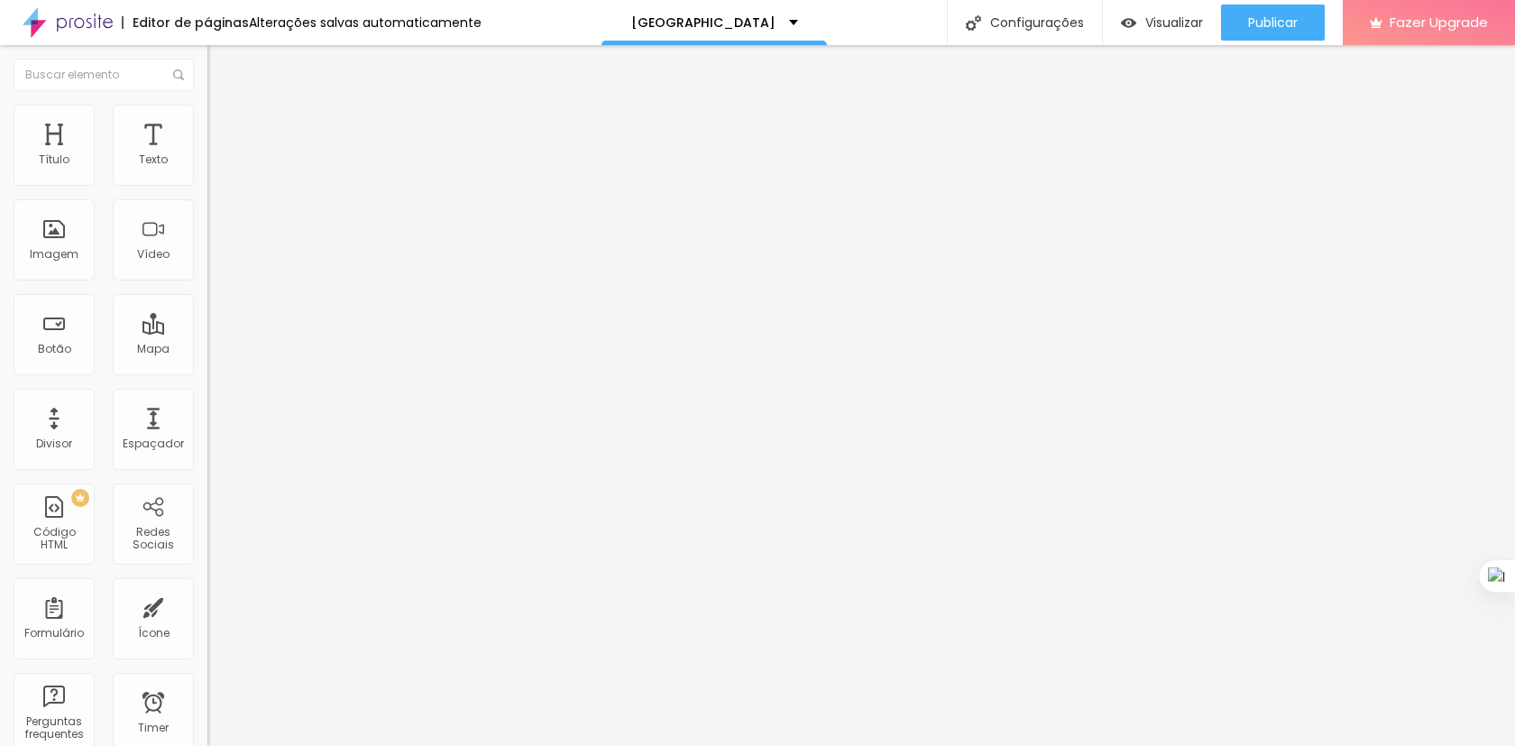
type input "30"
click at [207, 350] on input "range" at bounding box center [265, 357] width 116 height 14
click at [207, 118] on li "Estilo" at bounding box center [310, 114] width 207 height 18
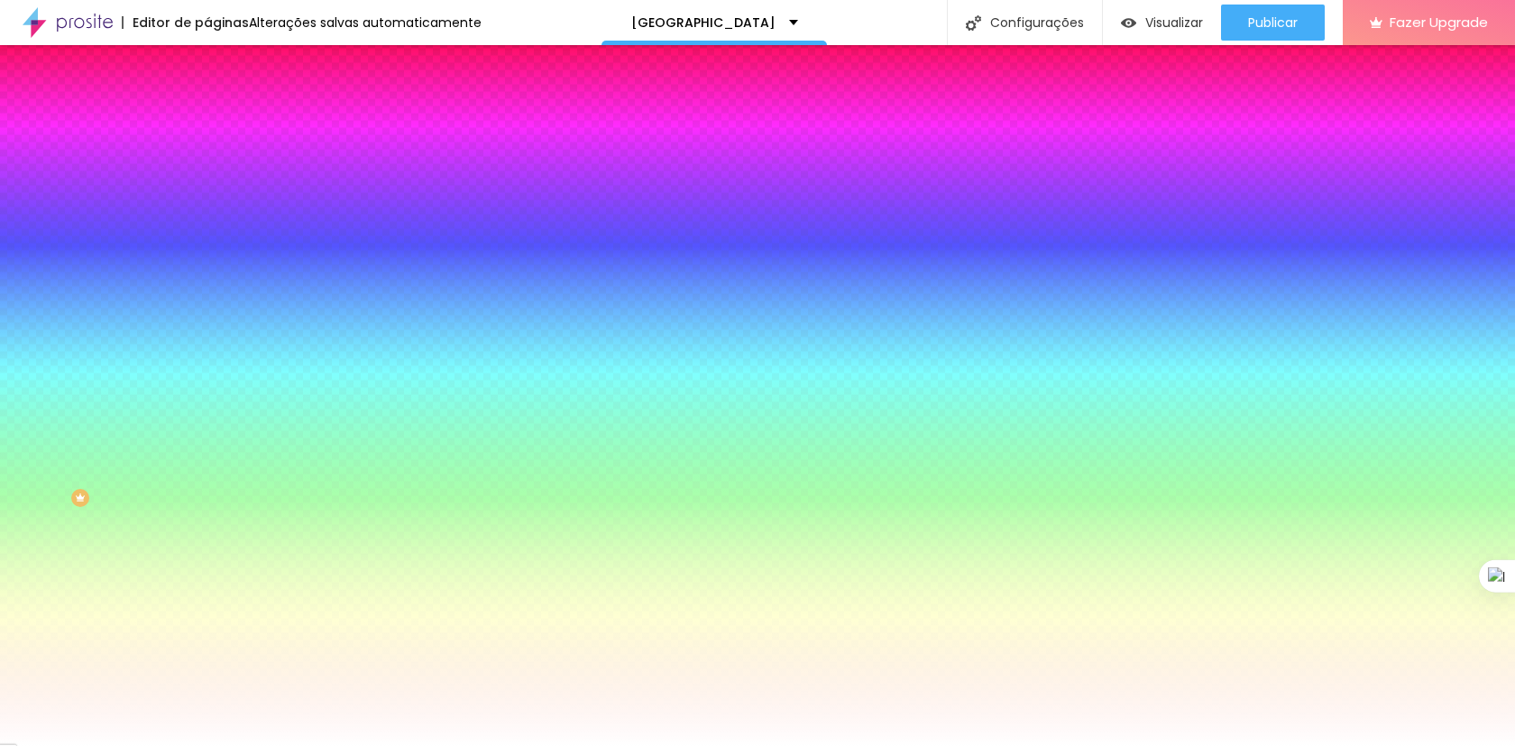
click at [207, 103] on img at bounding box center [215, 95] width 16 height 16
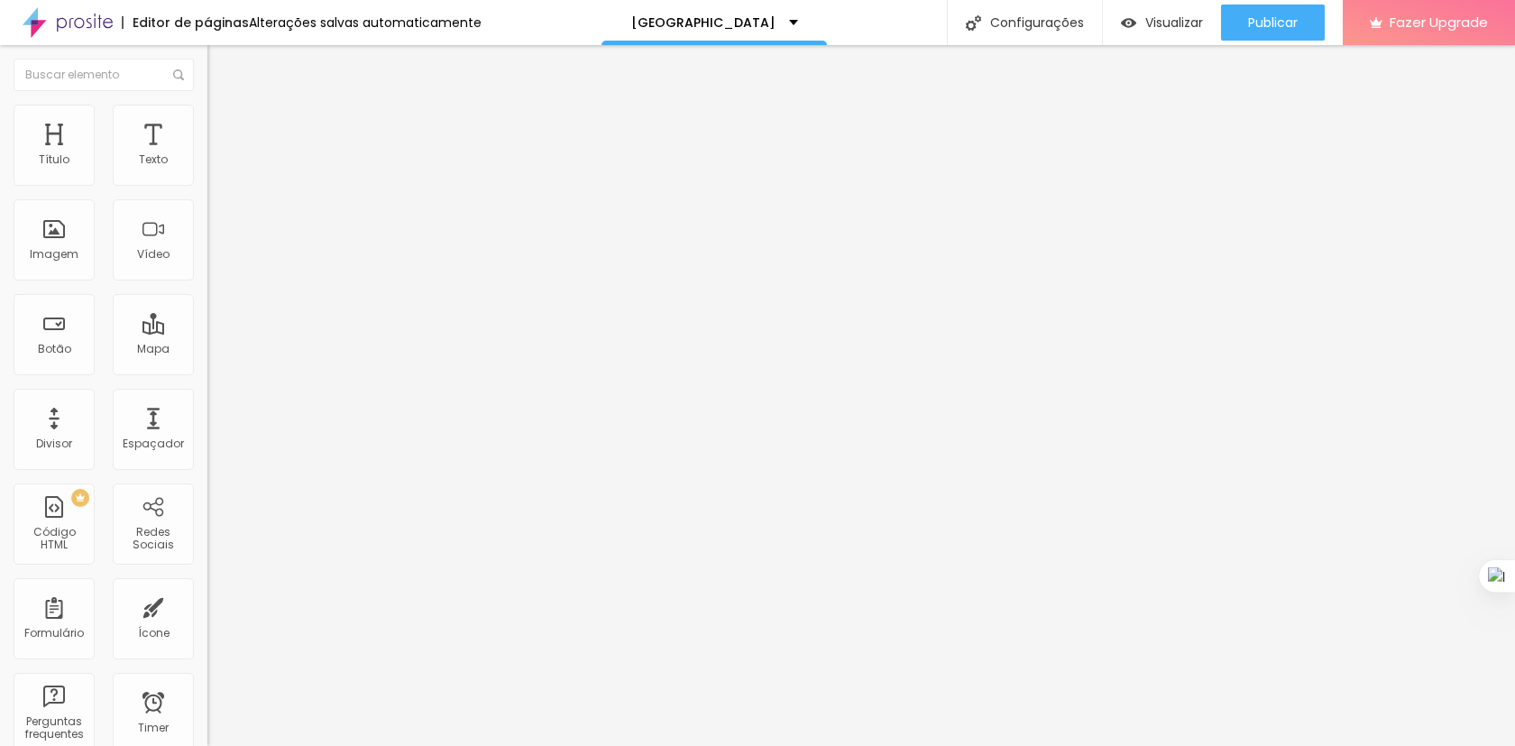
click at [207, 164] on span "Encaixotado" at bounding box center [242, 156] width 70 height 15
click at [207, 192] on span "Completo" at bounding box center [234, 184] width 55 height 15
click at [207, 164] on span "Completo" at bounding box center [234, 156] width 55 height 15
click at [207, 162] on div "Modo Completo Encaixotado Completo" at bounding box center [310, 166] width 207 height 50
click at [207, 164] on span "Completo" at bounding box center [234, 156] width 55 height 15
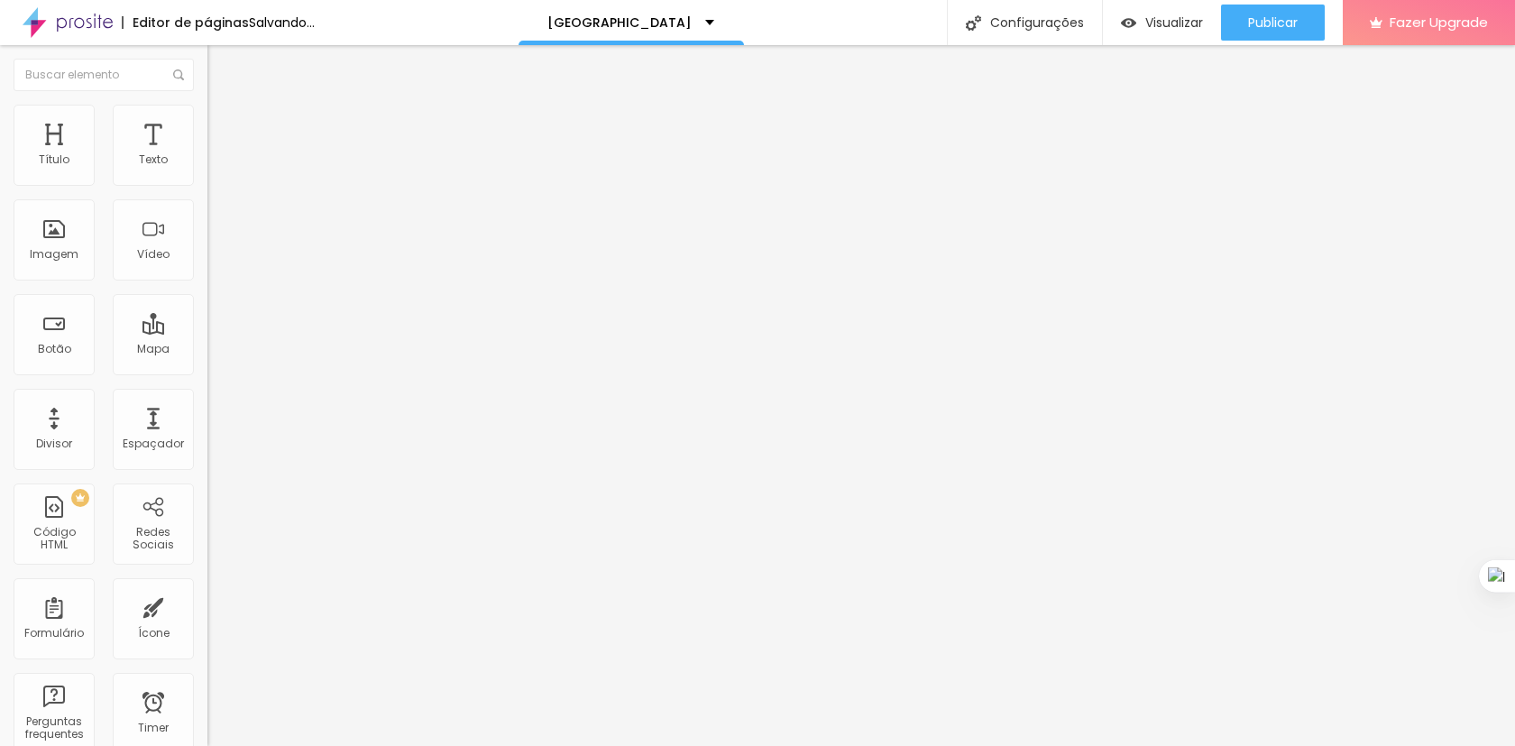
click at [207, 173] on div "Encaixotado" at bounding box center [310, 167] width 207 height 11
click at [224, 124] on span "Estilo" at bounding box center [238, 116] width 28 height 15
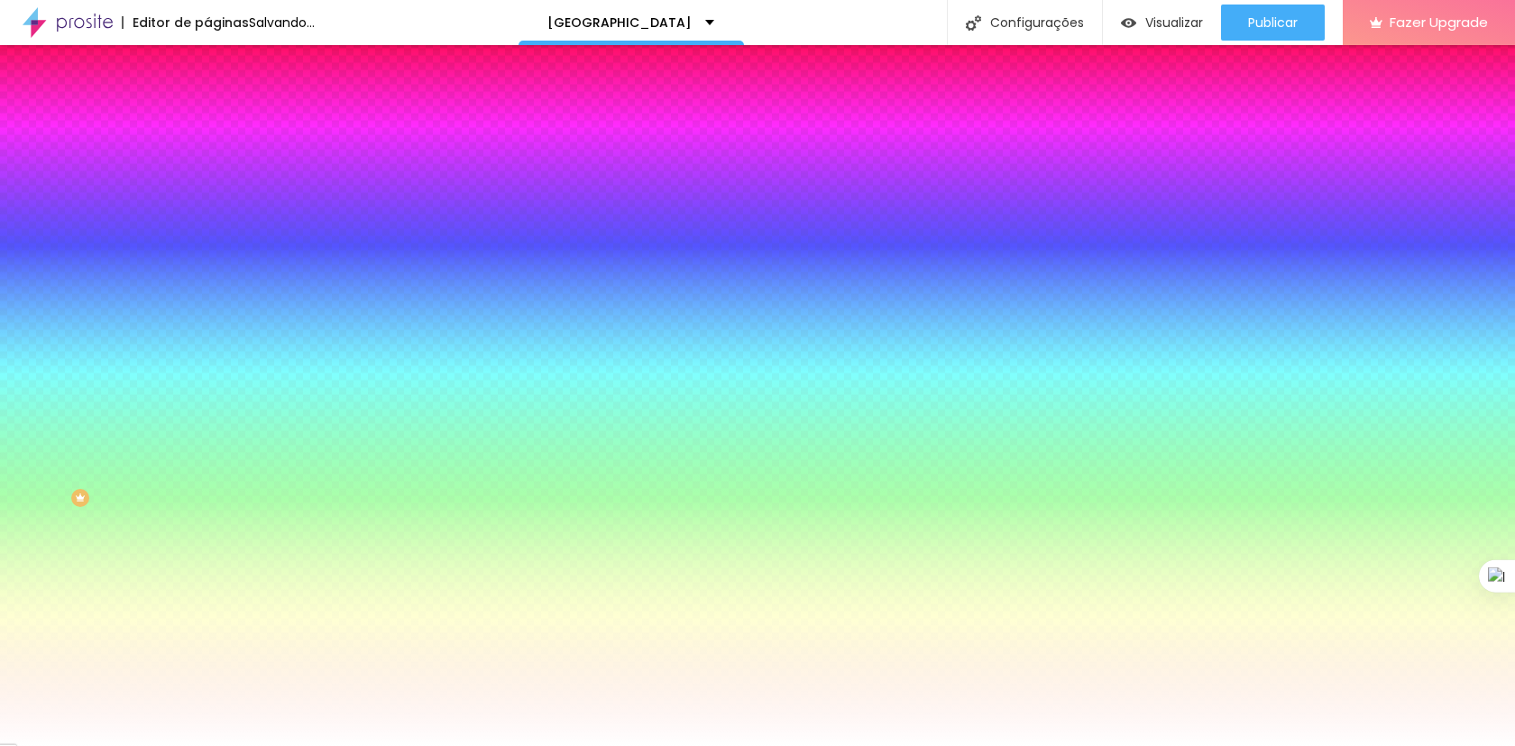
click at [207, 123] on li "Avançado" at bounding box center [310, 132] width 207 height 18
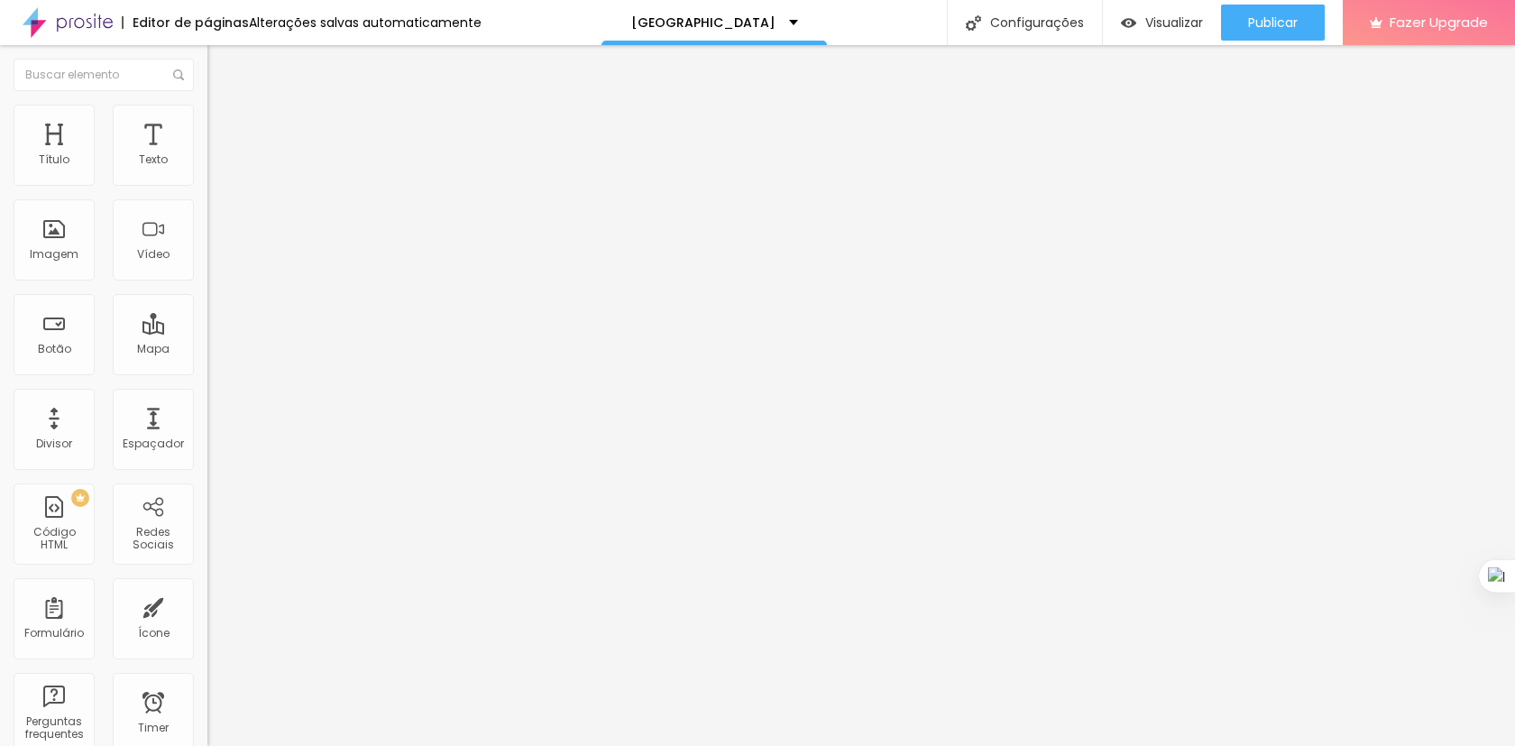
type input "14"
type input "0"
drag, startPoint x: 48, startPoint y: 215, endPoint x: 14, endPoint y: 214, distance: 34.3
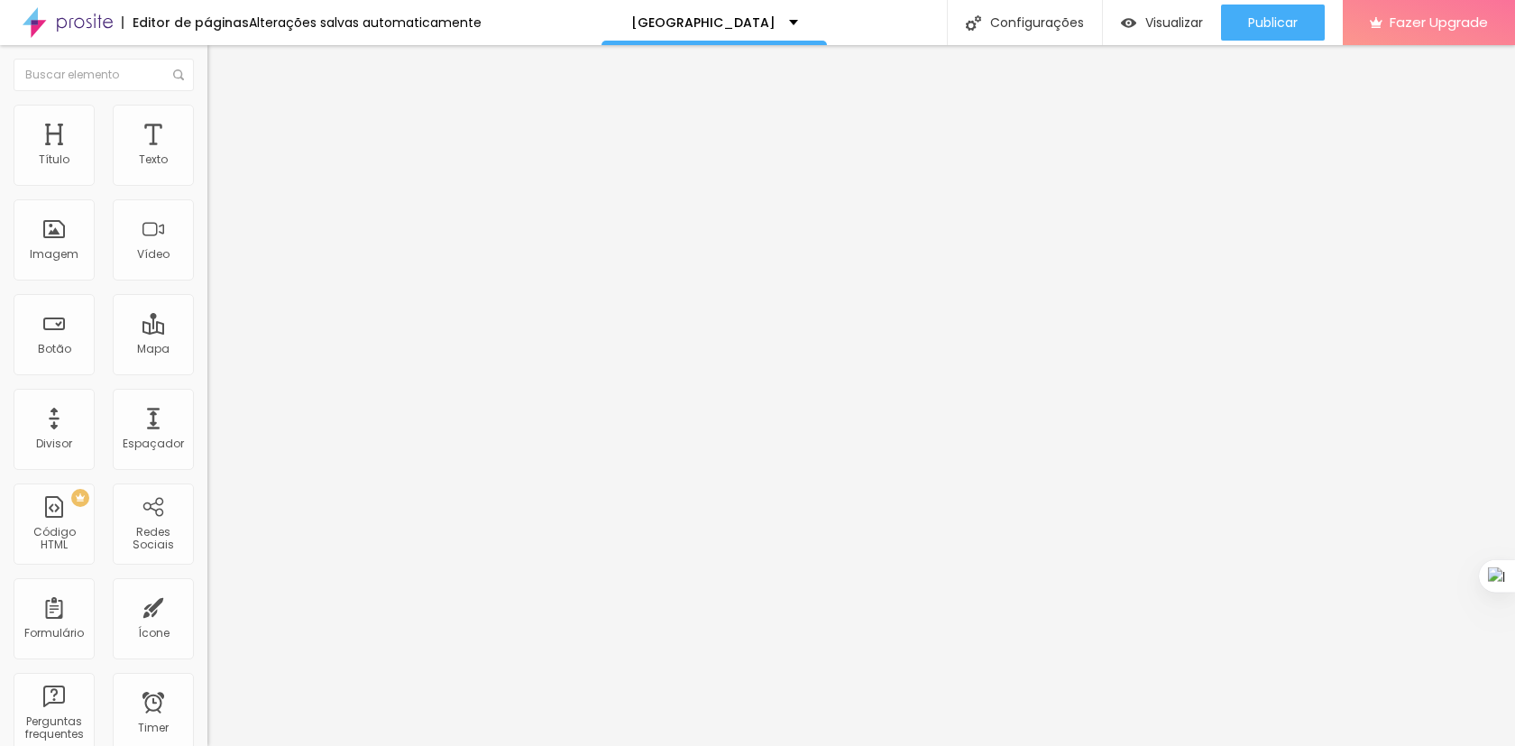
type input "0"
click at [207, 605] on input "range" at bounding box center [265, 612] width 116 height 14
click at [207, 155] on span "Trocar imagem" at bounding box center [256, 147] width 98 height 15
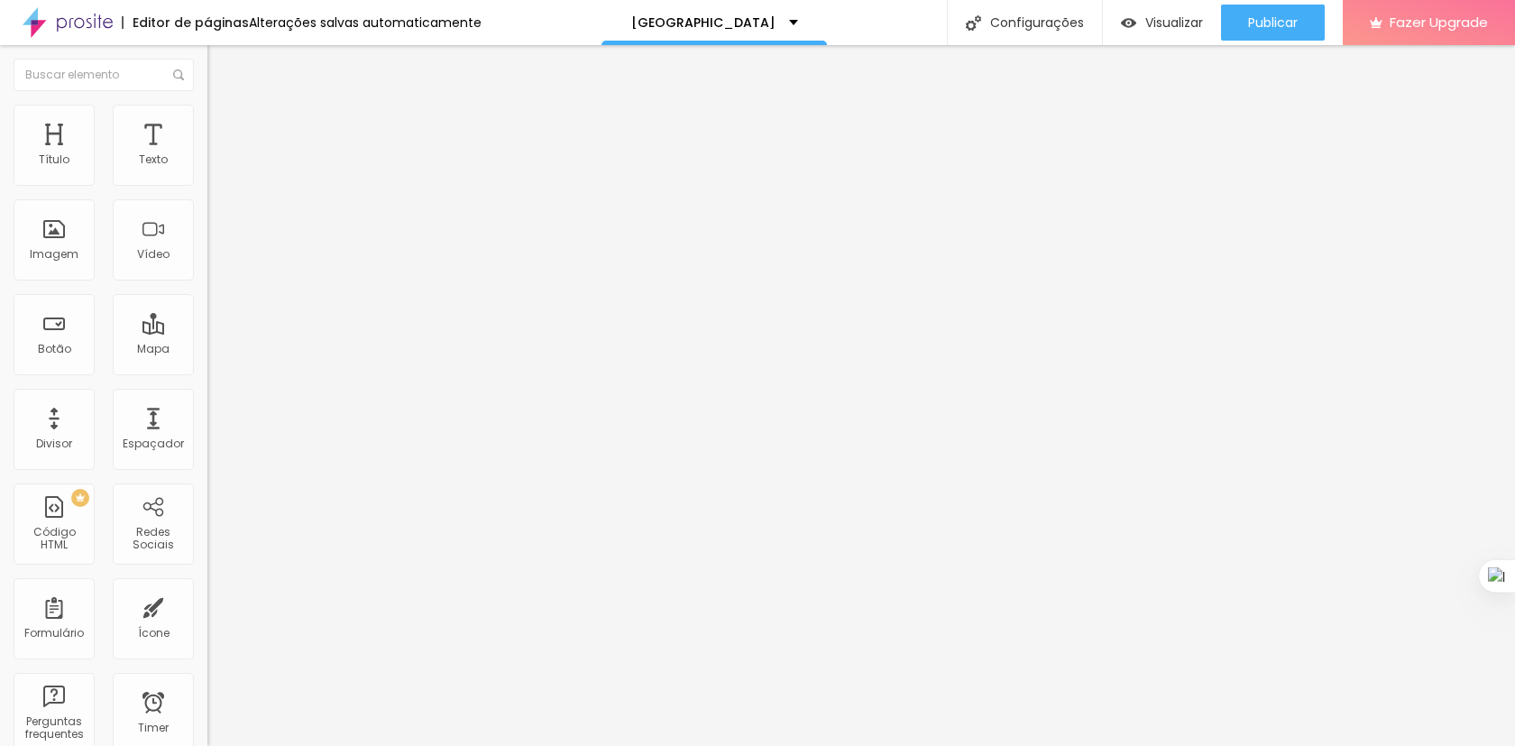
click at [224, 124] on span "Avançado" at bounding box center [254, 116] width 60 height 15
click at [207, 103] on img at bounding box center [215, 95] width 16 height 16
click at [207, 123] on li "Avançado" at bounding box center [310, 114] width 207 height 18
click at [207, 103] on li "Estilo" at bounding box center [310, 96] width 207 height 18
click at [223, 155] on span "Titulo 1" at bounding box center [252, 142] width 59 height 25
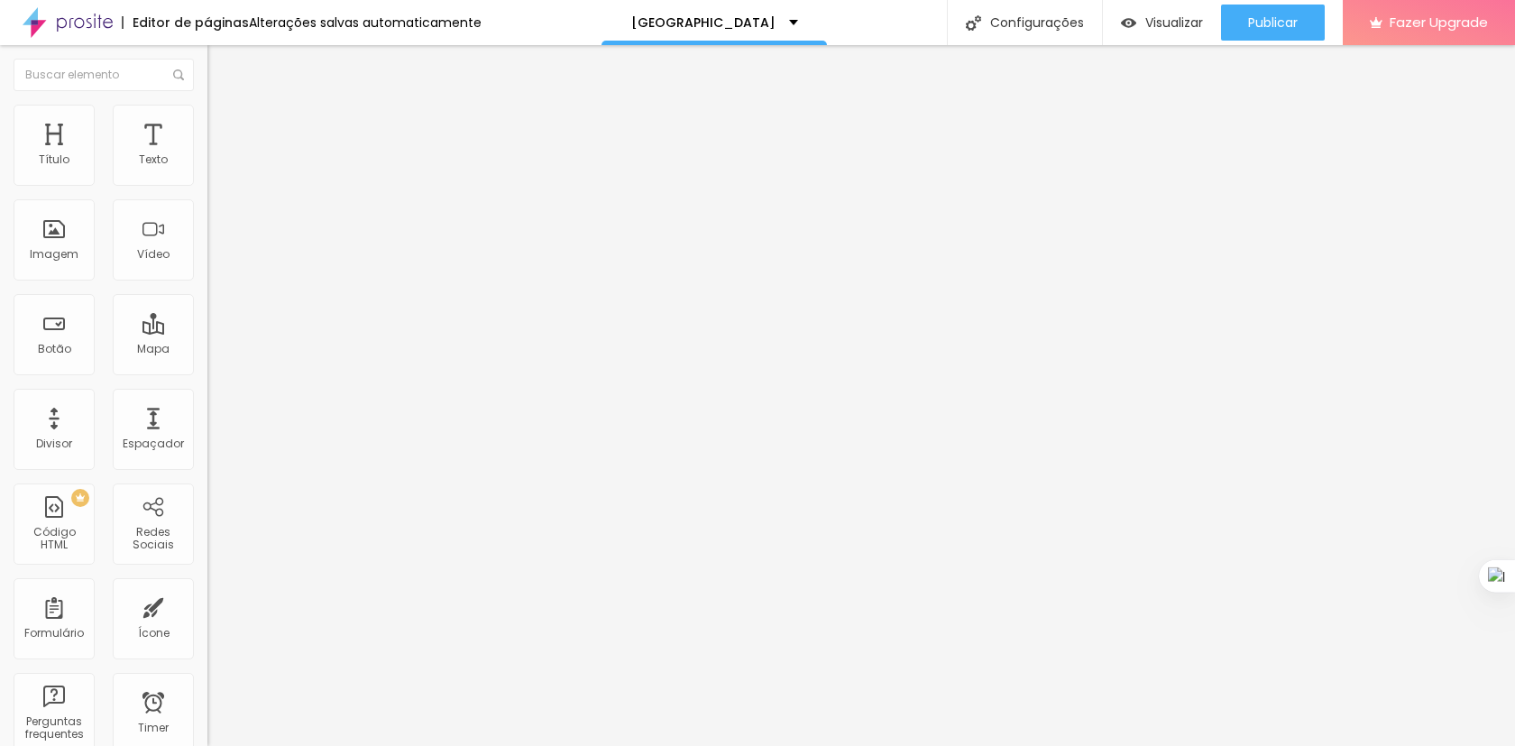
click at [207, 170] on span "Titulo 2" at bounding box center [236, 159] width 59 height 23
click at [207, 155] on span "Titulo 1" at bounding box center [236, 142] width 59 height 25
click at [207, 170] on span "Titulo 2" at bounding box center [236, 159] width 59 height 23
click at [207, 187] on span "Titulo 3" at bounding box center [232, 176] width 50 height 21
click at [207, 155] on span "Titulo 1" at bounding box center [236, 142] width 59 height 25
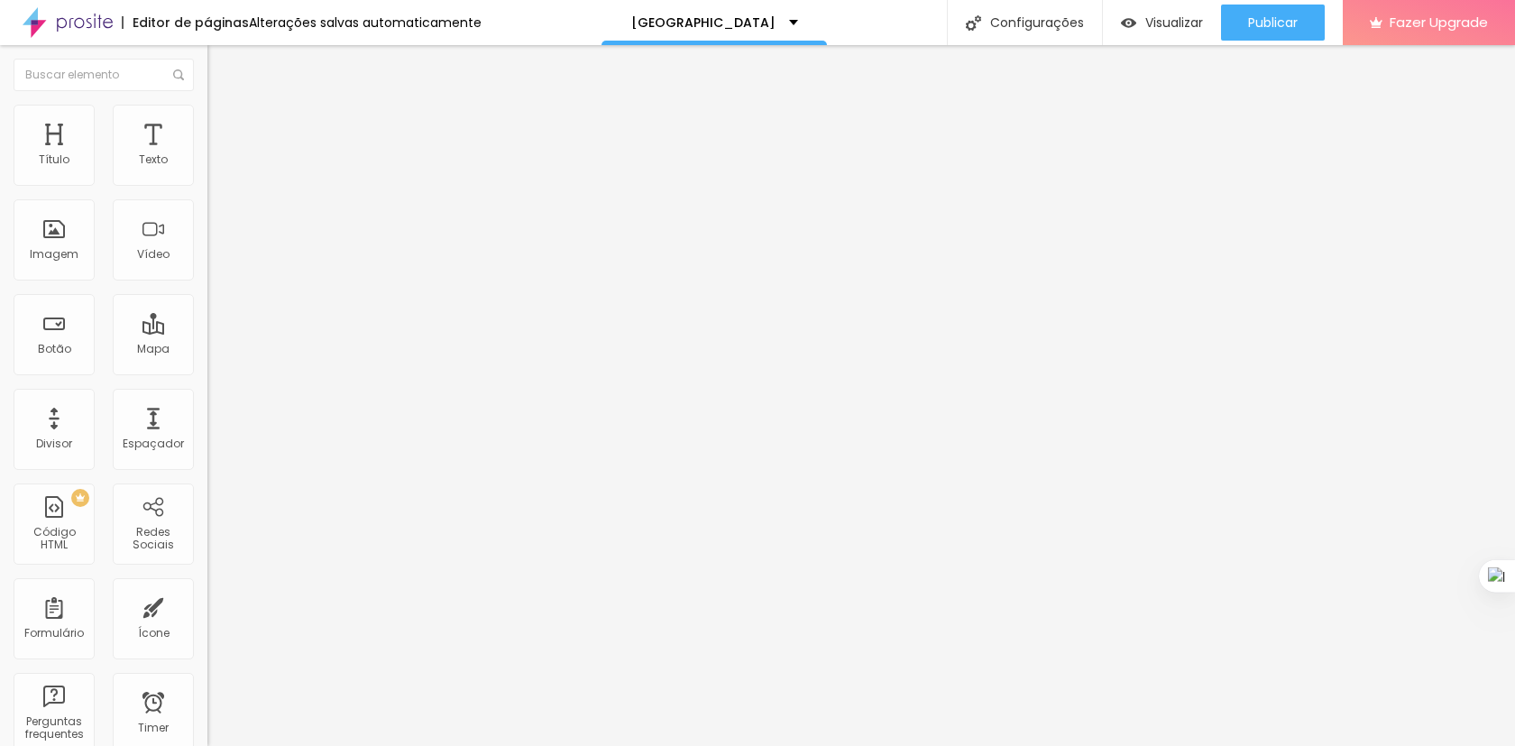
click at [207, 155] on span "Trocar imagem" at bounding box center [256, 147] width 98 height 15
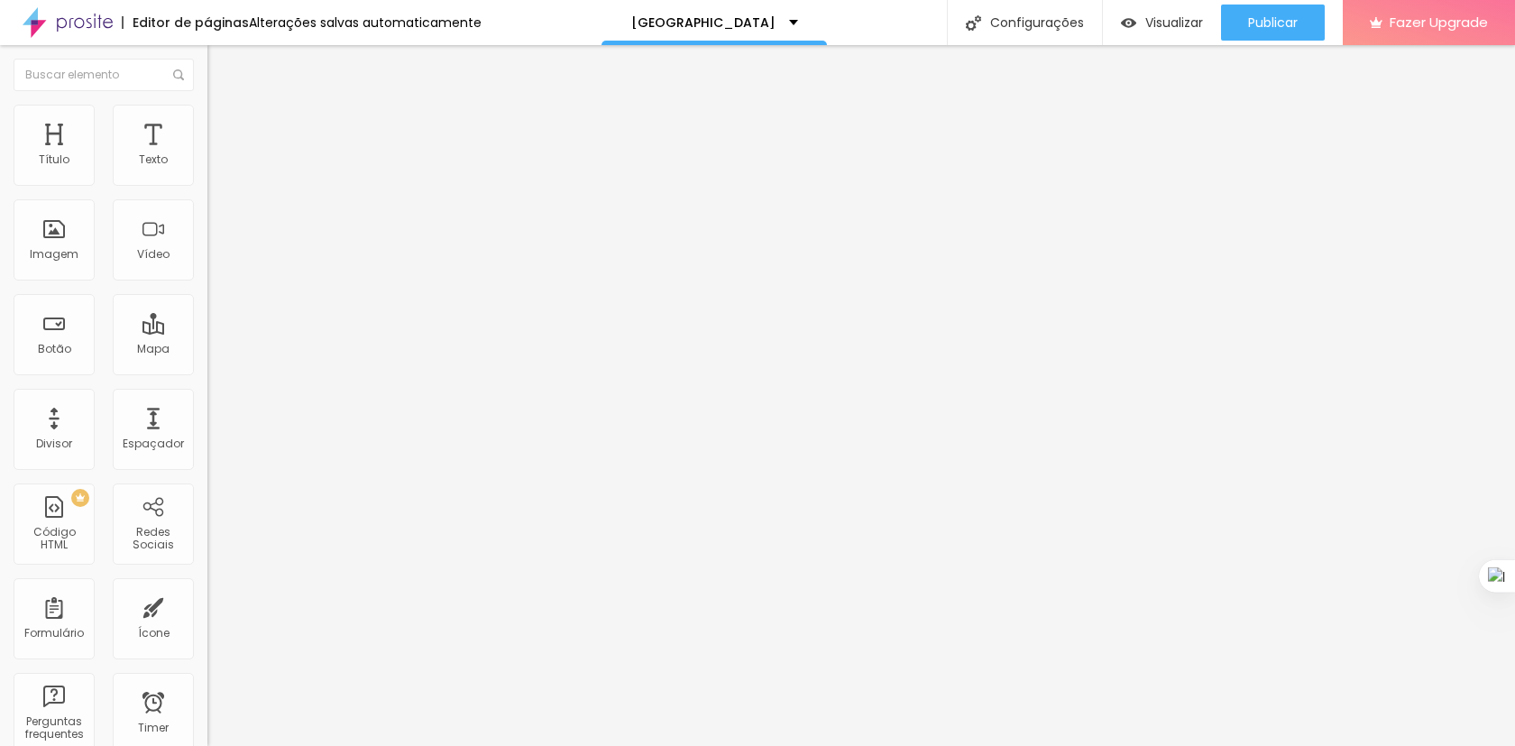
click at [207, 155] on span "Trocar imagem" at bounding box center [256, 147] width 98 height 15
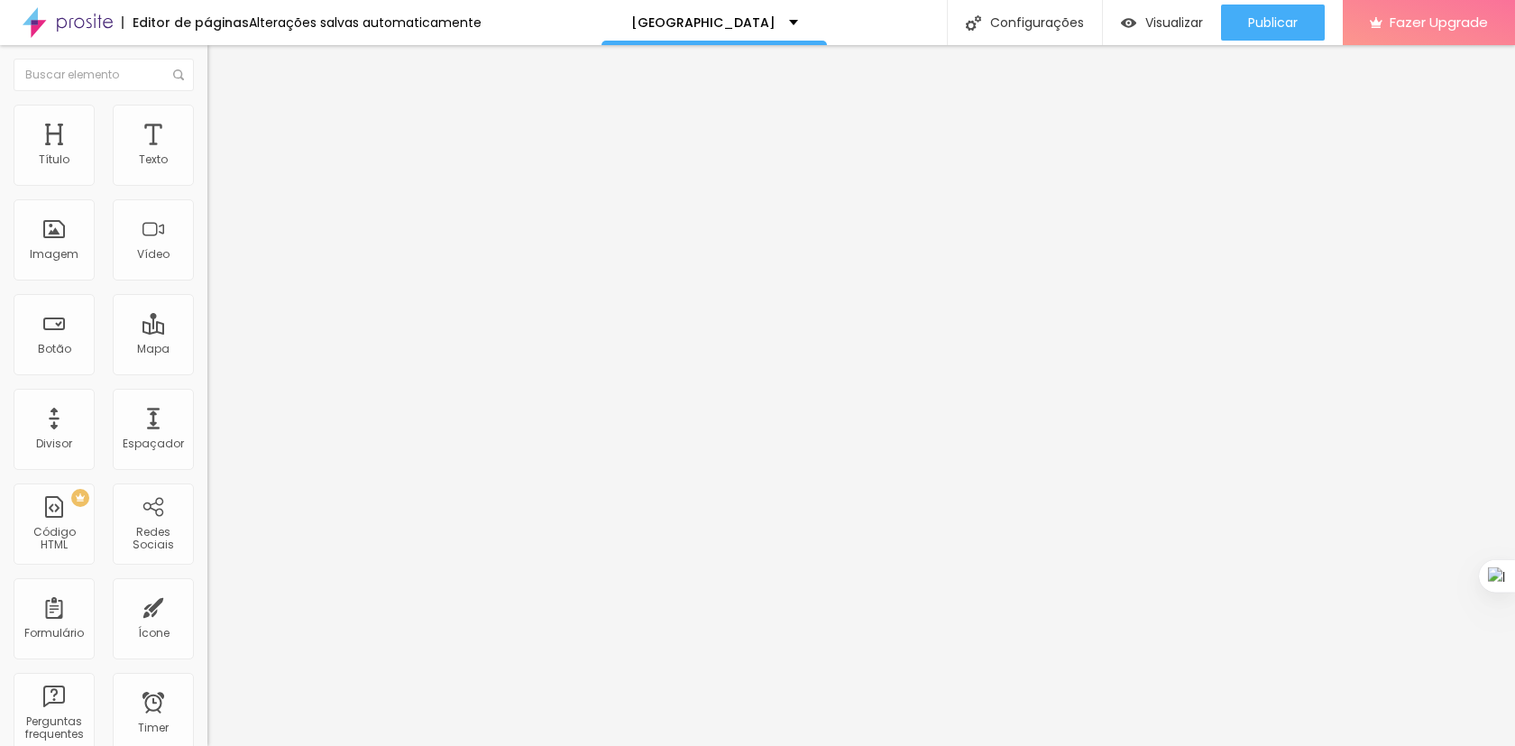
scroll to position [0, 0]
click at [207, 153] on div "Trocar imagem" at bounding box center [310, 147] width 207 height 13
click at [207, 155] on span "Trocar imagem" at bounding box center [256, 147] width 98 height 15
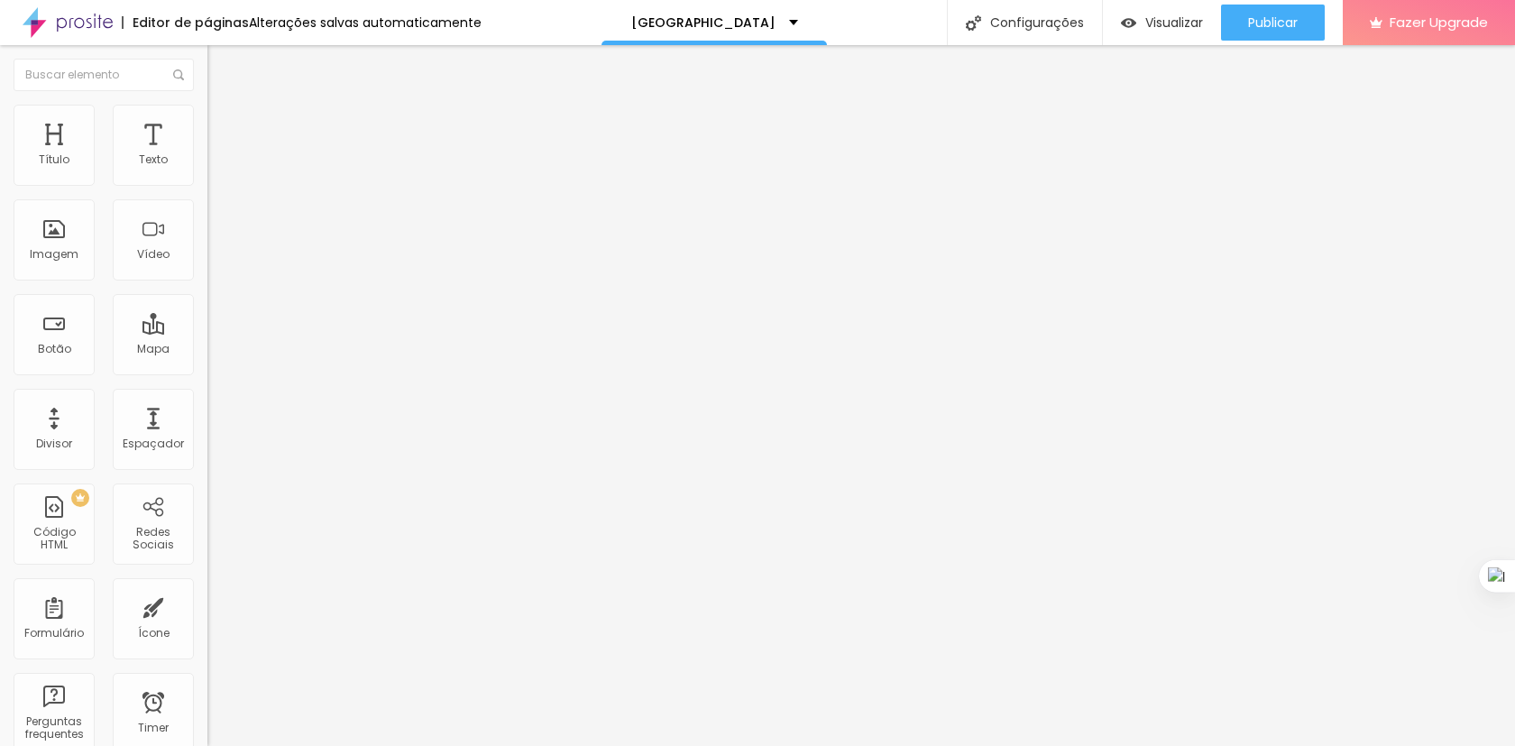
click at [207, 155] on span "Trocar imagem" at bounding box center [256, 147] width 98 height 15
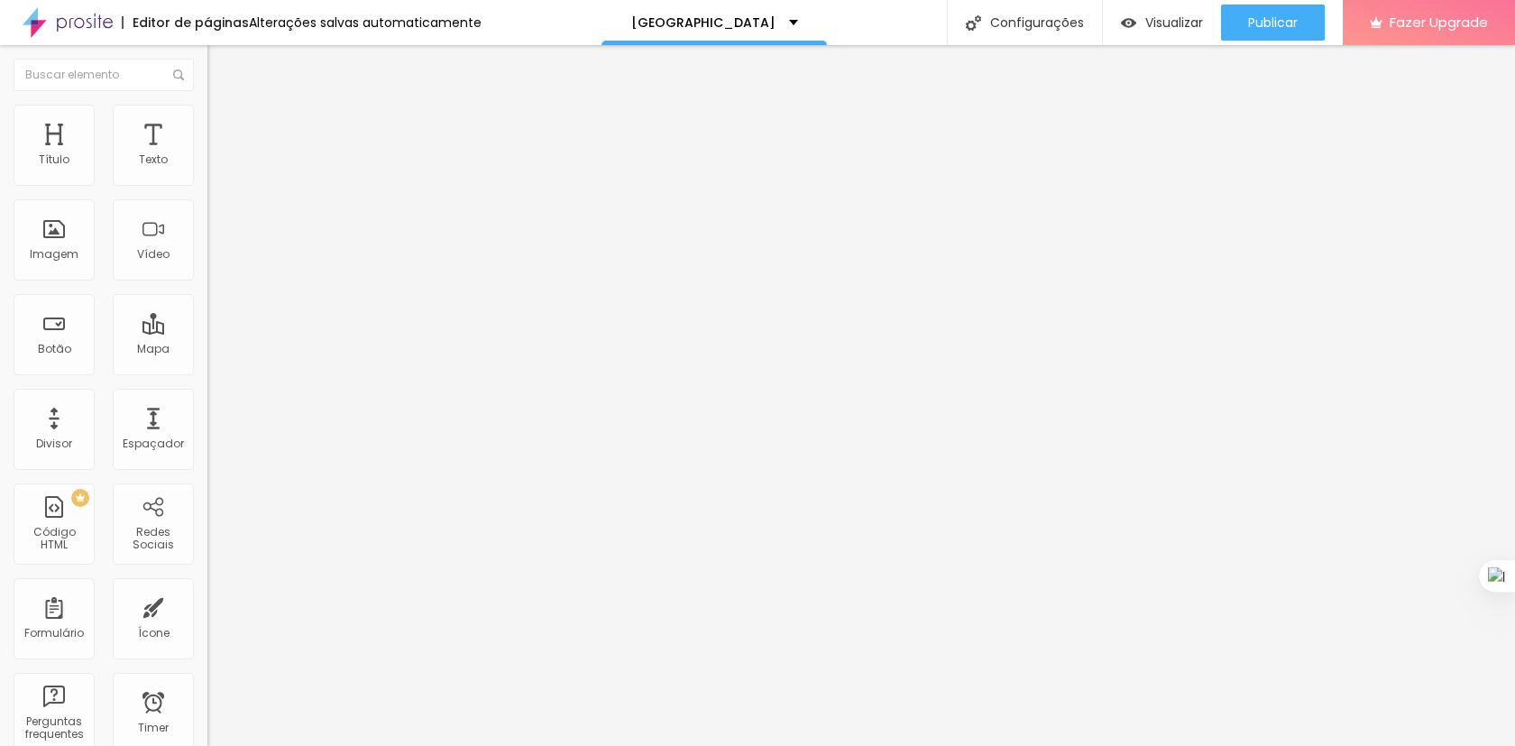
click at [207, 155] on span "Trocar imagem" at bounding box center [256, 147] width 98 height 15
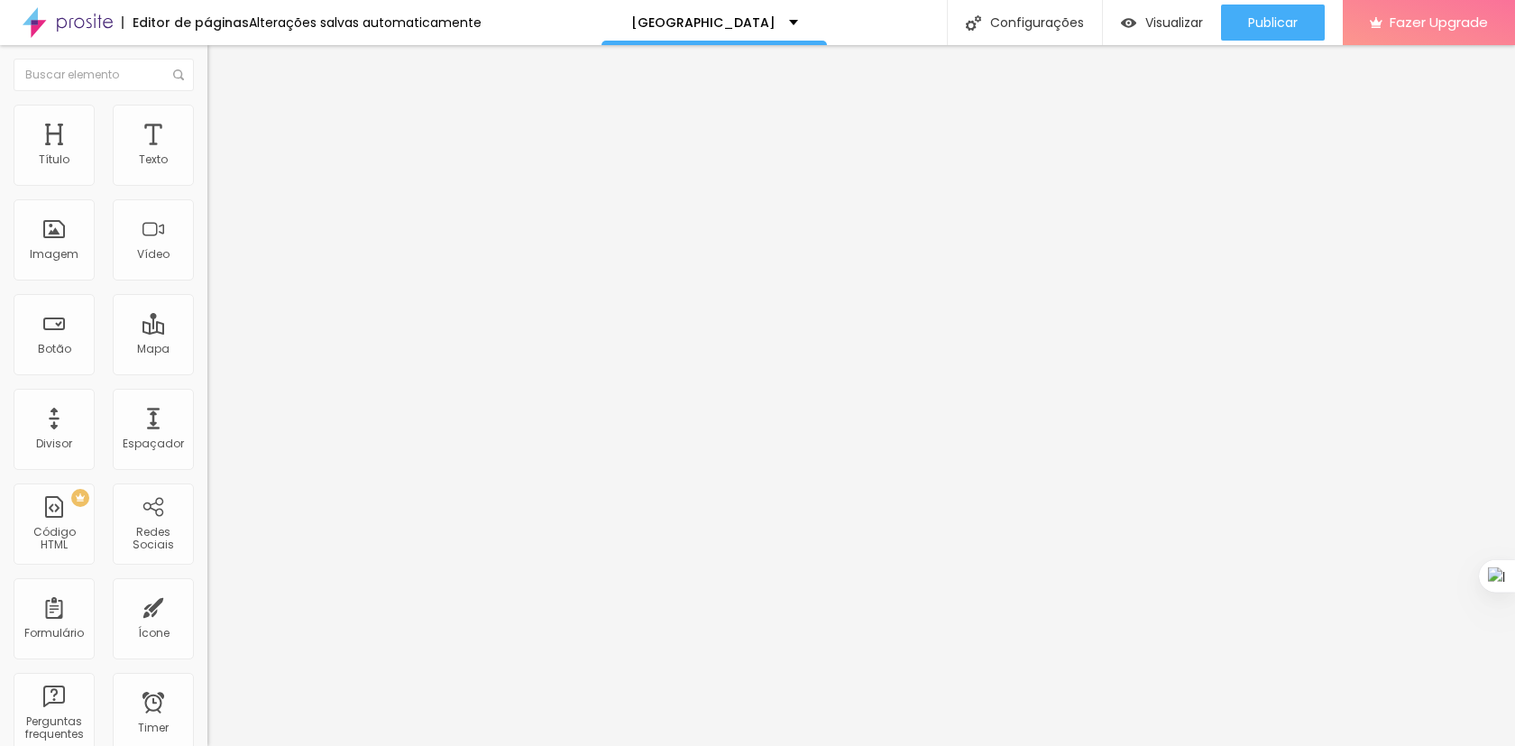
click at [207, 155] on span "Trocar imagem" at bounding box center [256, 147] width 98 height 15
click at [224, 122] on span "Avançado" at bounding box center [254, 116] width 60 height 15
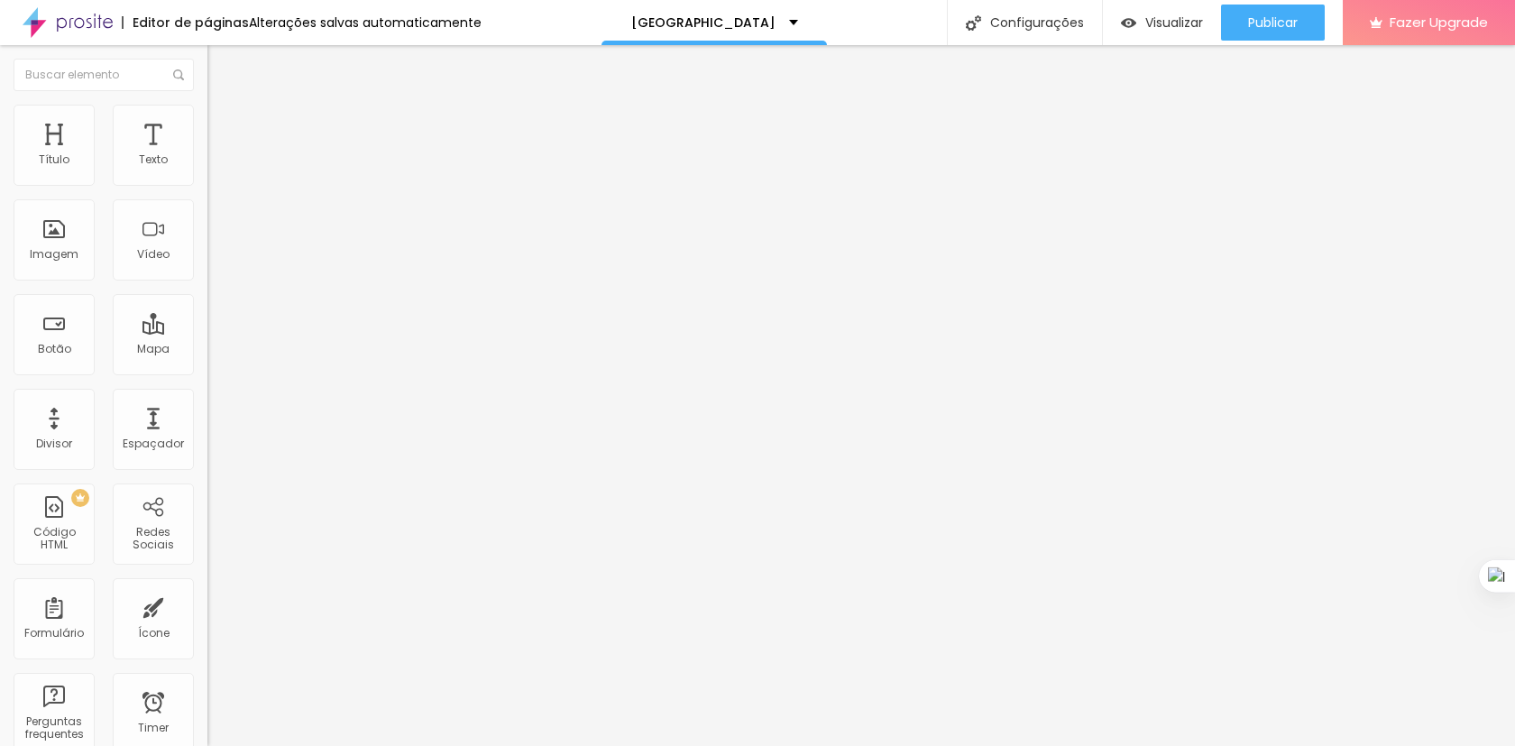
click at [207, 105] on li "Estilo" at bounding box center [310, 96] width 207 height 18
click at [207, 155] on span "Trocar imagem" at bounding box center [256, 147] width 98 height 15
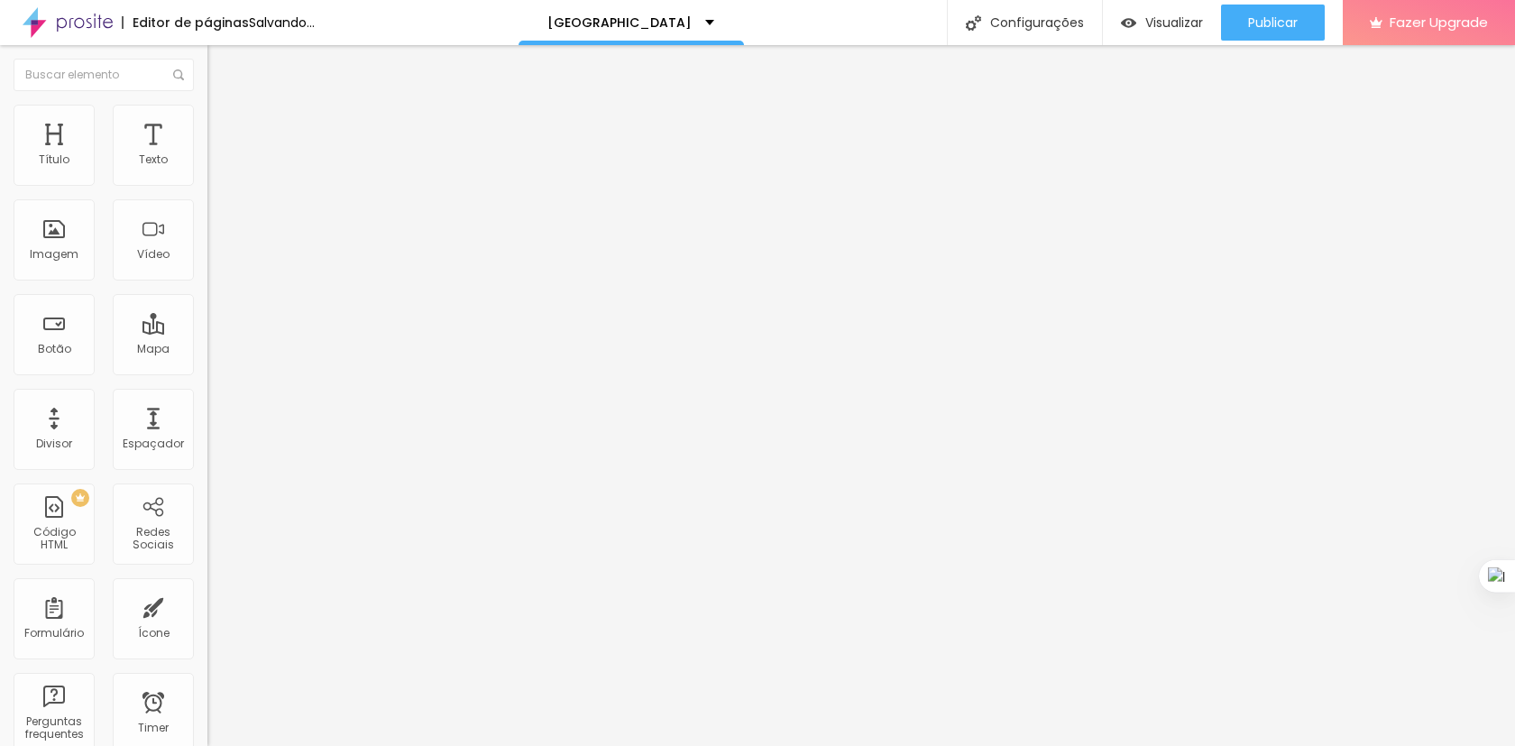
click at [207, 560] on div "Editar Texto Estilo Avançado 16 Tamanho do texto 0 Espaço entre letras 1.3 Altu…" at bounding box center [310, 395] width 207 height 700
click at [207, 155] on span "Trocar imagem" at bounding box center [256, 147] width 98 height 15
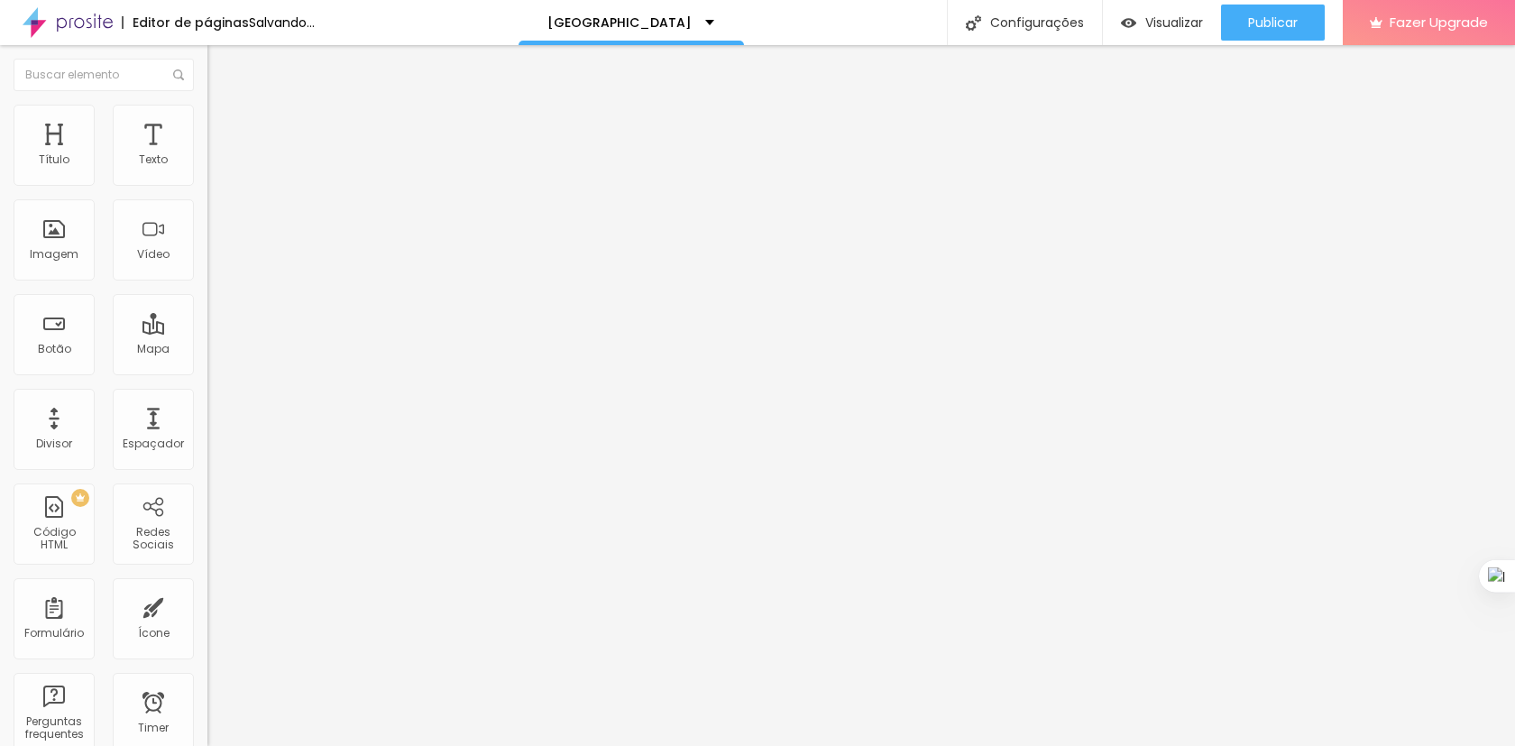
click at [207, 155] on span "Trocar imagem" at bounding box center [256, 147] width 98 height 15
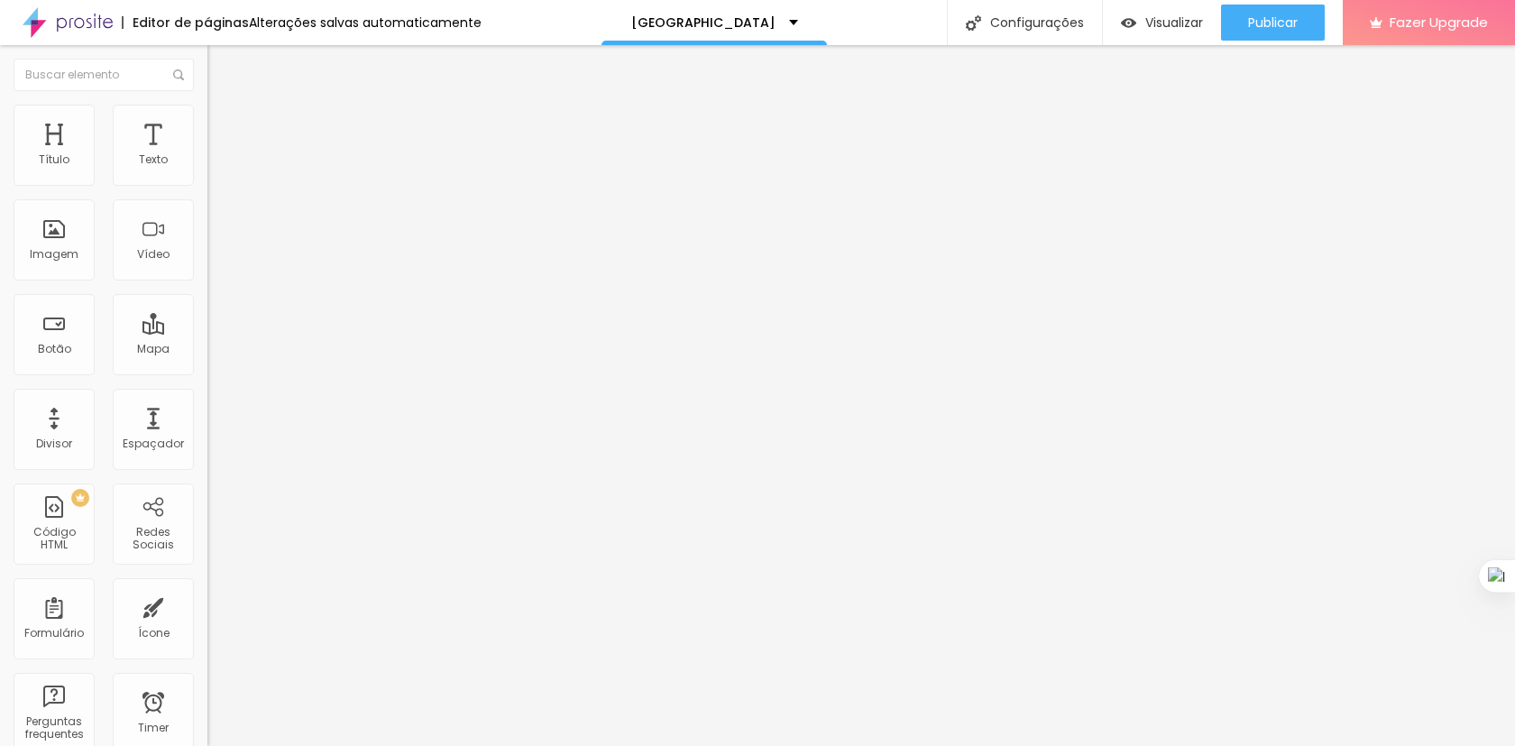
scroll to position [0, 0]
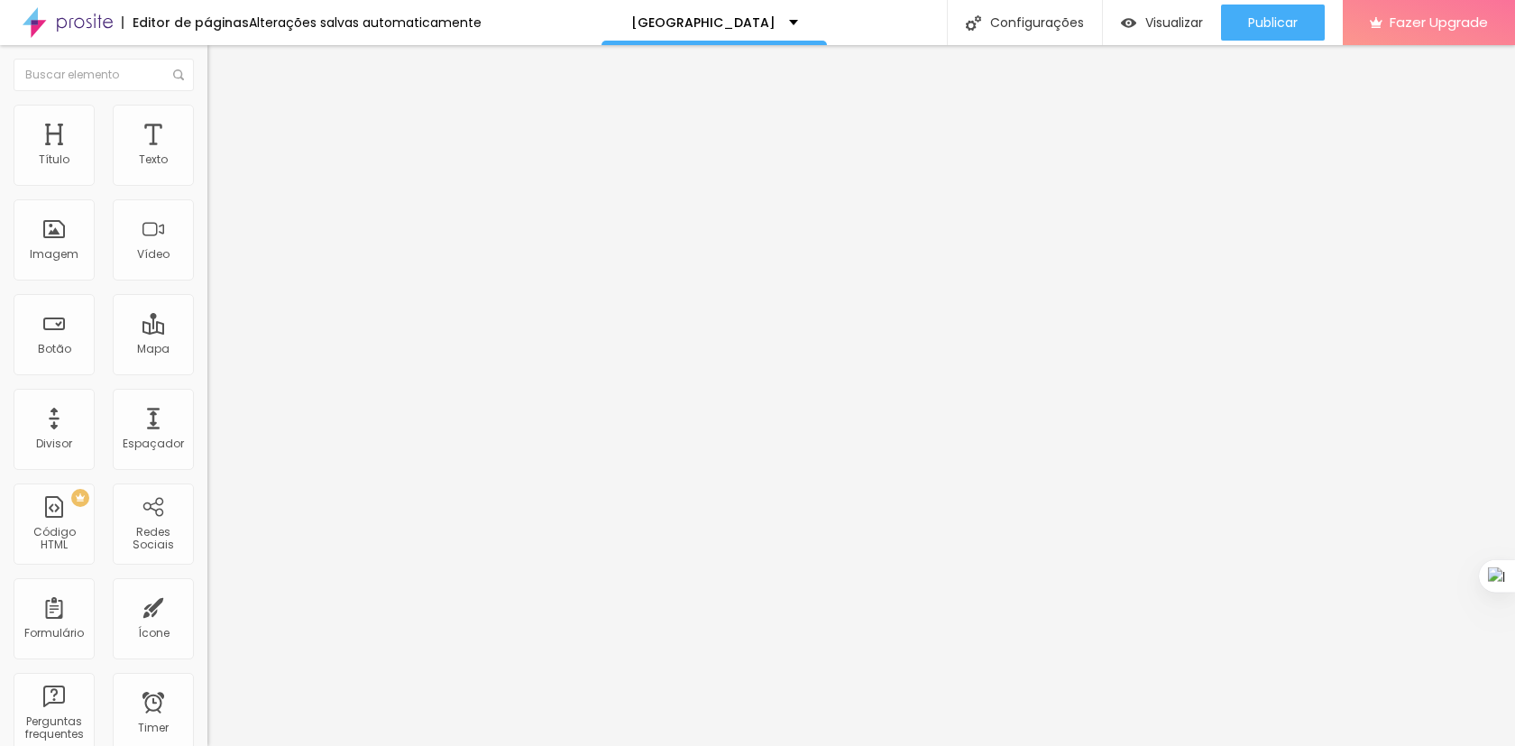
click at [207, 169] on input "Ver produto" at bounding box center [315, 160] width 216 height 18
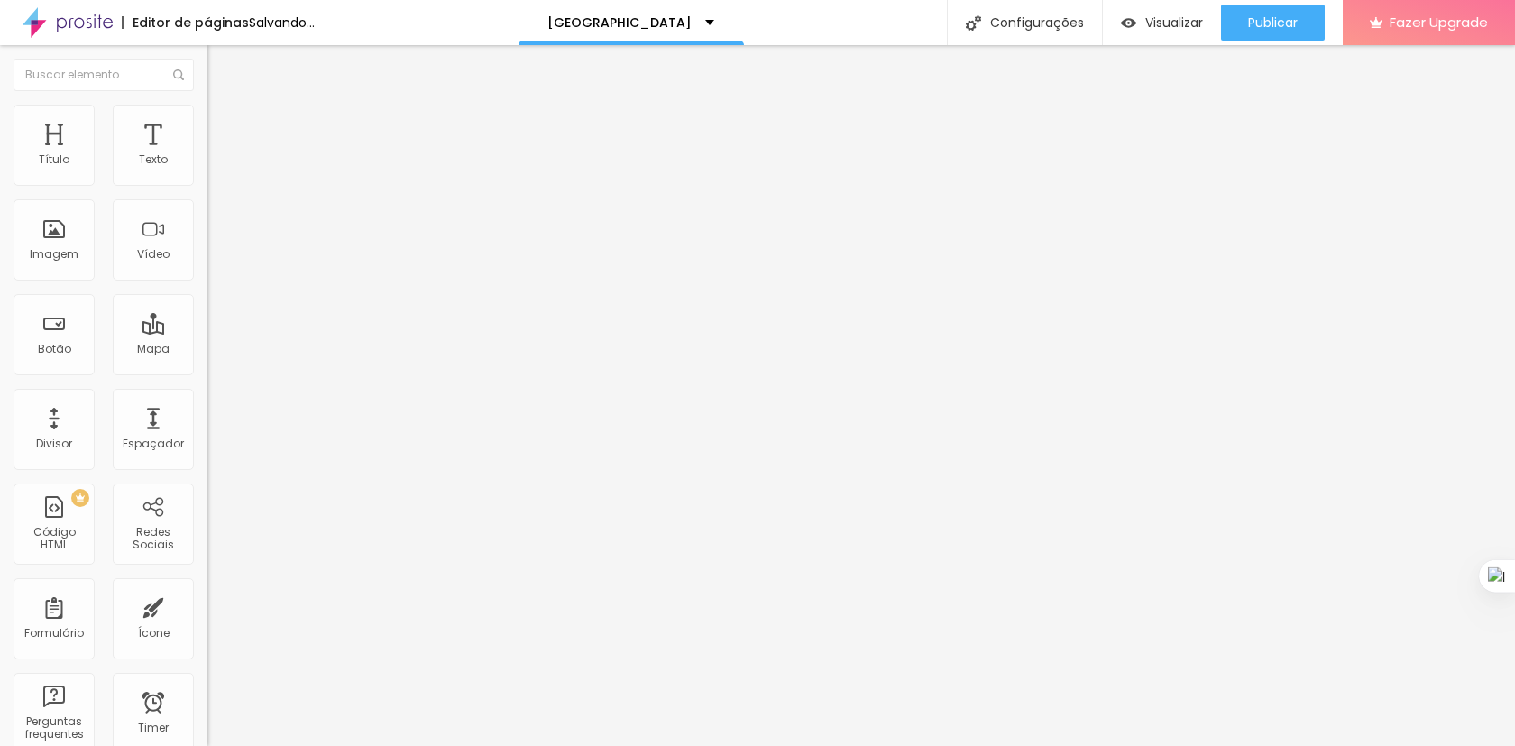
click at [207, 169] on input "Ver produto" at bounding box center [315, 160] width 216 height 18
type input "Comprar"
click at [207, 371] on input "https://" at bounding box center [315, 362] width 216 height 18
type input "[URL][DOMAIN_NAME][PHONE_NUMBER]"
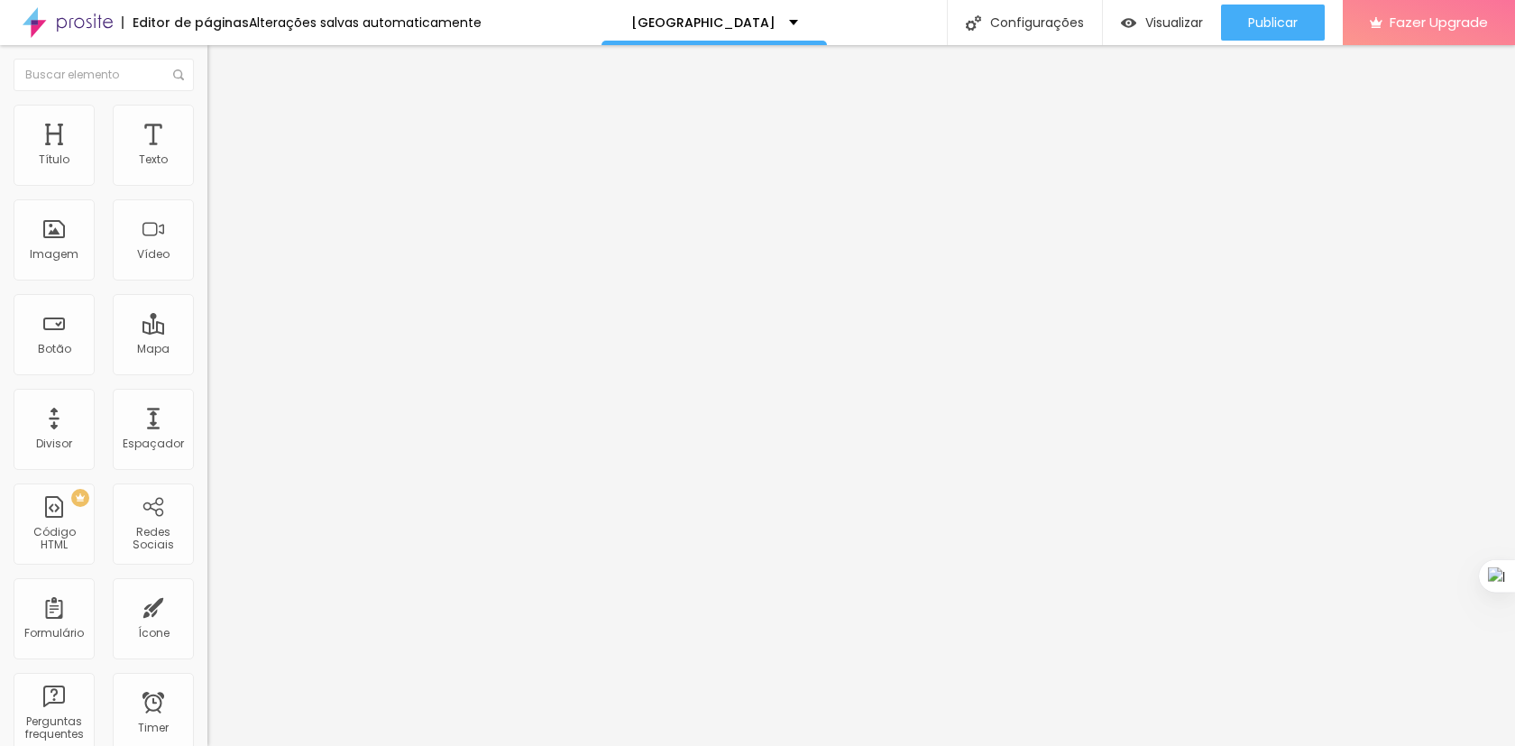
click at [207, 371] on input "[URL][DOMAIN_NAME][PHONE_NUMBER]" at bounding box center [315, 362] width 216 height 18
click at [207, 403] on div "URL [URL][DOMAIN_NAME] Abrir em uma nova aba" at bounding box center [310, 373] width 207 height 60
click at [207, 403] on div "Abrir em uma nova aba" at bounding box center [310, 398] width 207 height 9
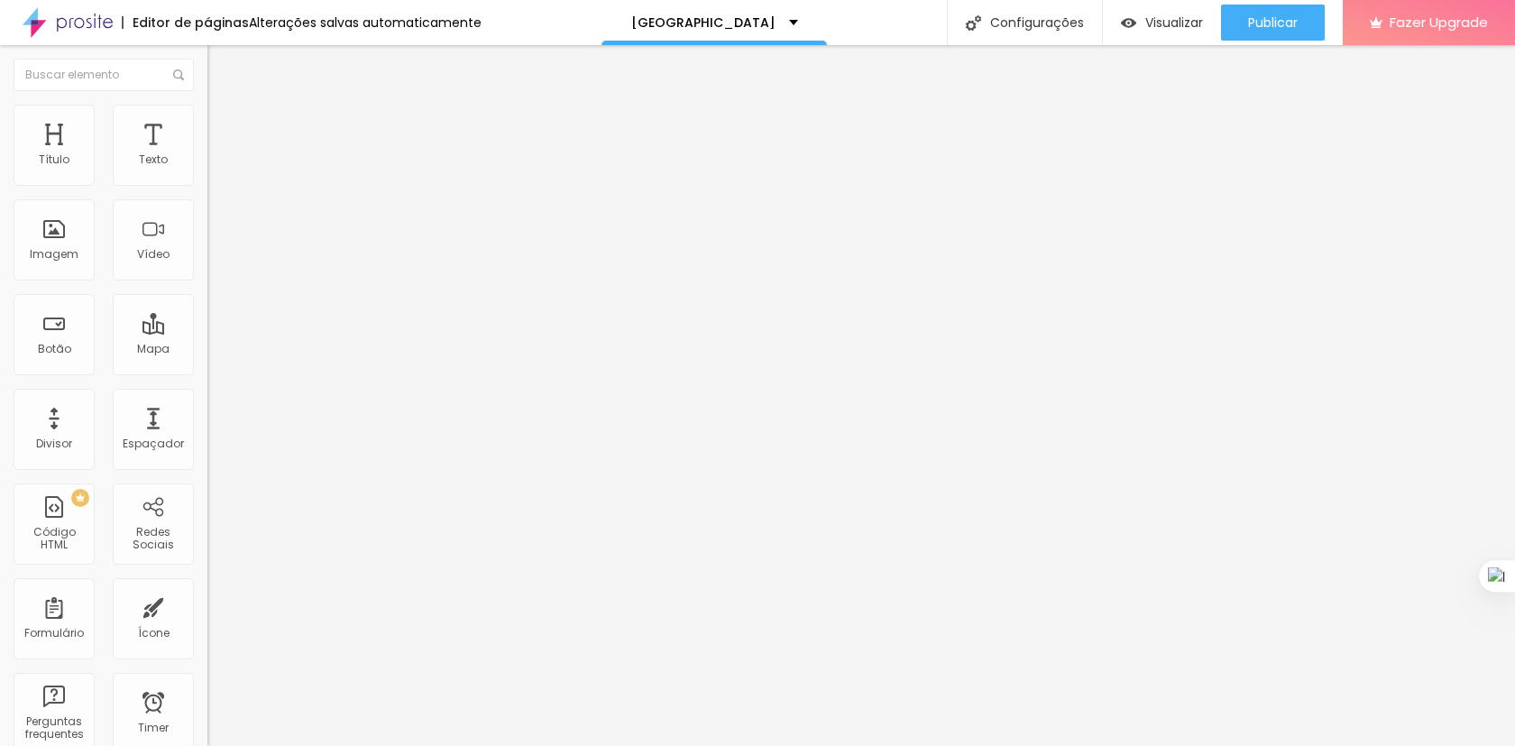
click at [207, 169] on input "Comprar" at bounding box center [315, 160] width 216 height 18
click at [207, 169] on input "Ver produto" at bounding box center [315, 160] width 216 height 18
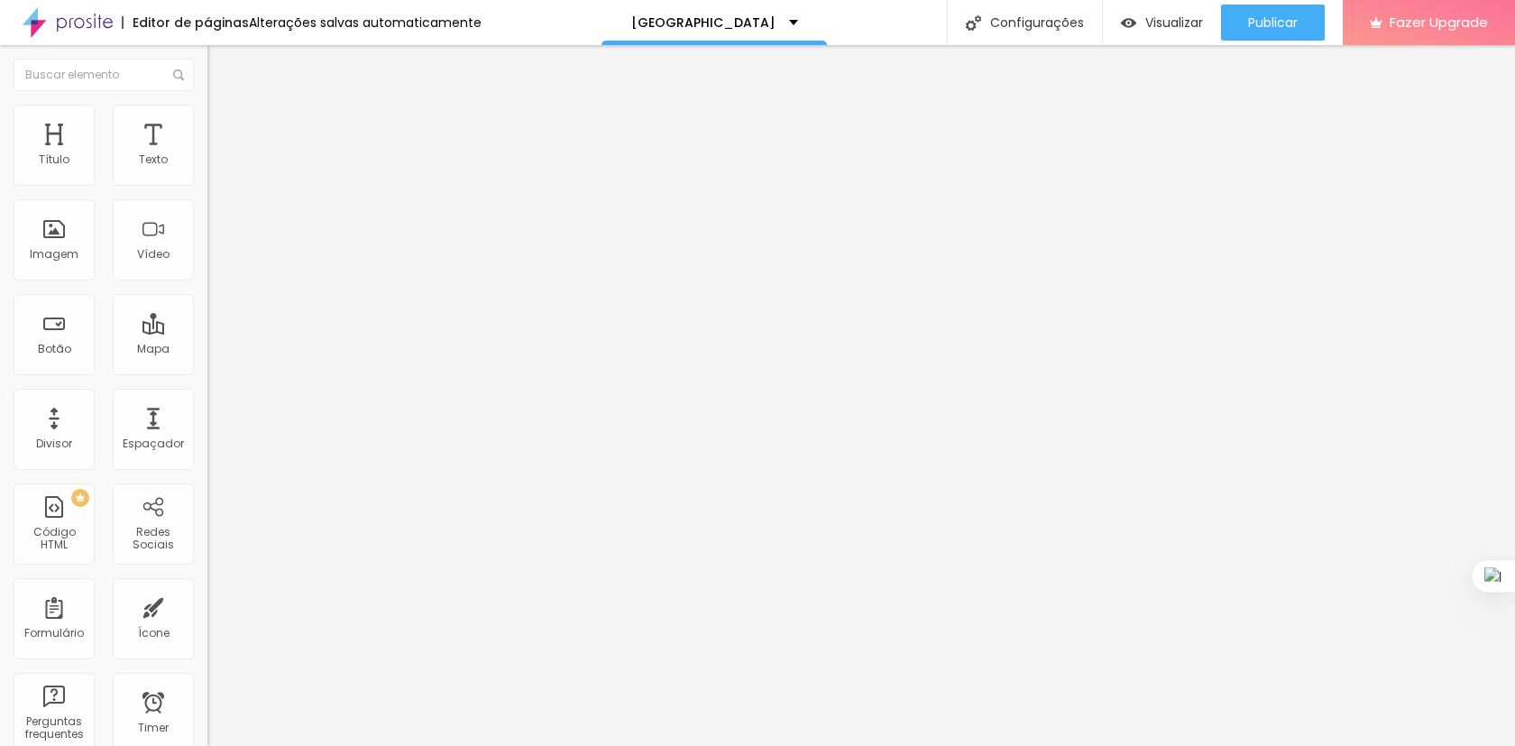
click at [207, 169] on input "Ver produto" at bounding box center [315, 160] width 216 height 18
paste input "Comprar"
type input "Comprar"
click at [207, 367] on input "https://" at bounding box center [315, 362] width 216 height 18
type input "[URL][DOMAIN_NAME][PHONE_NUMBER]"
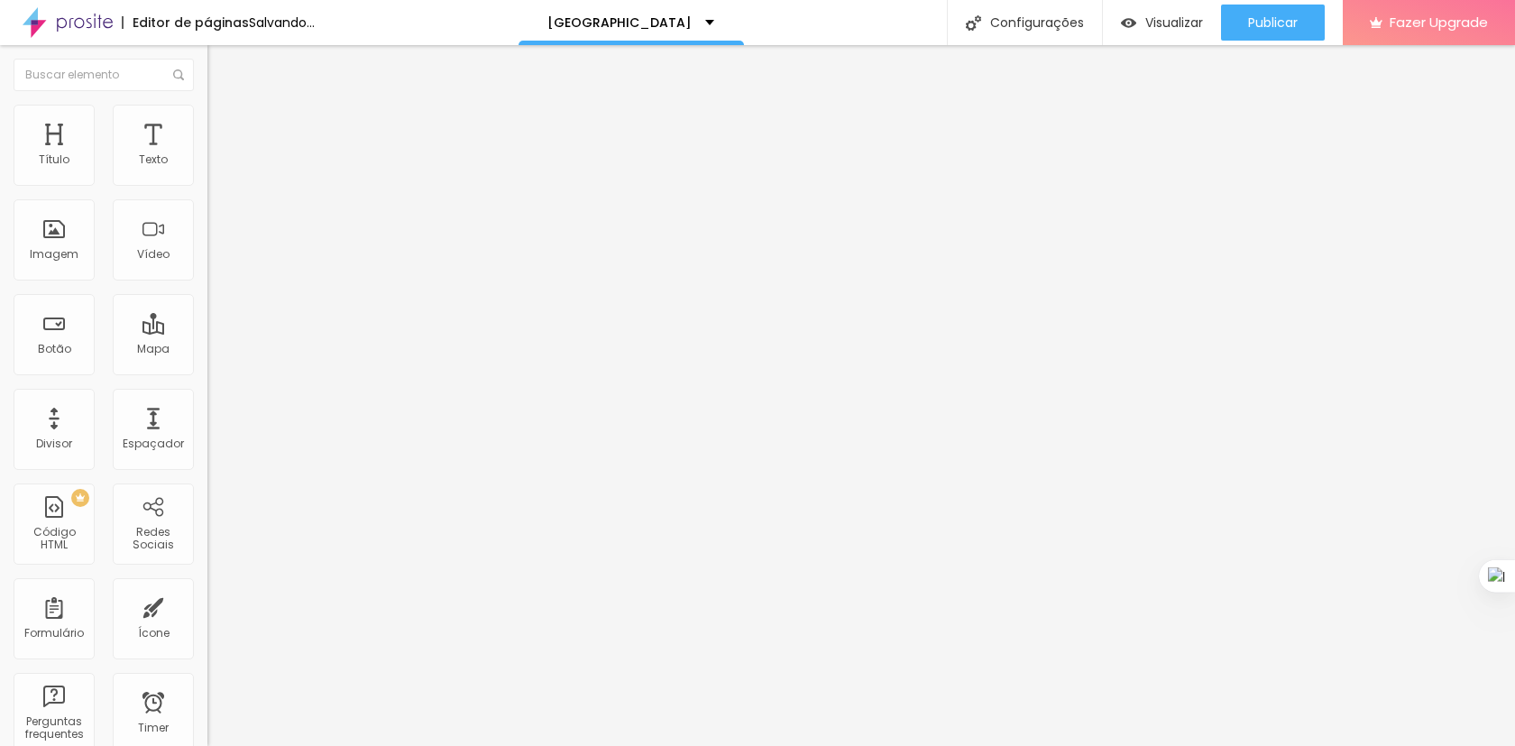
click at [207, 169] on input "Ver produto" at bounding box center [315, 160] width 216 height 18
paste input "Comprar"
type input "Comprar"
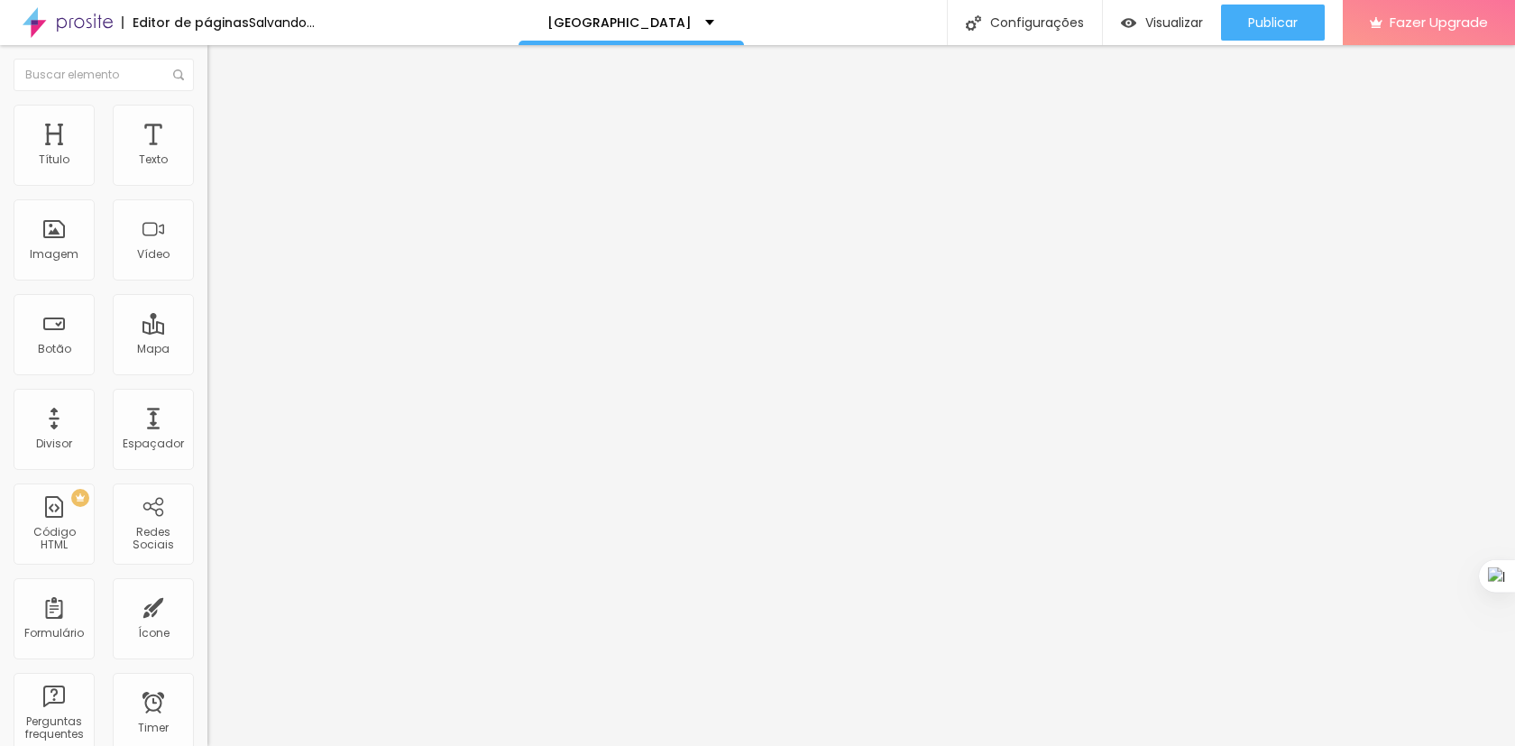
click at [207, 387] on div "URL https://" at bounding box center [310, 365] width 207 height 44
click at [207, 371] on input "https://" at bounding box center [315, 362] width 216 height 18
type input "[URL][DOMAIN_NAME][PHONE_NUMBER]"
click at [207, 463] on div "Editar Botão Conteúdo Estilo Avançado Texto Comprar Alinhamento Tamanho Normal …" at bounding box center [310, 395] width 207 height 700
click at [207, 403] on div "Abrir em uma nova aba" at bounding box center [310, 398] width 207 height 9
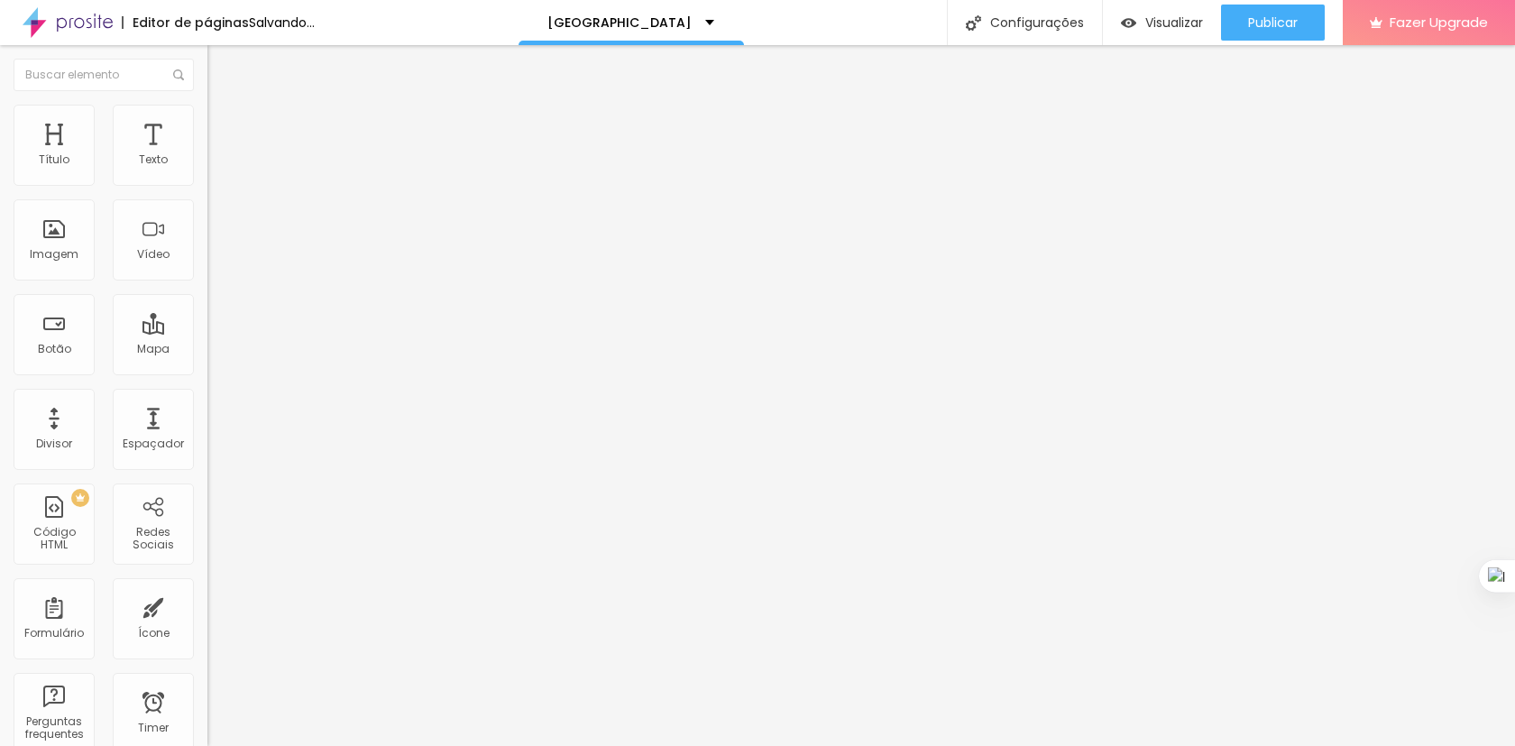
click at [207, 387] on div "URL [URL][DOMAIN_NAME][PHONE_NUMBER]" at bounding box center [310, 365] width 207 height 44
click at [207, 394] on div at bounding box center [310, 394] width 207 height 0
click at [207, 169] on input "Ver produto" at bounding box center [315, 160] width 216 height 18
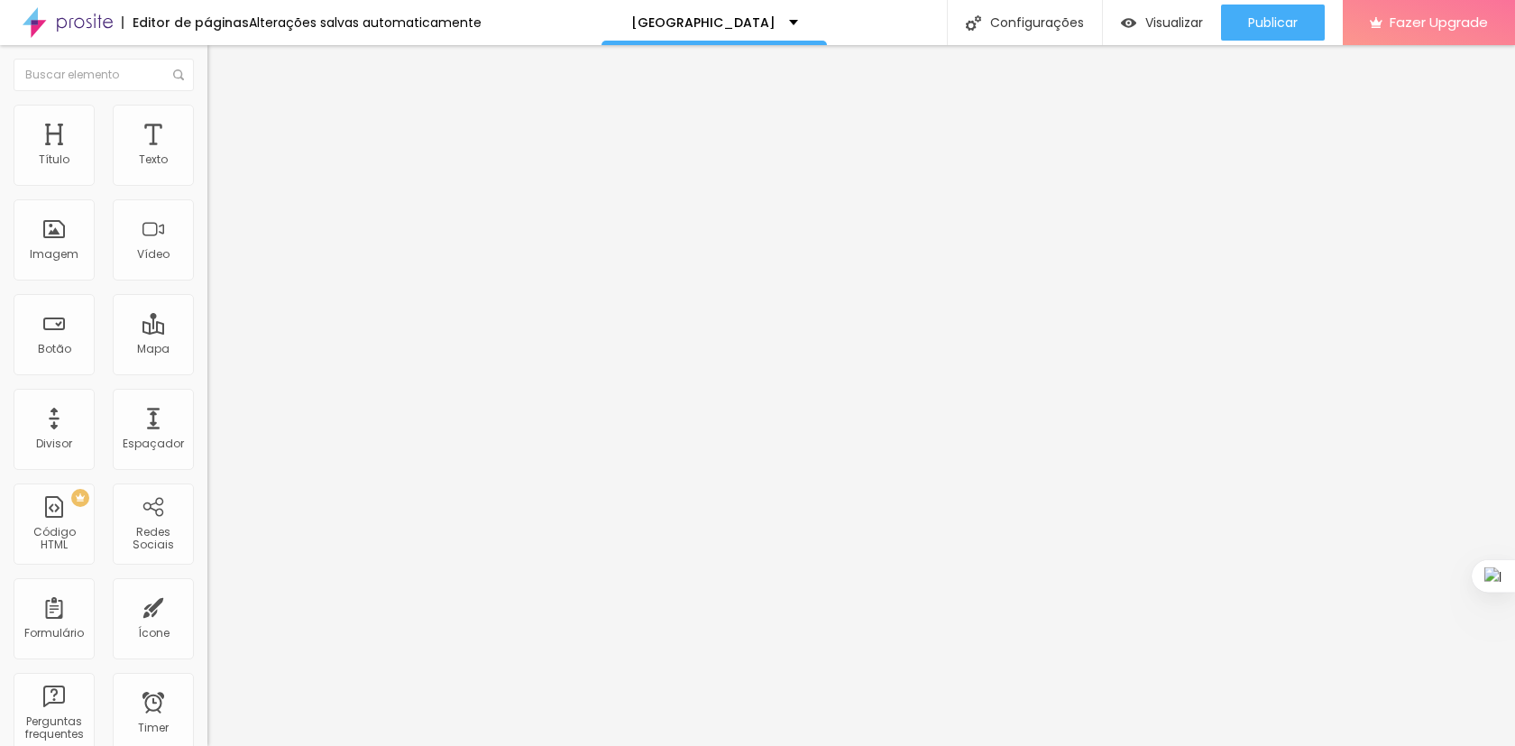
paste input "Comprar"
type input "Comprar"
click at [207, 366] on input "https://" at bounding box center [315, 362] width 216 height 18
type input "[URL][DOMAIN_NAME][PHONE_NUMBER]"
click at [207, 394] on div at bounding box center [310, 394] width 207 height 0
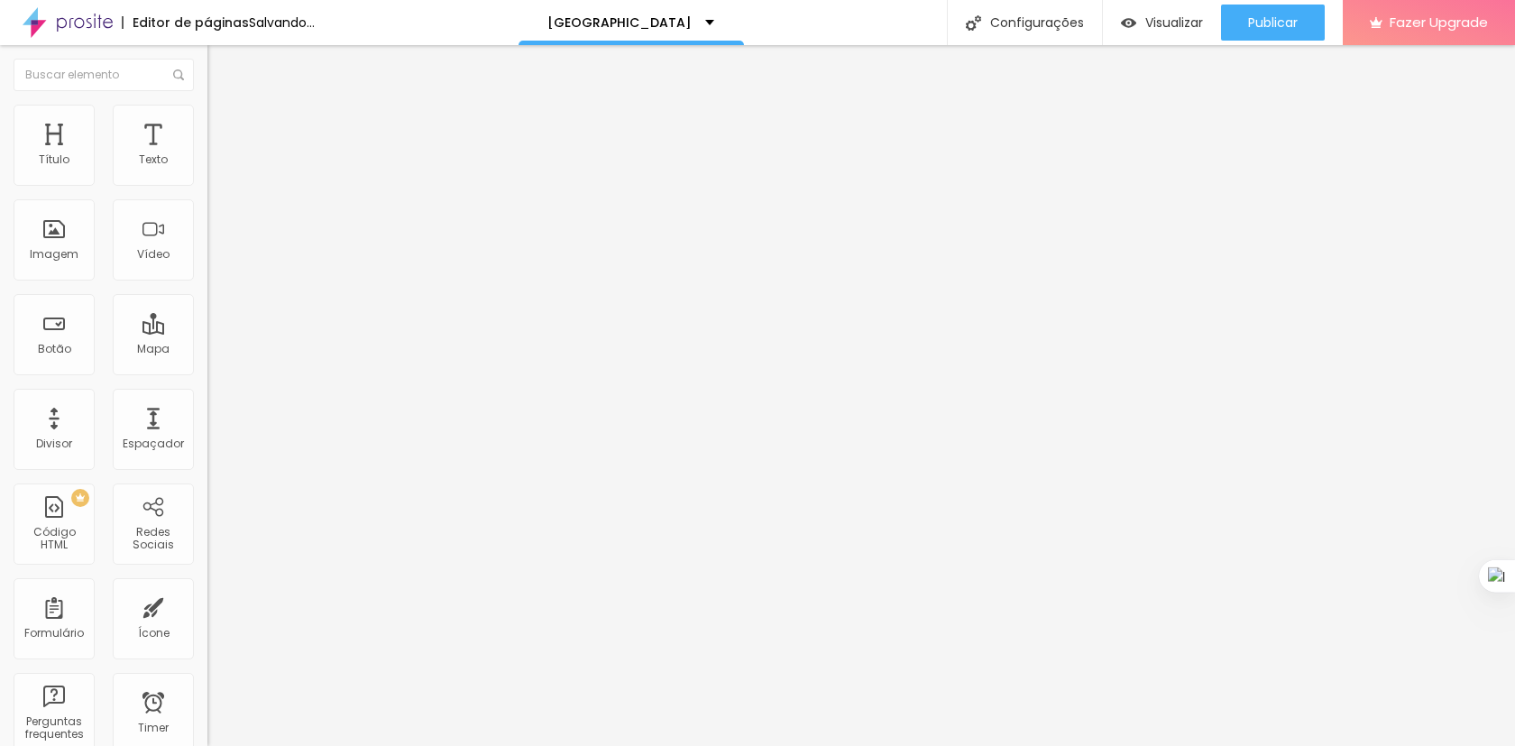
click at [207, 169] on input "Ver produto" at bounding box center [315, 160] width 216 height 18
paste input "Comprar"
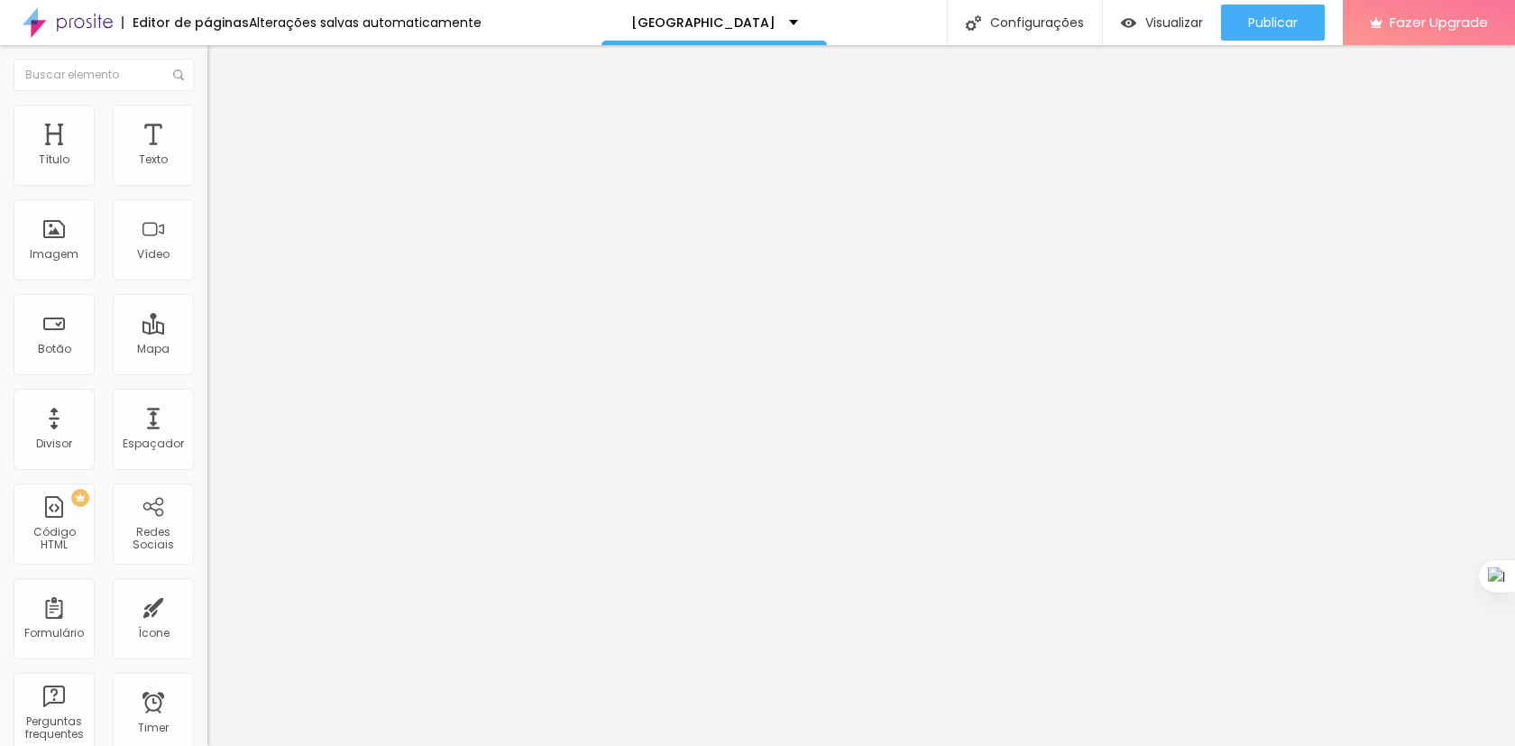
type input "Comprar"
click at [207, 371] on input "https://" at bounding box center [315, 362] width 216 height 18
type input "[URL][DOMAIN_NAME][PHONE_NUMBER]"
click at [207, 403] on div "URL [URL][DOMAIN_NAME] Abrir em uma nova aba" at bounding box center [310, 373] width 207 height 60
click at [207, 403] on div "Abrir em uma nova aba" at bounding box center [310, 398] width 207 height 9
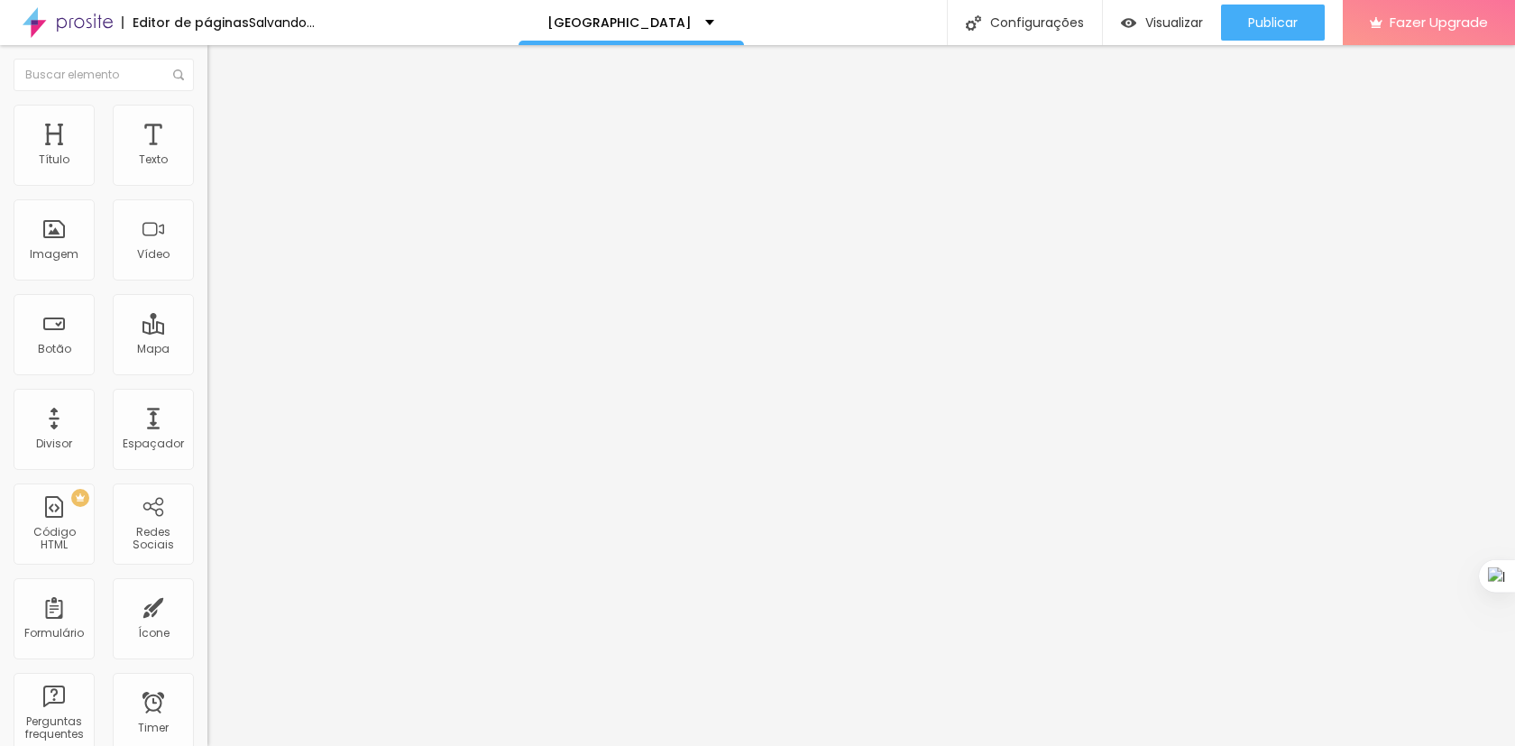
click at [207, 169] on input "Ver produto" at bounding box center [315, 160] width 216 height 18
paste input "Comprar"
type input "Comprar"
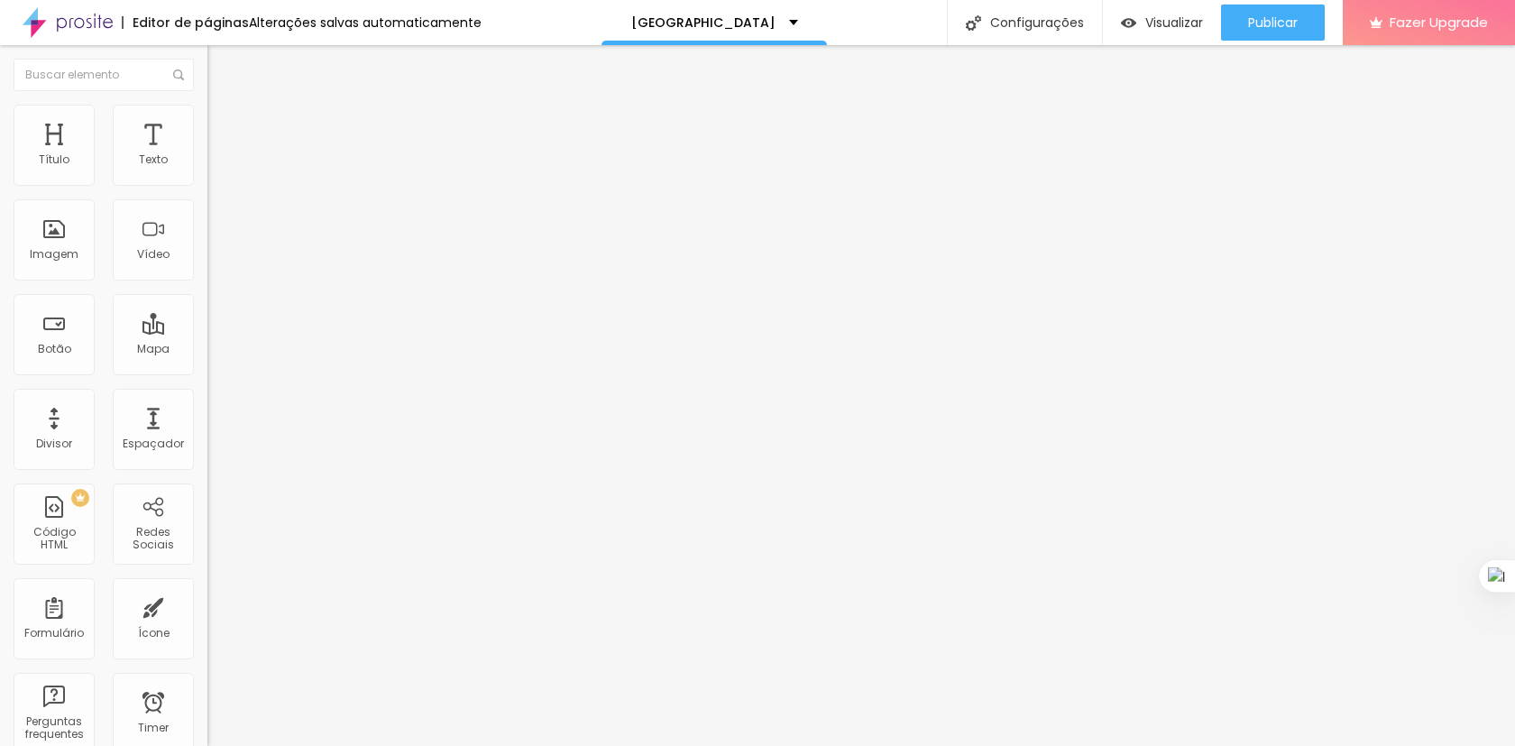
click at [207, 368] on input "https://" at bounding box center [315, 362] width 216 height 18
type input "[URL][DOMAIN_NAME][PHONE_NUMBER]"
click at [207, 399] on div "Abrir em uma nova aba" at bounding box center [310, 398] width 207 height 9
click at [207, 371] on input "https://" at bounding box center [315, 362] width 216 height 18
type input "[URL][DOMAIN_NAME][PHONE_NUMBER]"
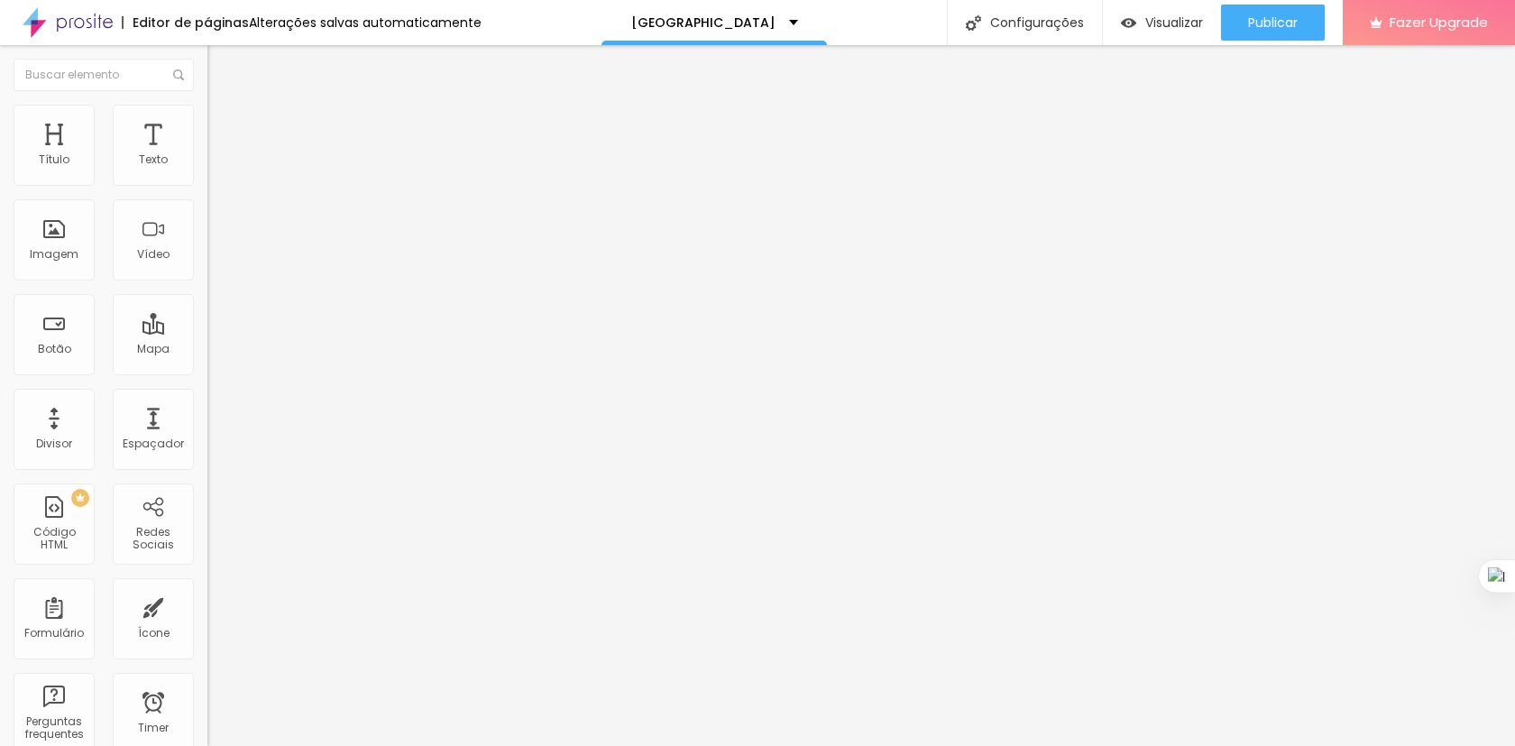
click at [207, 169] on input "Ver produto" at bounding box center [315, 160] width 216 height 18
paste input "Comprar"
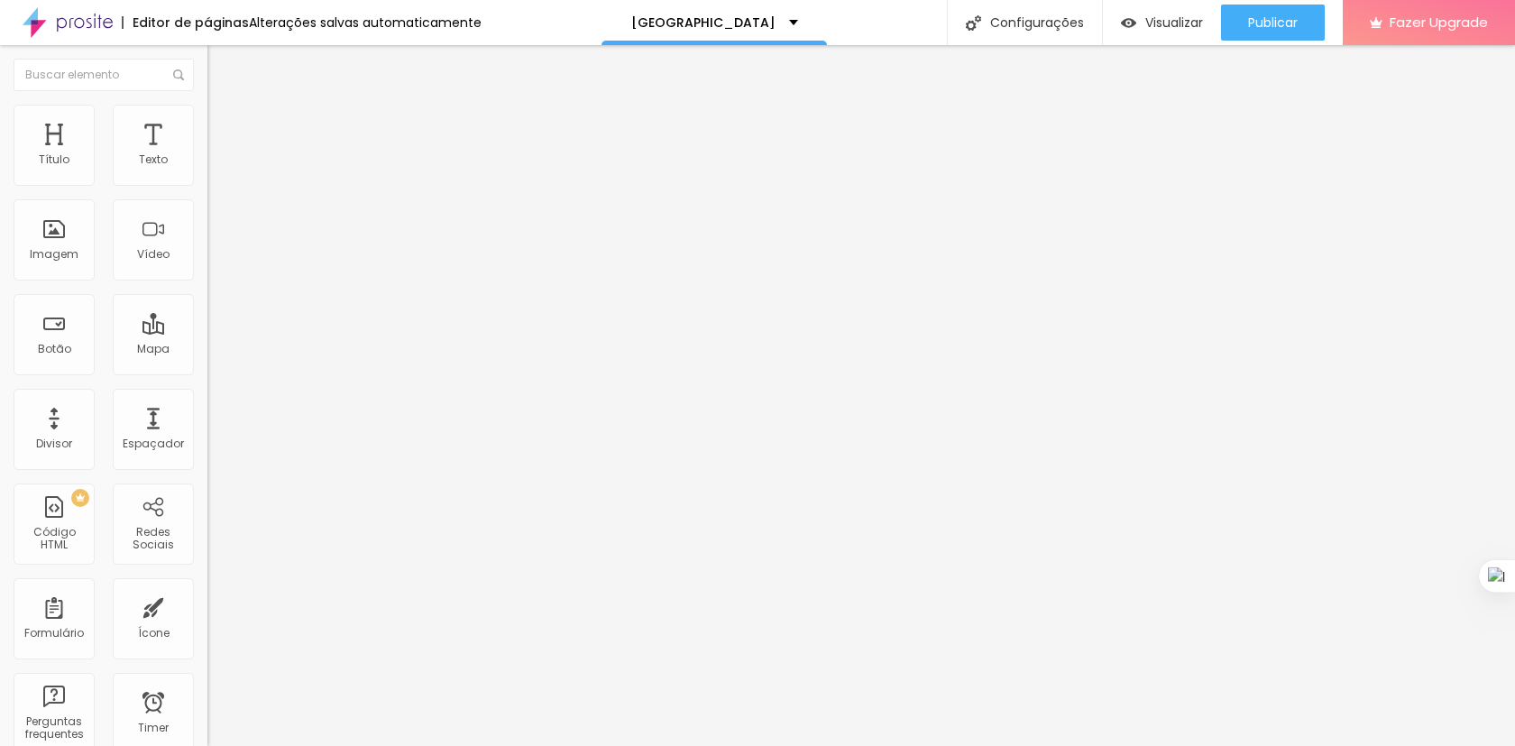
type input "Comprar"
click at [207, 394] on div at bounding box center [310, 394] width 207 height 0
click at [207, 169] on input "Ver produto" at bounding box center [315, 160] width 216 height 18
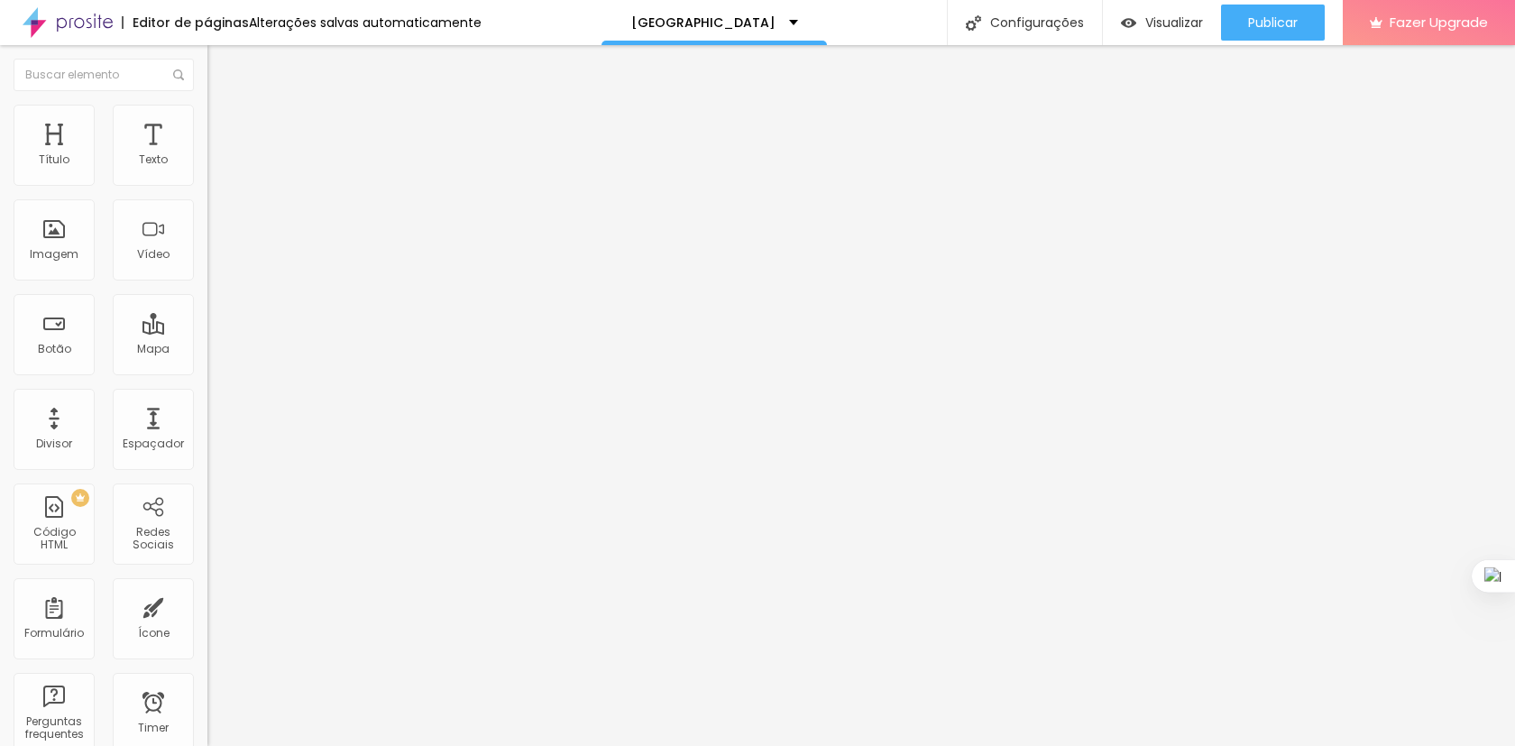
paste input "Comprar"
type input "Comprar"
click at [207, 367] on input "https://" at bounding box center [315, 362] width 216 height 18
type input "[URL][DOMAIN_NAME][PHONE_NUMBER]"
click at [207, 394] on div at bounding box center [310, 394] width 207 height 0
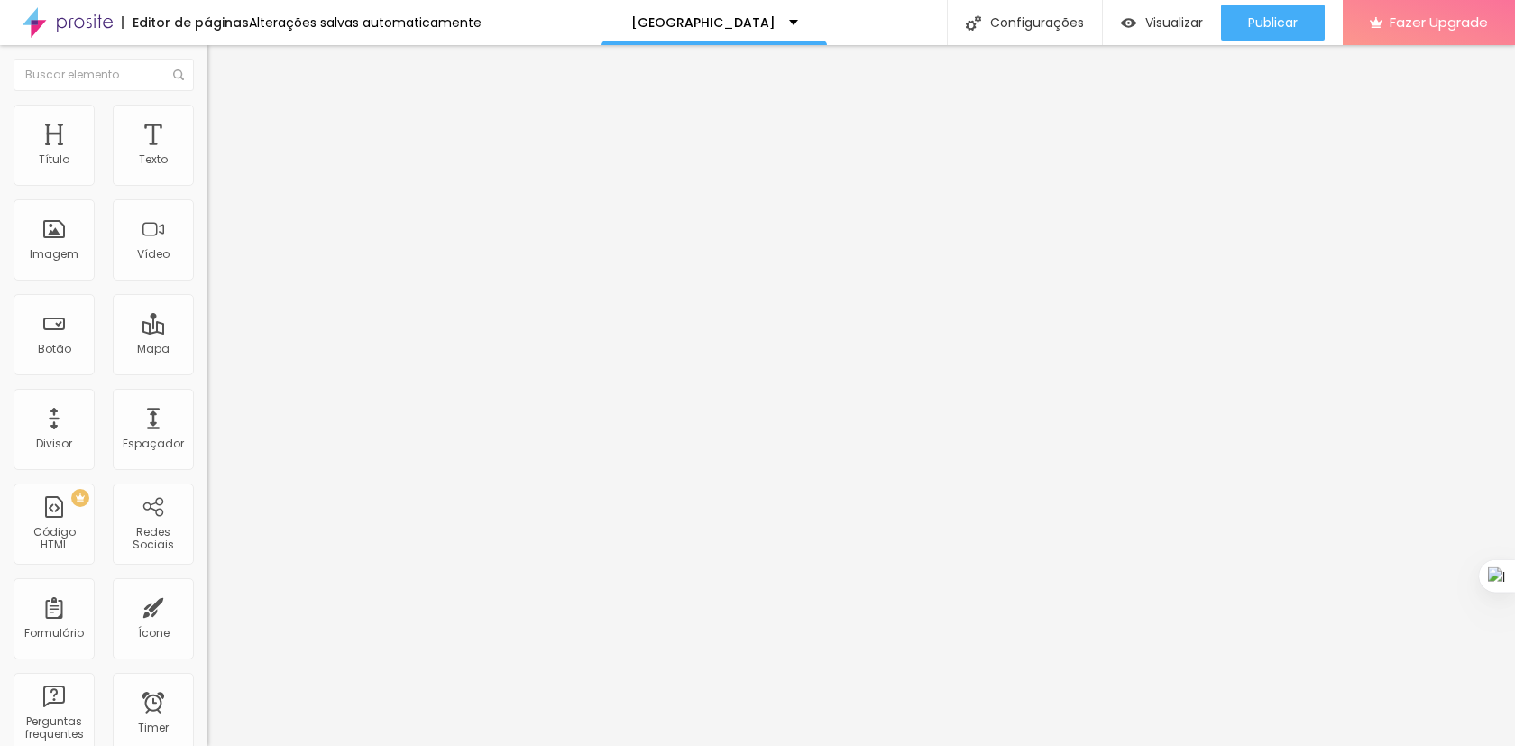
click at [207, 483] on div "Editar Botão Conteúdo Estilo Avançado Texto Comprar Alinhamento Tamanho Normal …" at bounding box center [310, 395] width 207 height 700
click at [207, 169] on input "Ver produto" at bounding box center [315, 160] width 216 height 18
paste input "Comprar"
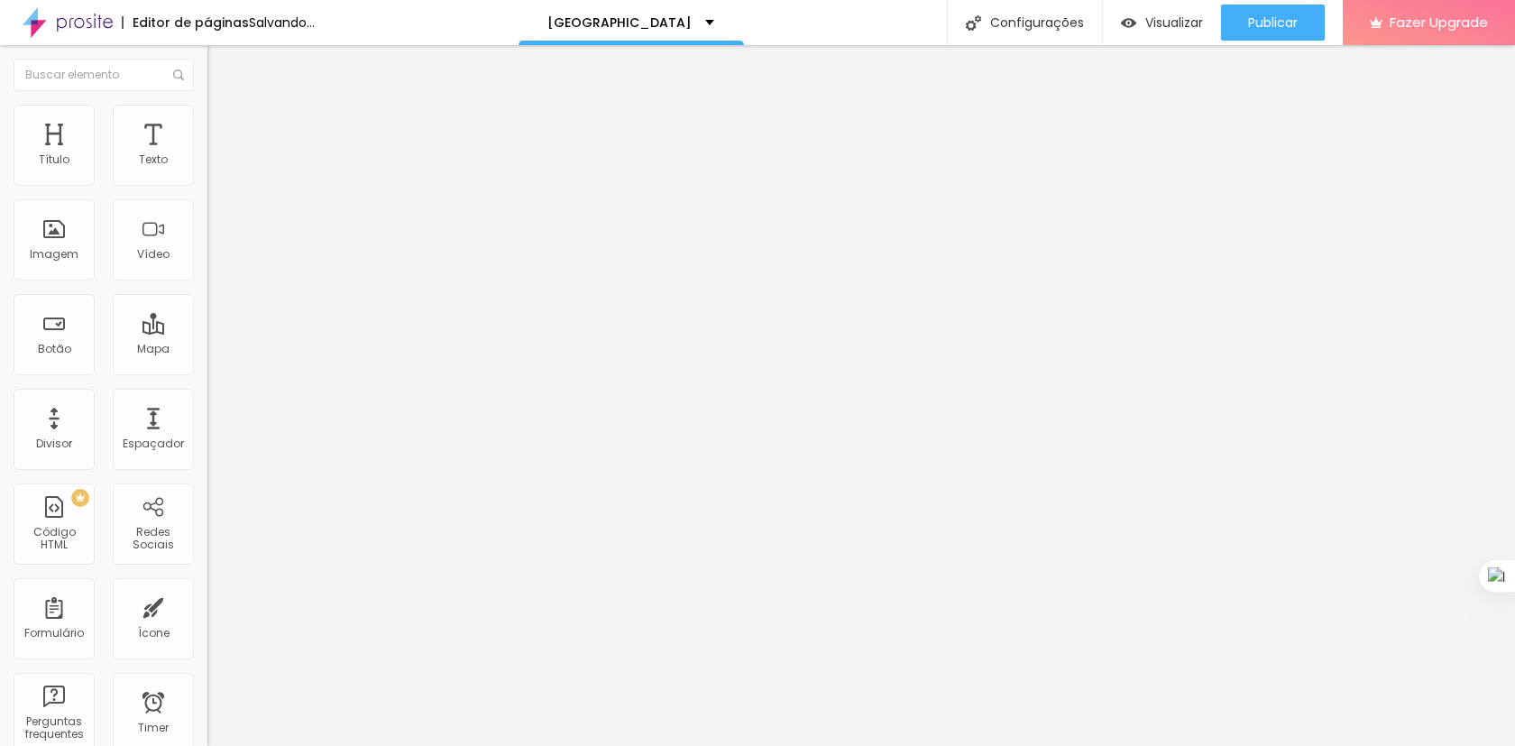
type input "Comprar"
click at [207, 371] on input "https://" at bounding box center [315, 362] width 216 height 18
type input "[URL][DOMAIN_NAME][PHONE_NUMBER]"
click at [207, 403] on div "Abrir em uma nova aba" at bounding box center [310, 398] width 207 height 9
click at [207, 371] on input "https://" at bounding box center [315, 362] width 216 height 18
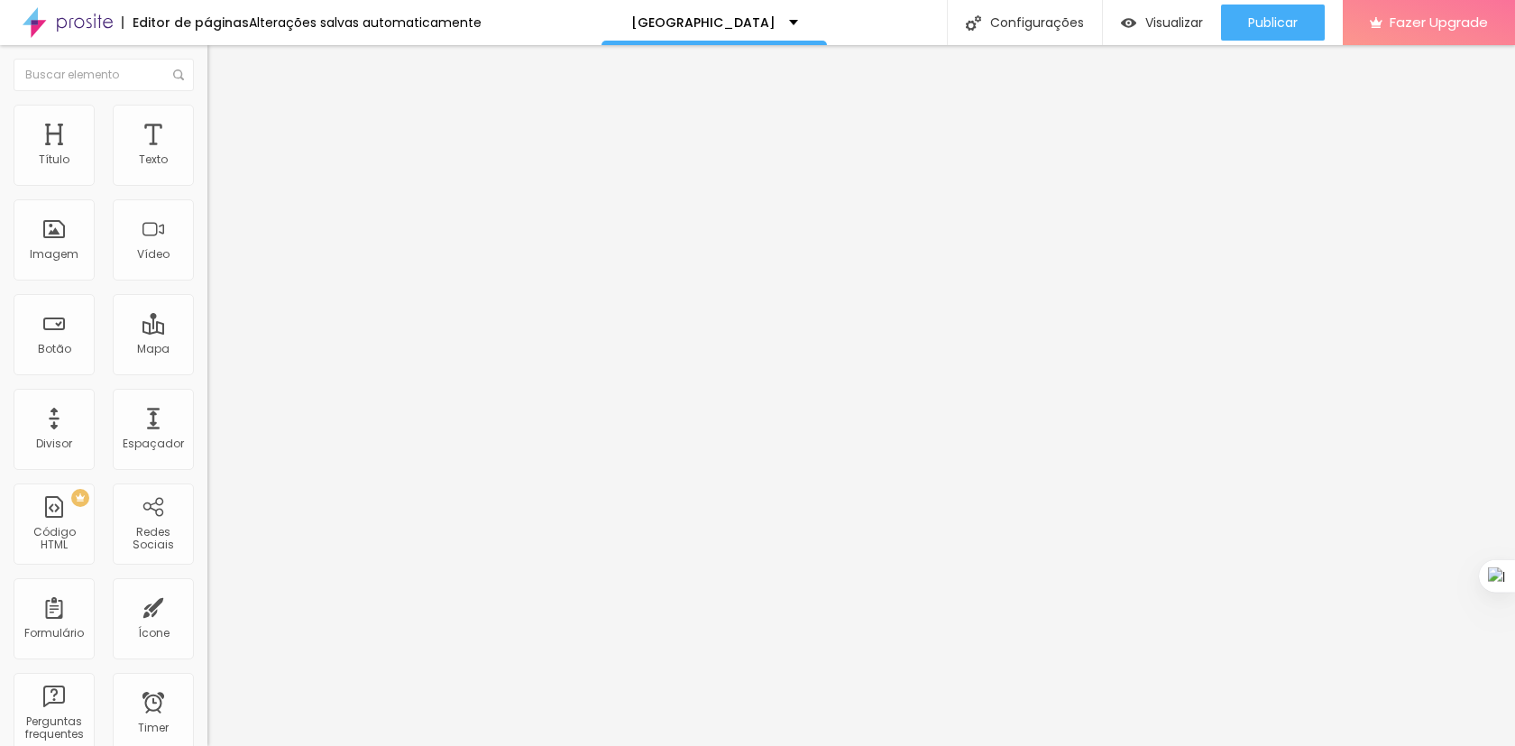
click at [207, 371] on input "https://" at bounding box center [315, 362] width 216 height 18
type input "[URL][DOMAIN_NAME][PHONE_NUMBER]"
click at [207, 403] on div "Texto COMPRAR AGORA Alinhamento Tamanho Normal Pequeno Normal Grande Link URL […" at bounding box center [310, 272] width 207 height 262
click at [207, 362] on input "https://" at bounding box center [315, 362] width 216 height 18
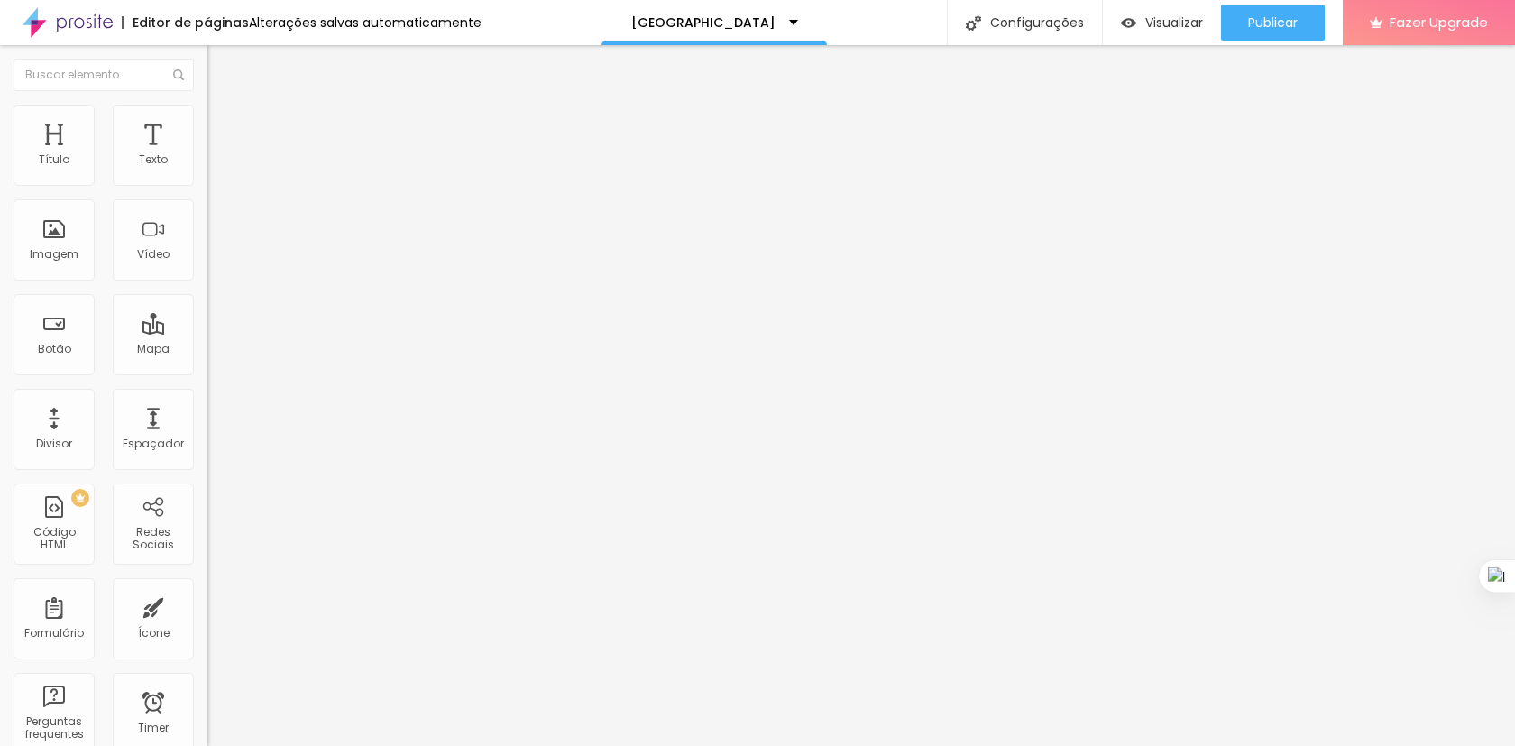
type input "[URL][DOMAIN_NAME][PHONE_NUMBER]"
click at [207, 401] on div "Abrir em uma nova aba" at bounding box center [310, 398] width 207 height 9
click at [207, 414] on div "Texto COMPRAR AGORA Alinhamento Tamanho Normal Pequeno Normal Grande Link URL […" at bounding box center [310, 277] width 207 height 273
click at [207, 155] on span "Trocar imagem" at bounding box center [256, 147] width 98 height 15
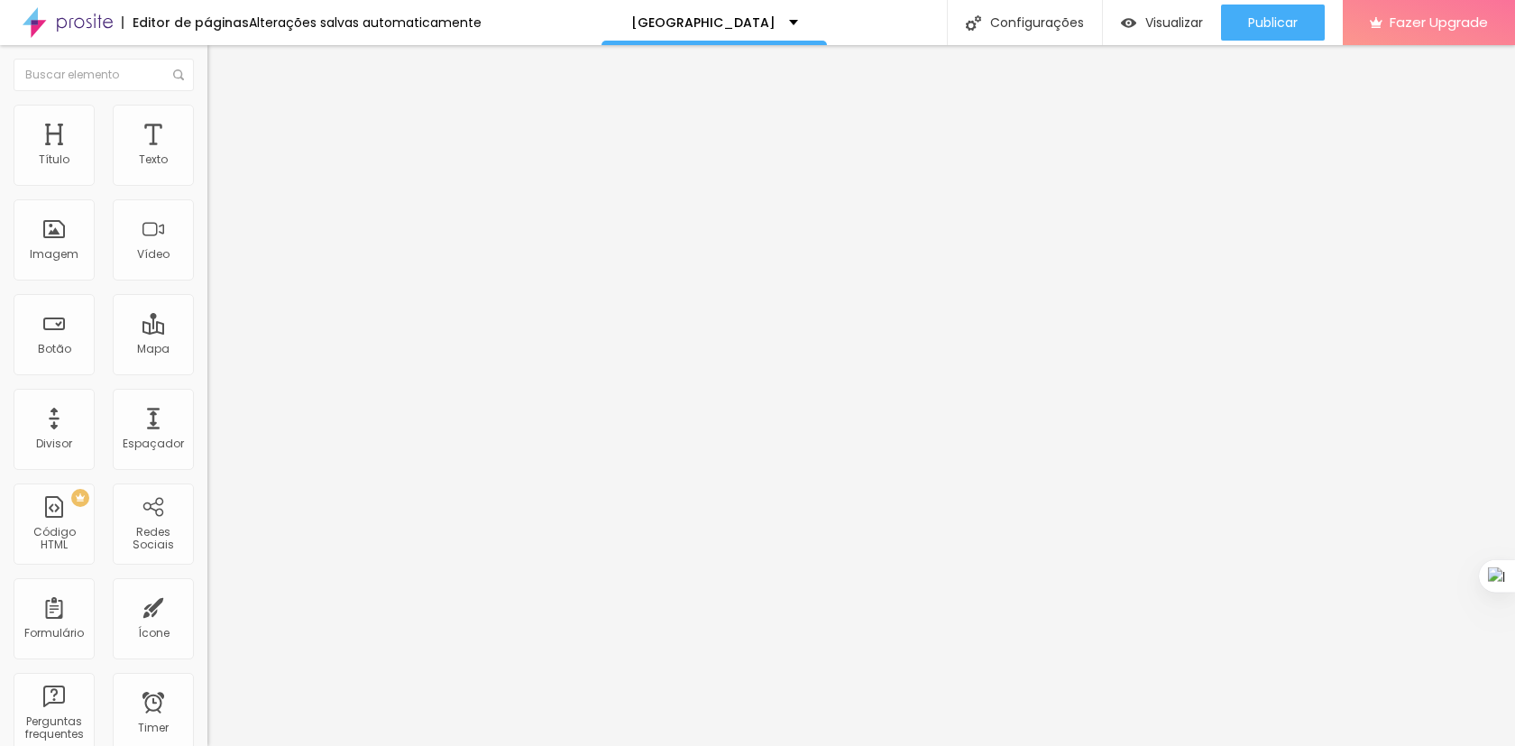
click at [207, 501] on div "Editar Texto Estilo Avançado 16 Tamanho do texto 0 Espaço entre letras 1.3 Altu…" at bounding box center [310, 395] width 207 height 700
click at [207, 155] on span "Trocar imagem" at bounding box center [256, 147] width 98 height 15
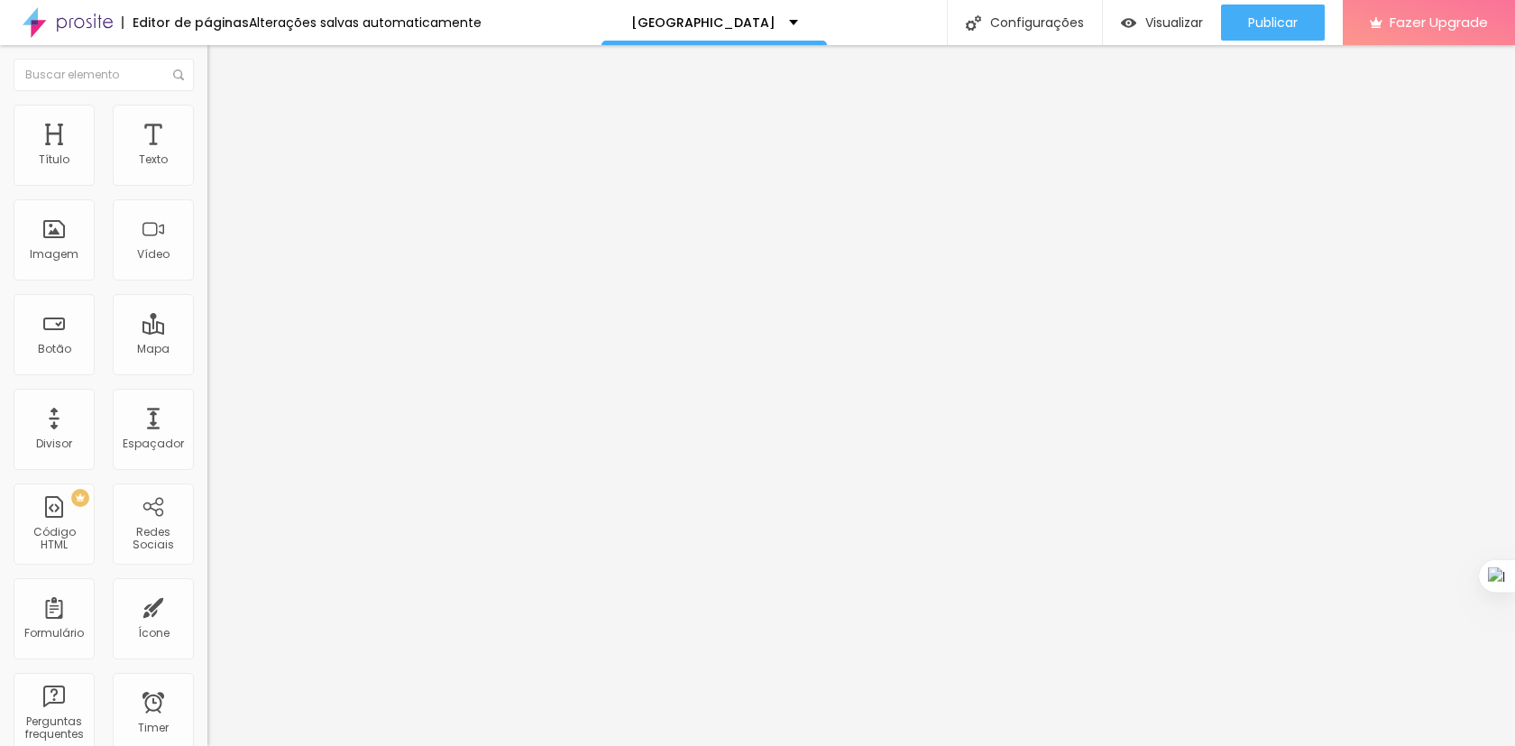
click at [207, 153] on div "Trocar imagem" at bounding box center [310, 147] width 207 height 13
click at [207, 155] on span "Trocar imagem" at bounding box center [256, 147] width 98 height 15
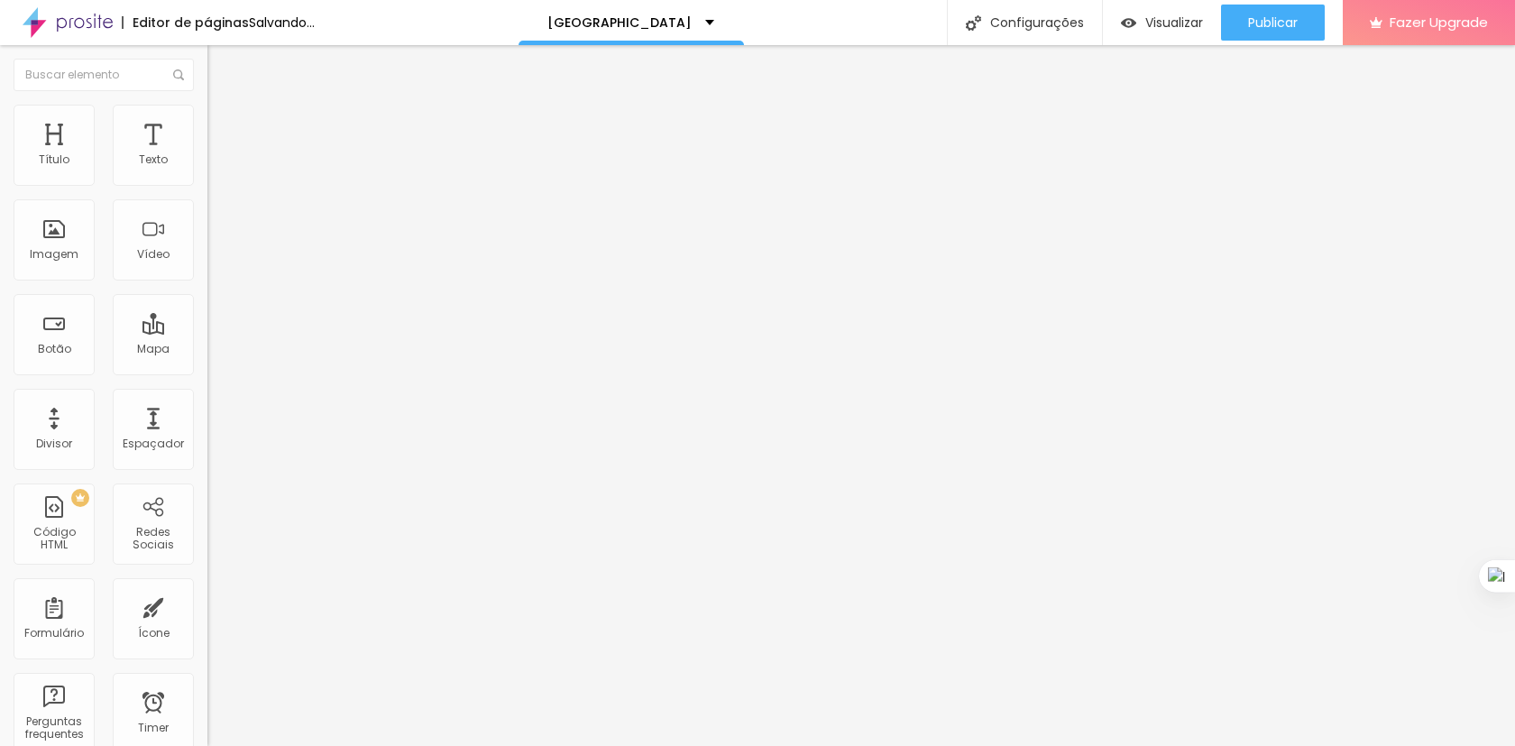
click at [207, 155] on span "Trocar imagem" at bounding box center [256, 147] width 98 height 15
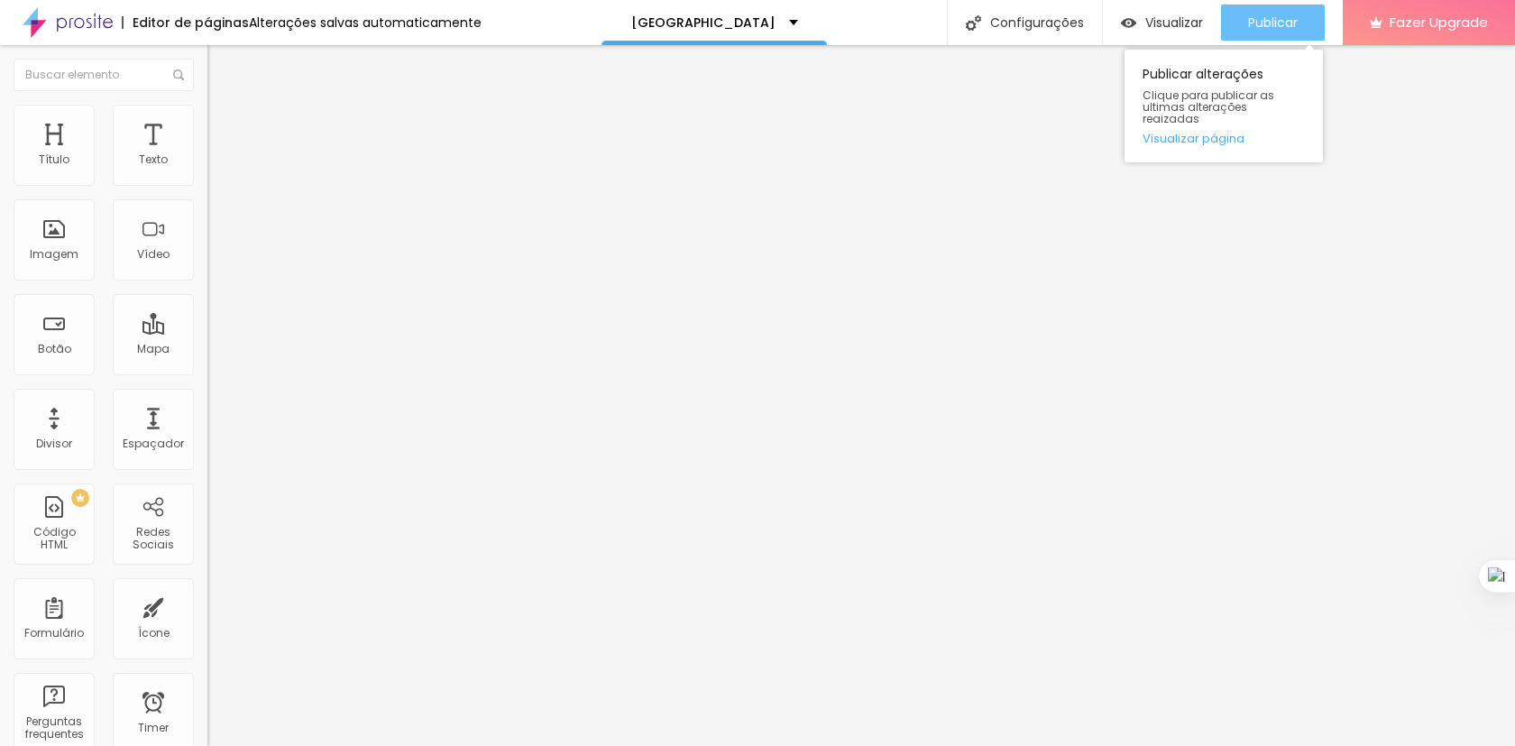
click at [1260, 34] on div "Publicar" at bounding box center [1273, 23] width 50 height 36
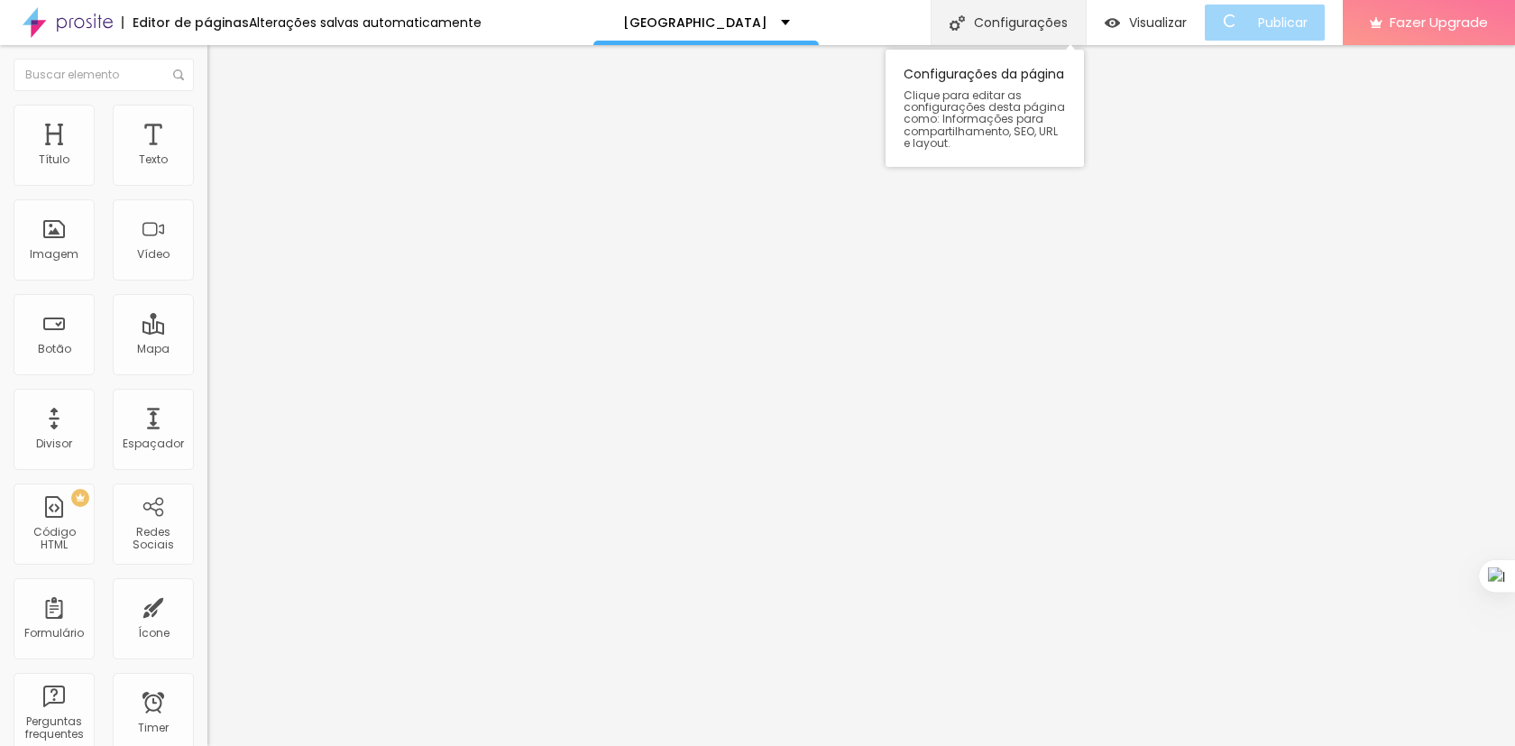
click at [1050, 31] on div "Configurações" at bounding box center [1007, 22] width 155 height 45
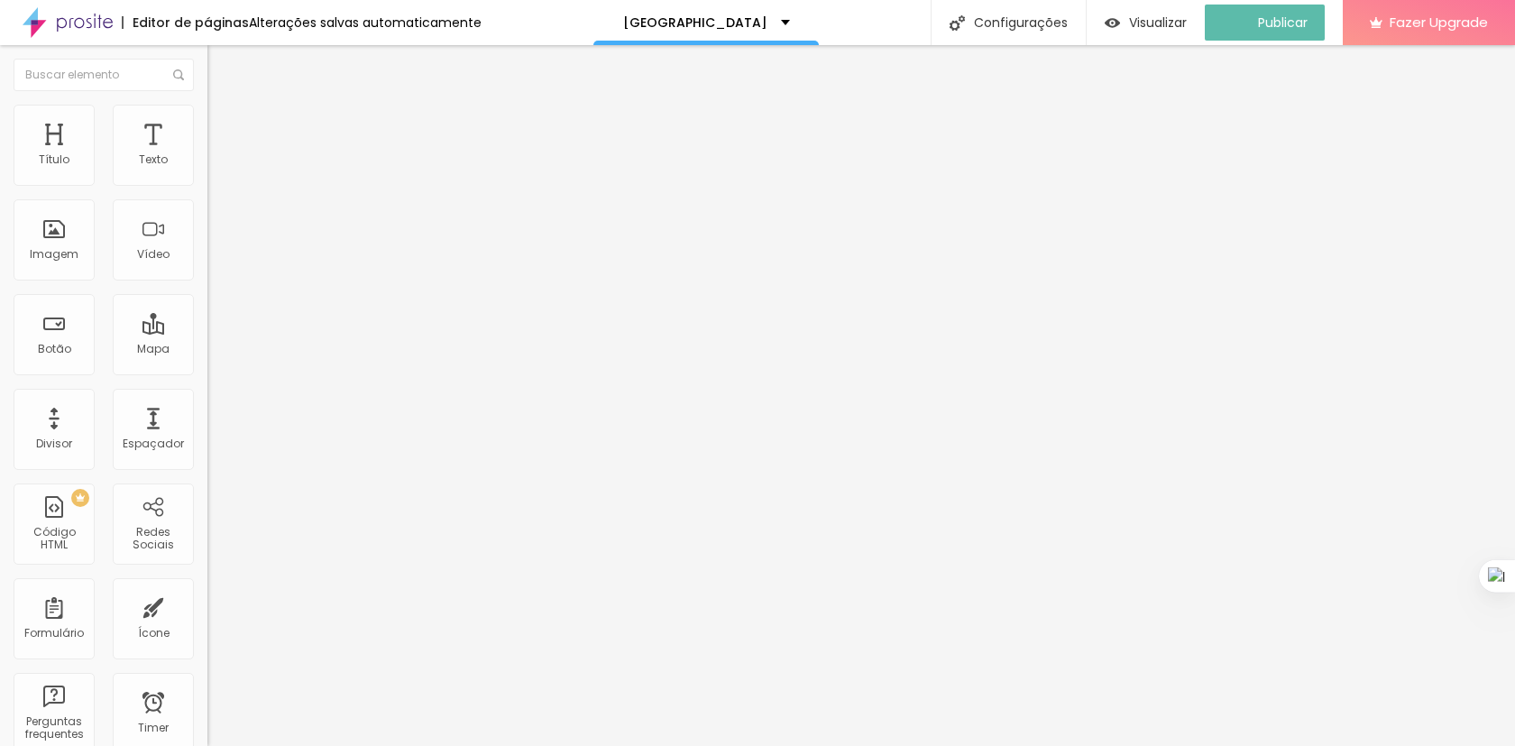
type input "Jardim dos Quadros / Lantyer"
type input "/jardim-dos-quadros-[PERSON_NAME]"
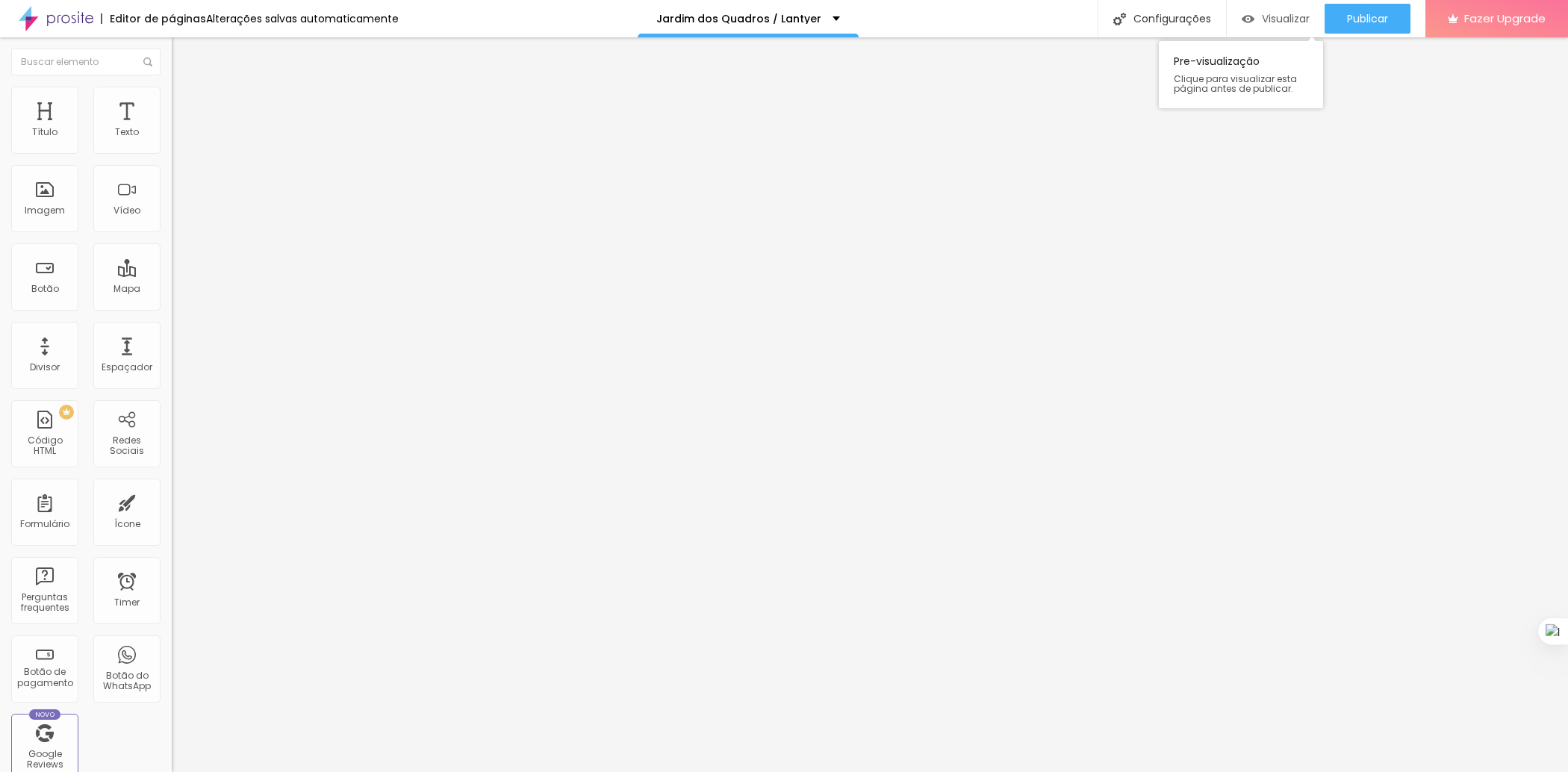
click at [1254, 19] on span "Visualizar" at bounding box center [1286, 18] width 48 height 12
click at [1252, 24] on div "Visualizar" at bounding box center [1276, 18] width 68 height 12
click at [1128, 22] on div "Configurações" at bounding box center [1161, 18] width 128 height 37
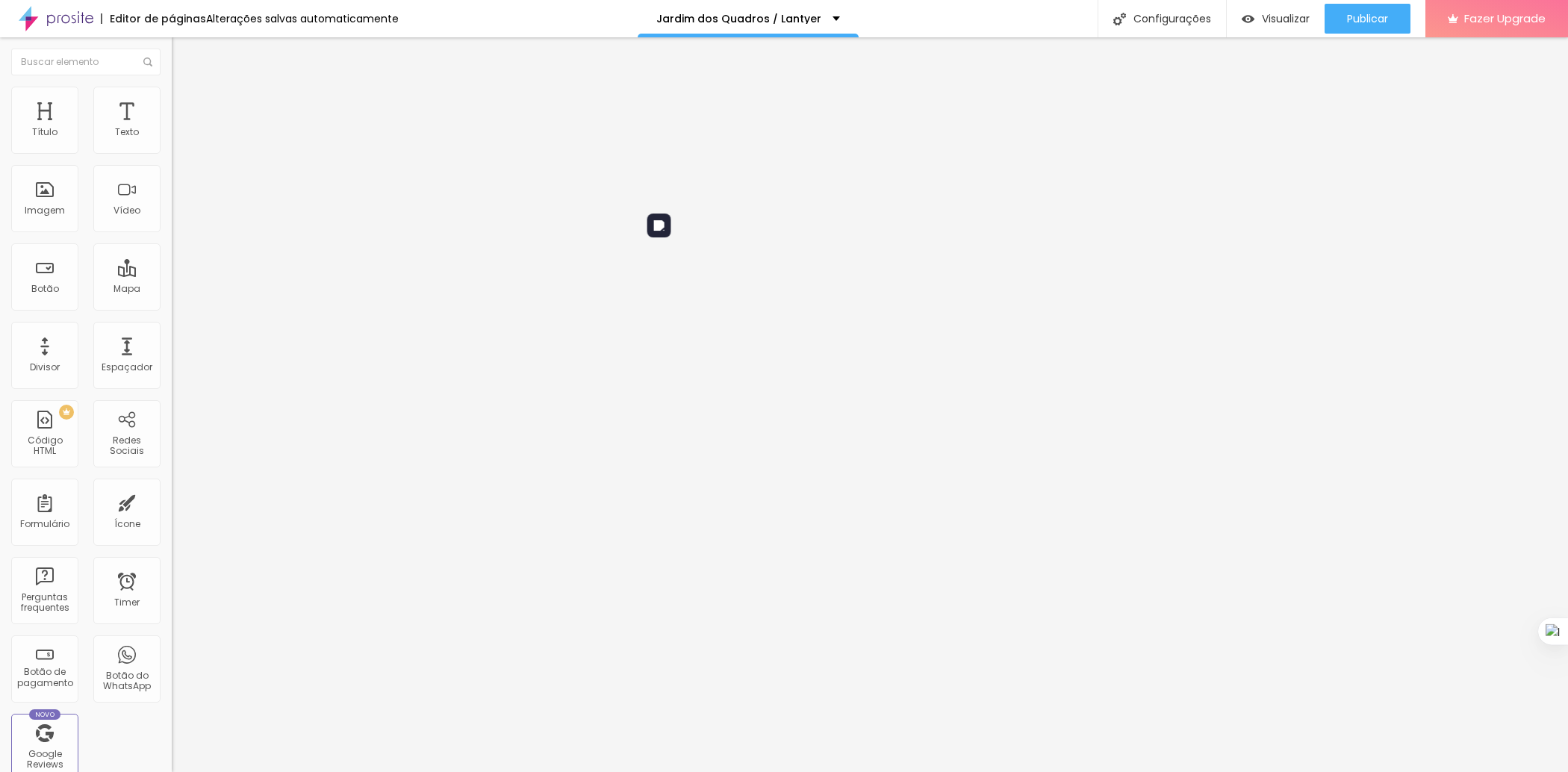
click at [1152, 11] on div "Configurações" at bounding box center [1161, 18] width 128 height 37
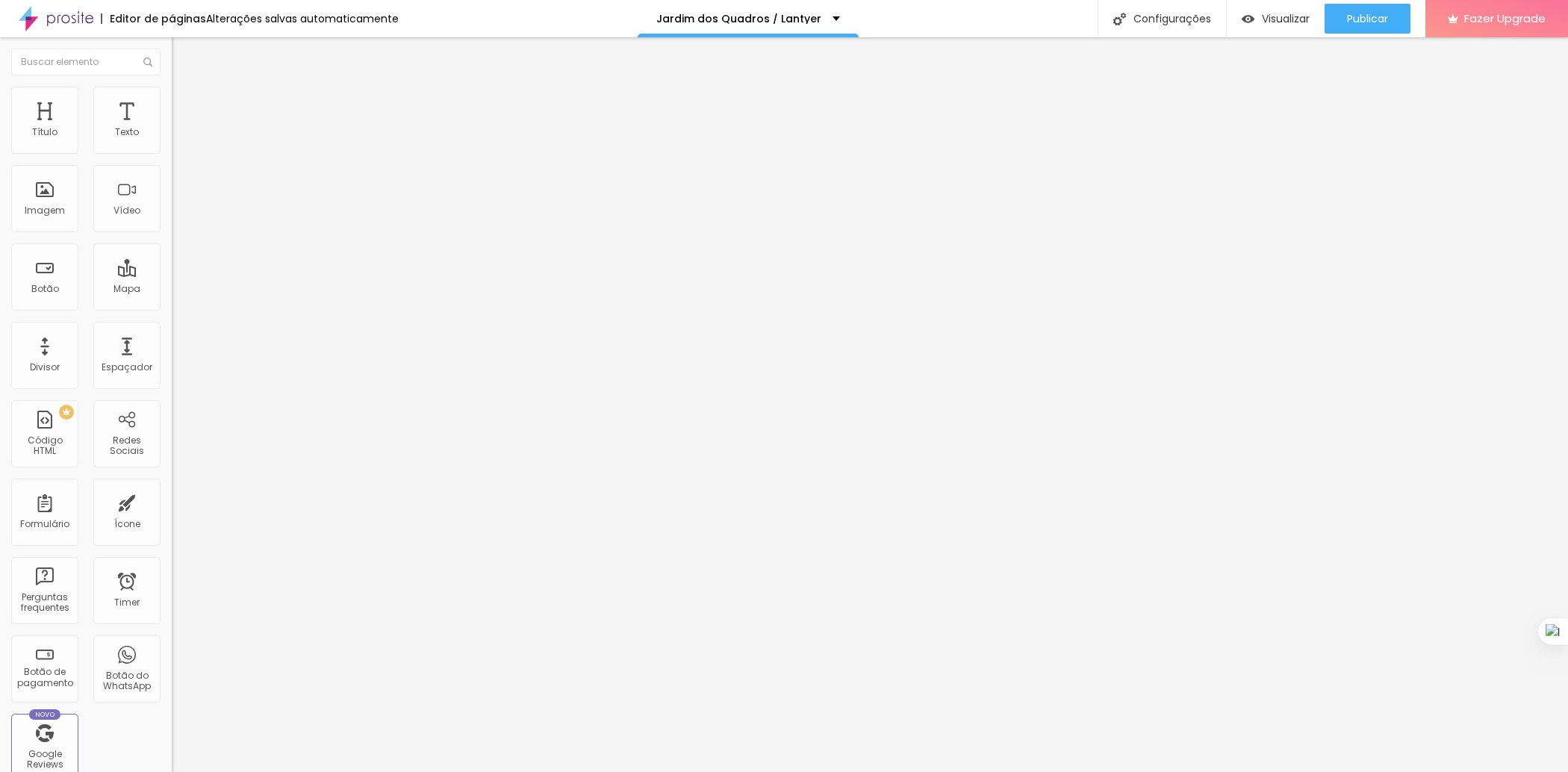
click at [1191, 27] on div "Configurações" at bounding box center [1161, 18] width 128 height 37
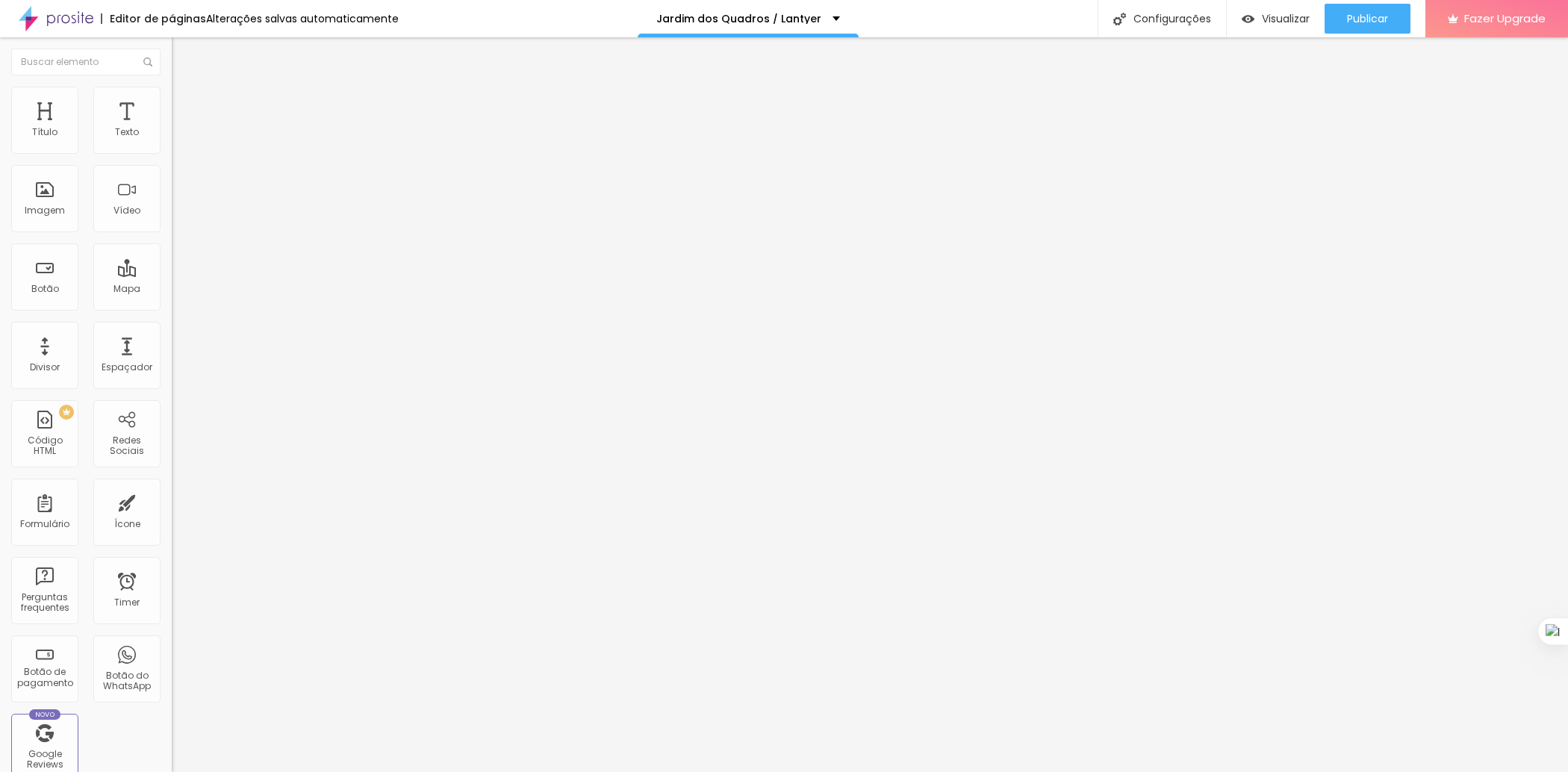
drag, startPoint x: 738, startPoint y: 562, endPoint x: 529, endPoint y: 442, distance: 241.0
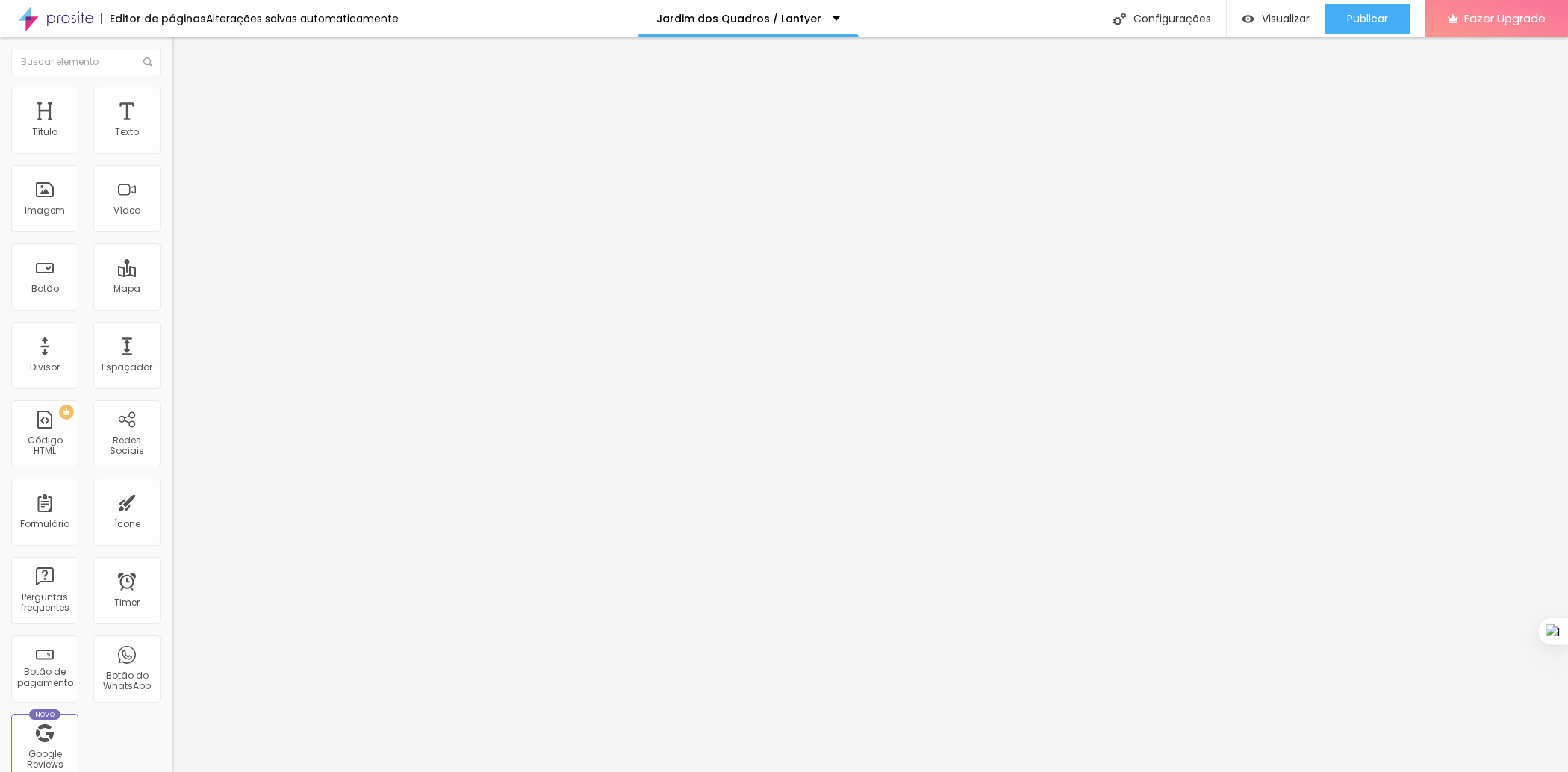
drag, startPoint x: 883, startPoint y: 474, endPoint x: 596, endPoint y: 432, distance: 290.1
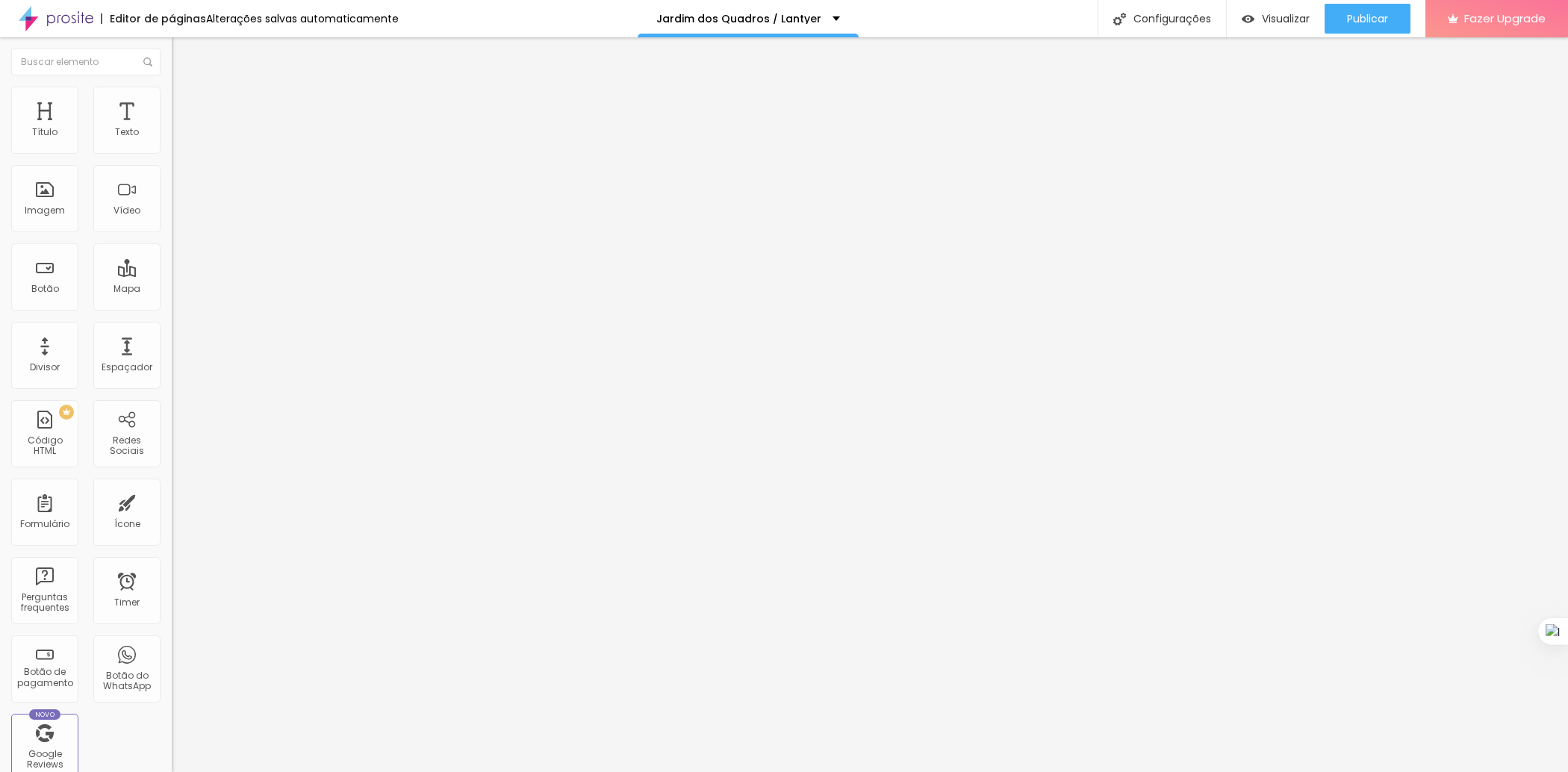
drag, startPoint x: 852, startPoint y: 564, endPoint x: 626, endPoint y: 524, distance: 229.5
